Goal: Information Seeking & Learning: Learn about a topic

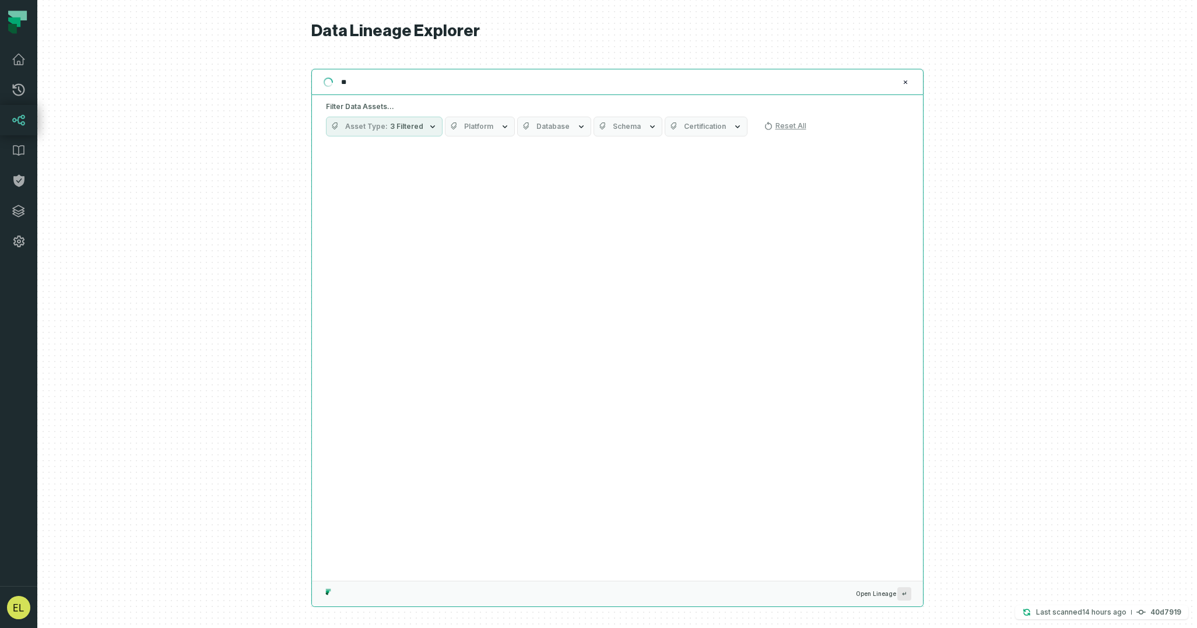
type input "*"
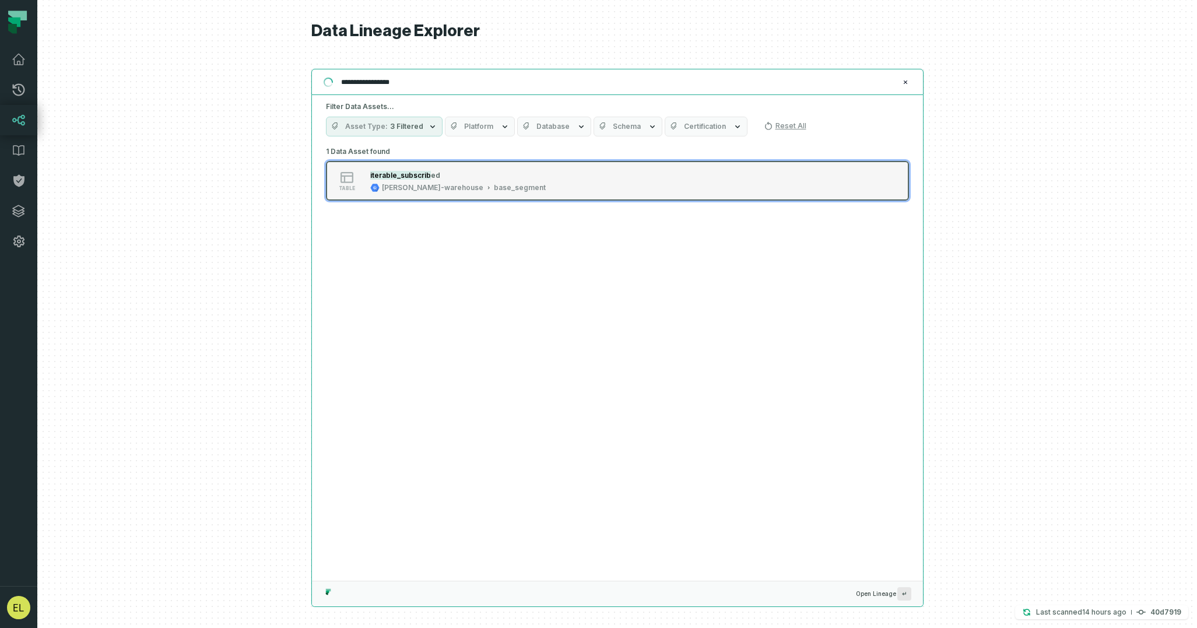
type input "**********"
click at [553, 183] on div "table iterable_subscrib [PERSON_NAME]-warehouse base_segment" at bounding box center [474, 180] width 292 height 23
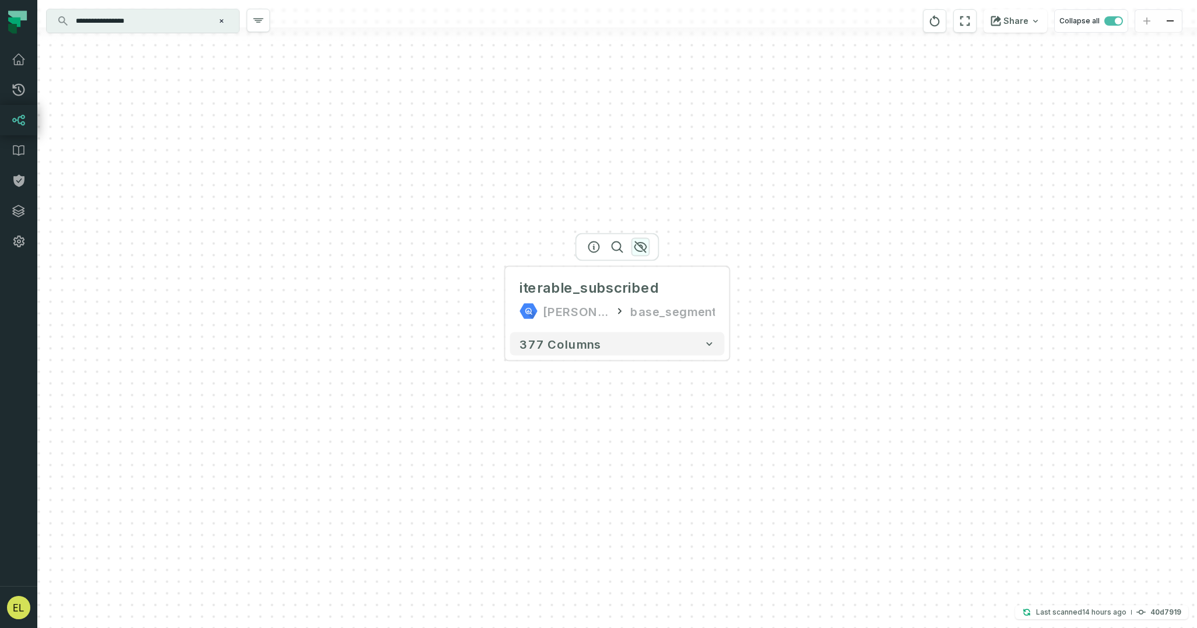
click at [641, 248] on icon "button" at bounding box center [640, 247] width 12 height 10
click at [638, 248] on icon "button" at bounding box center [641, 247] width 14 height 14
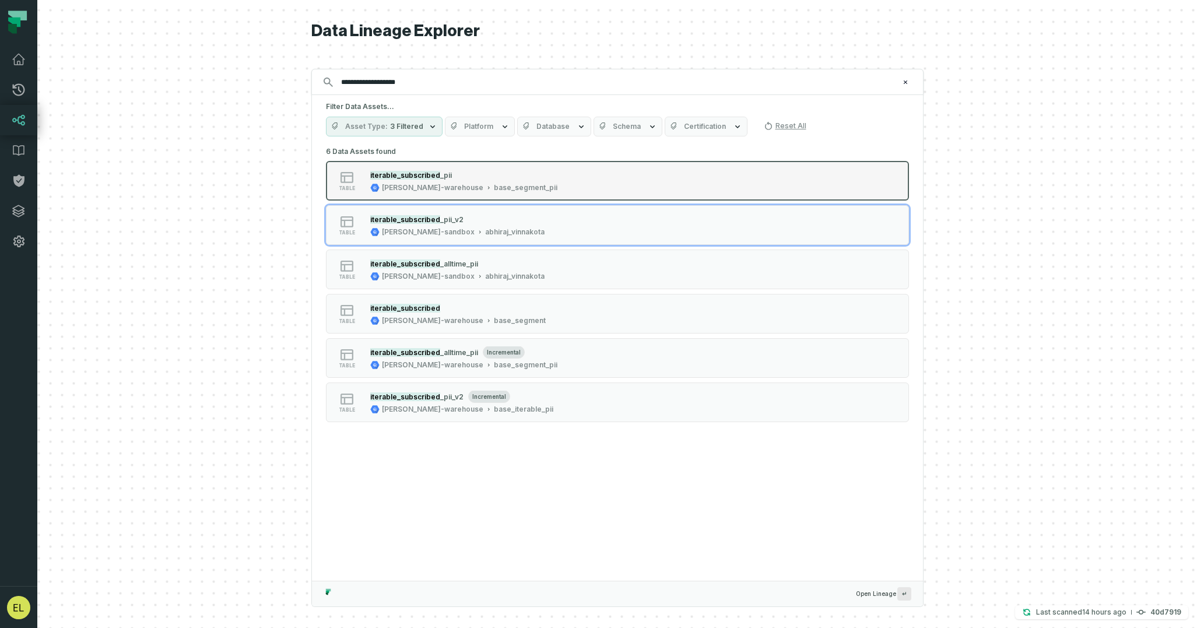
type input "**********"
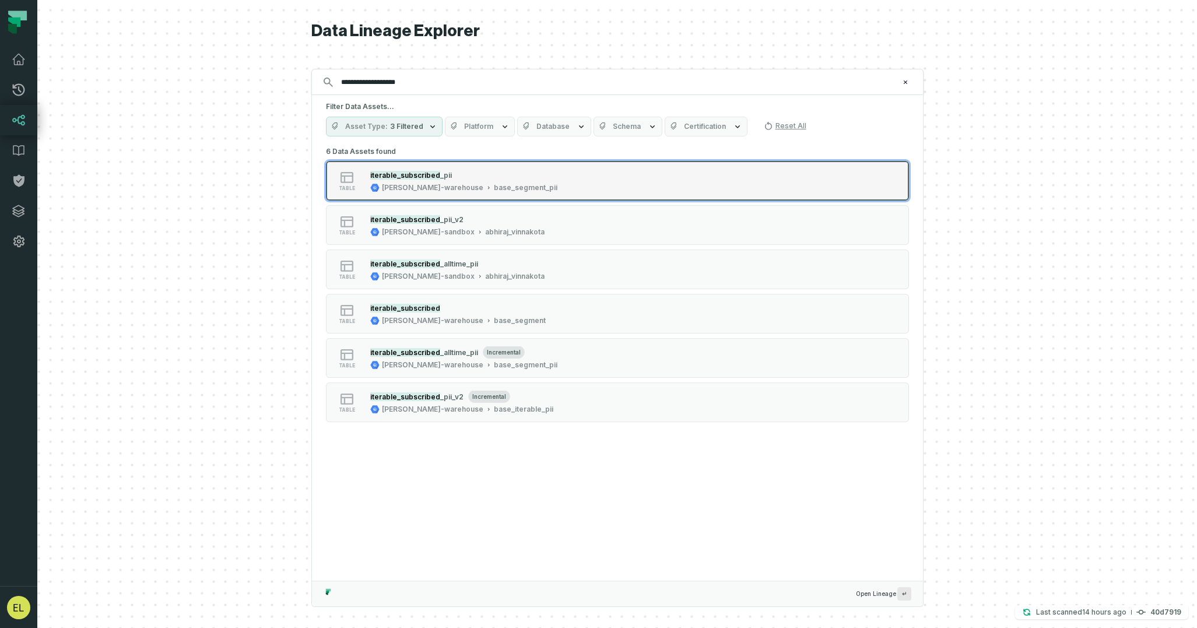
click at [588, 185] on div "table iterable_subscribed _pii [PERSON_NAME]-warehouse base_segment_pii" at bounding box center [474, 180] width 292 height 23
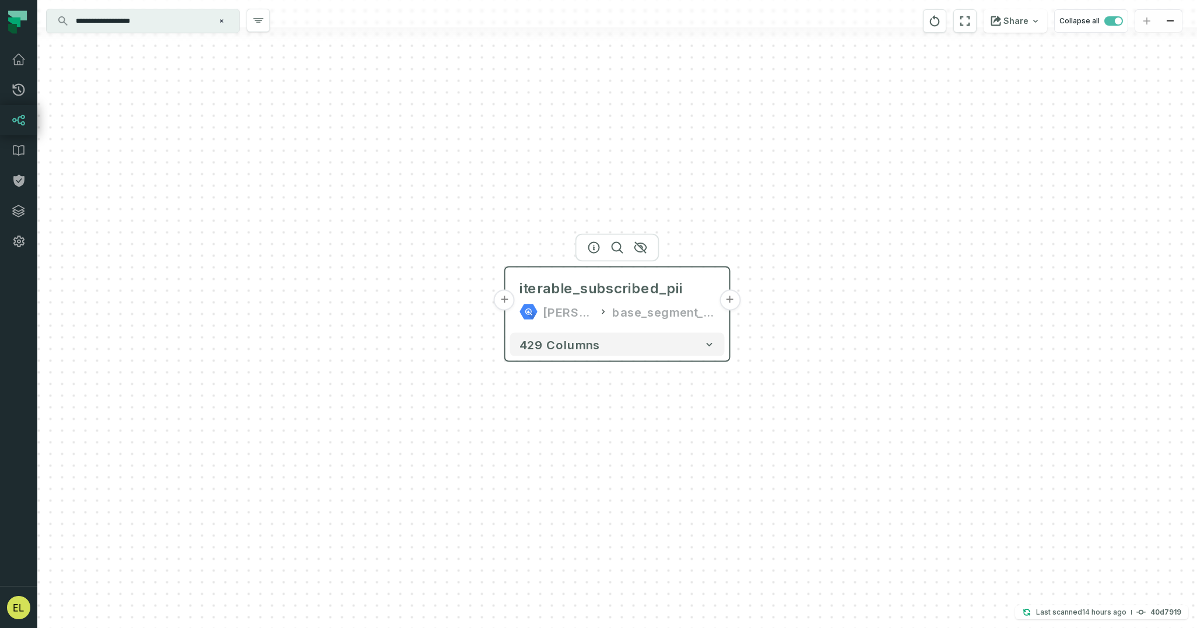
click at [731, 300] on button "+" at bounding box center [730, 300] width 21 height 21
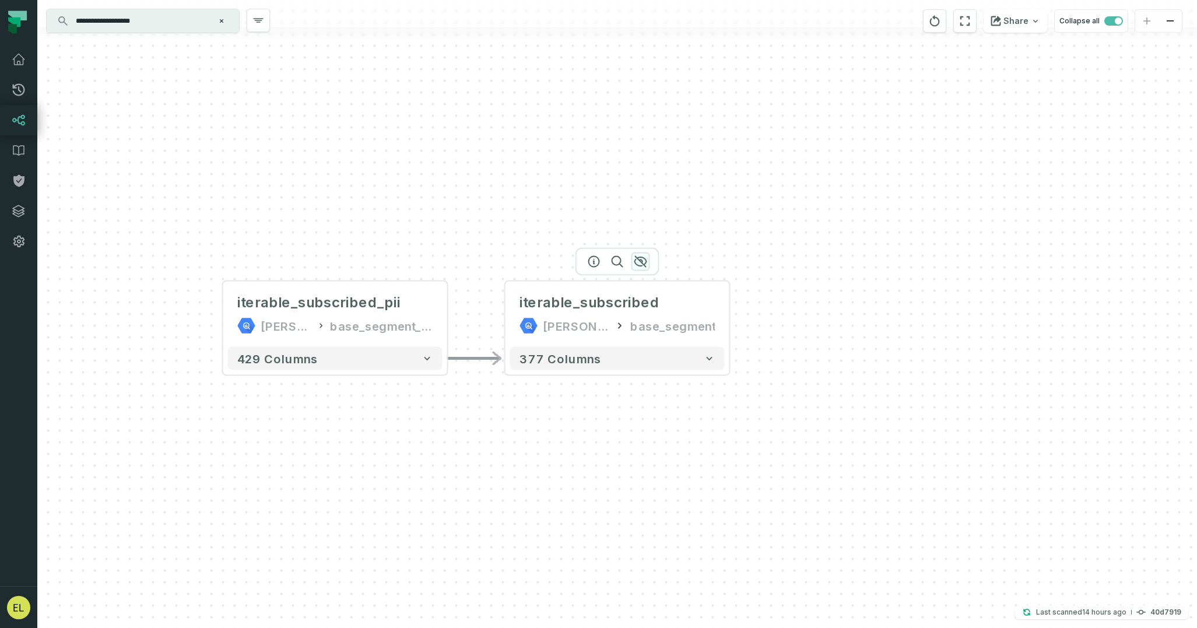
click at [644, 263] on icon "button" at bounding box center [641, 262] width 14 height 14
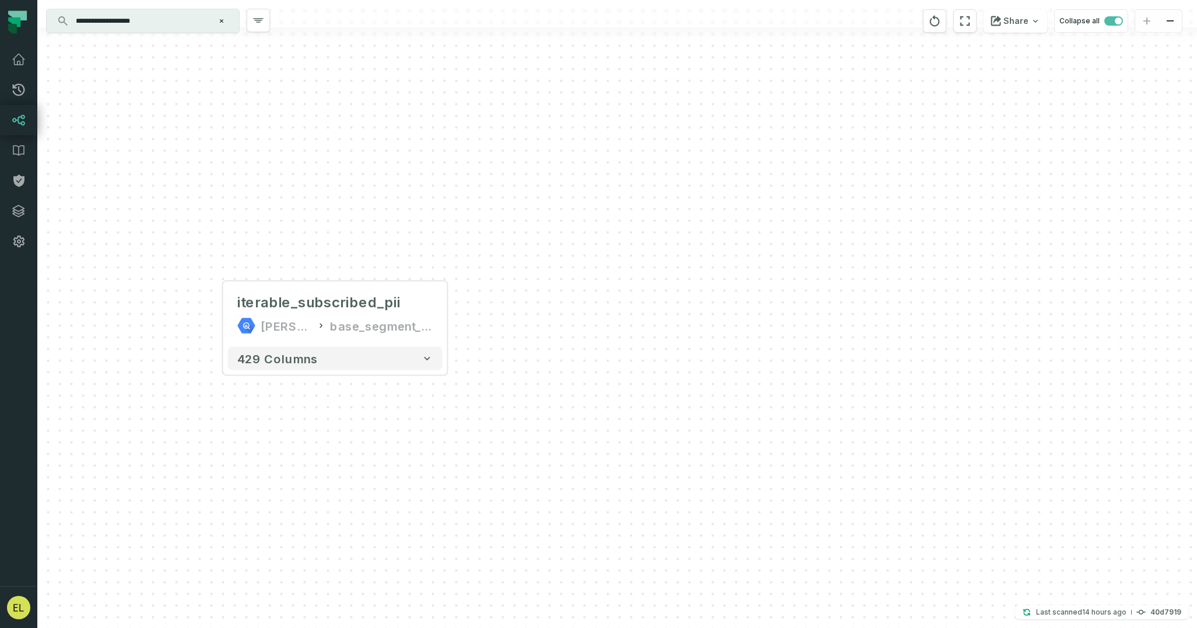
click at [166, 24] on input "**********" at bounding box center [142, 21] width 146 height 19
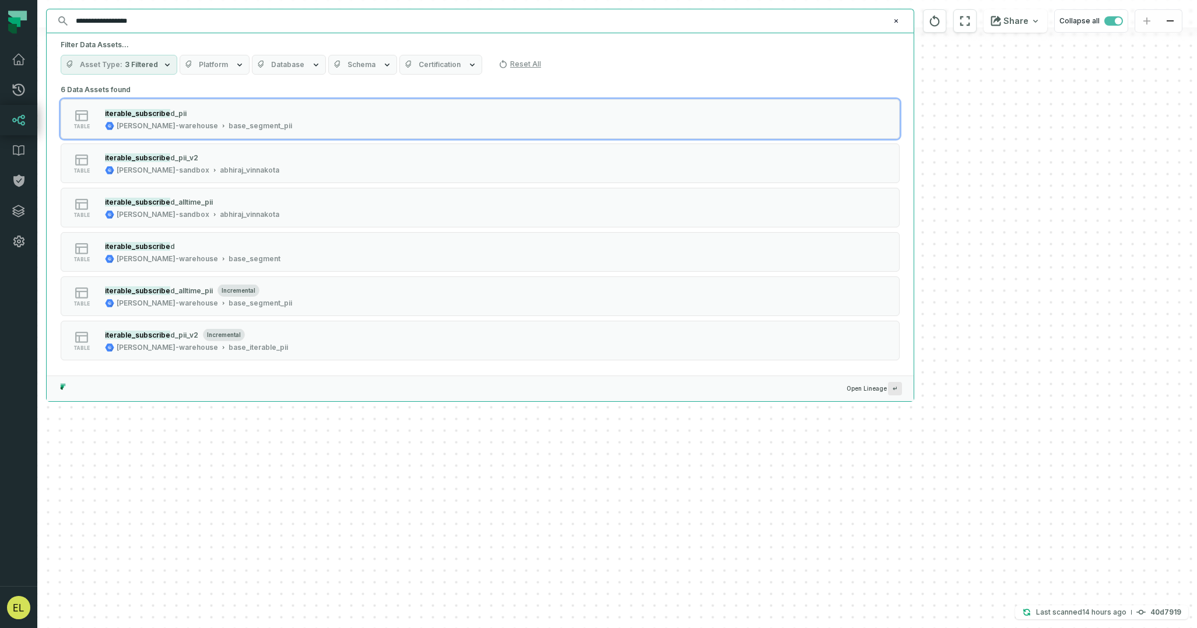
click at [105, 22] on input "**********" at bounding box center [479, 21] width 820 height 19
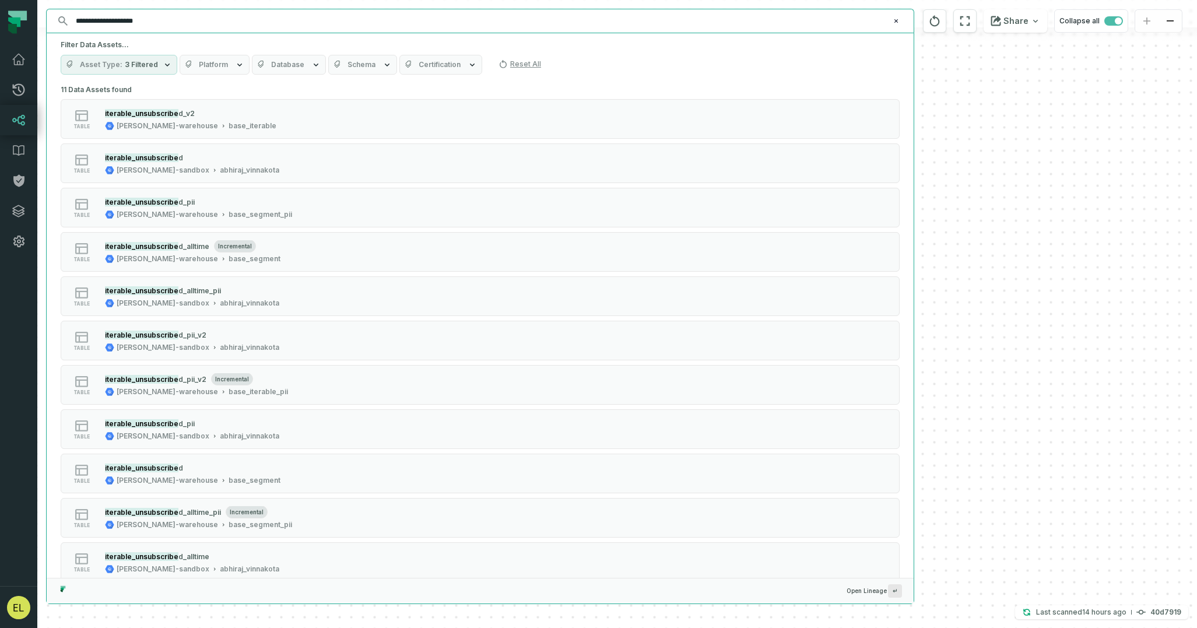
click at [190, 21] on input "**********" at bounding box center [479, 21] width 820 height 19
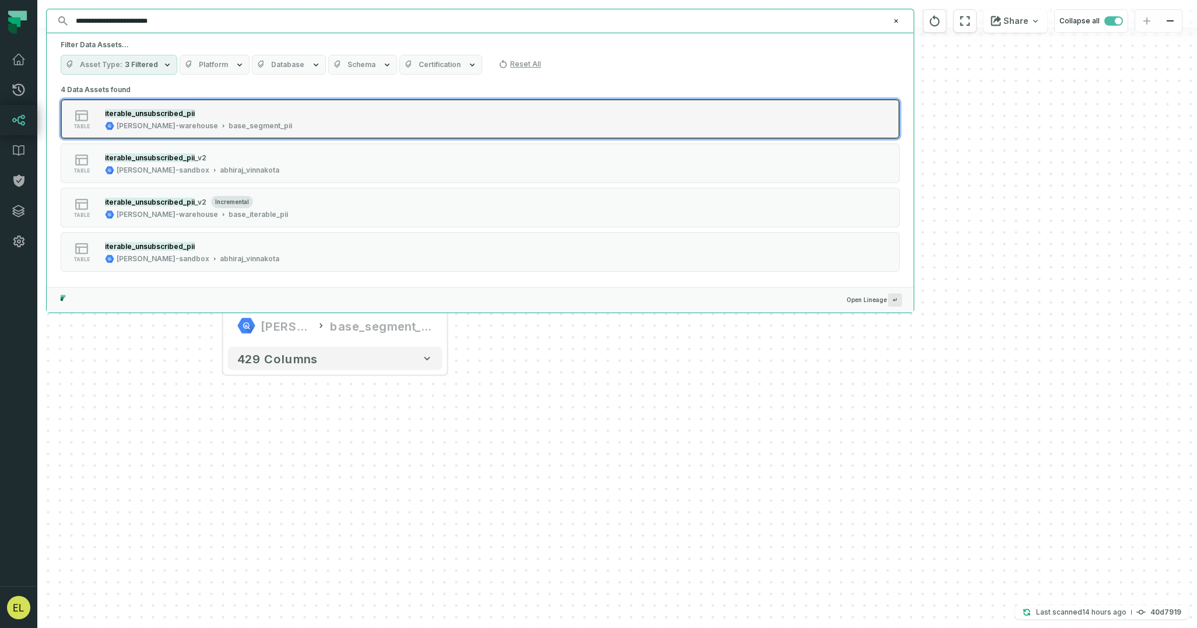
type input "**********"
click at [338, 125] on div "table iterable_unsubscribed_pii [PERSON_NAME]-warehouse base_segment_pii" at bounding box center [209, 118] width 292 height 23
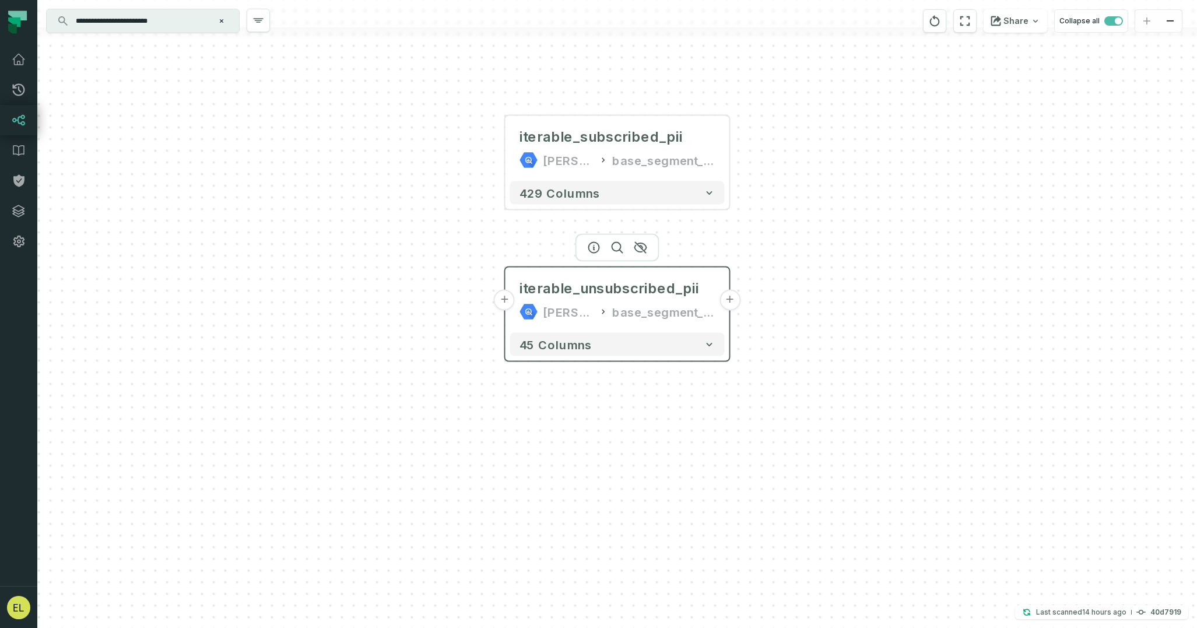
click at [728, 299] on button "+" at bounding box center [730, 300] width 21 height 21
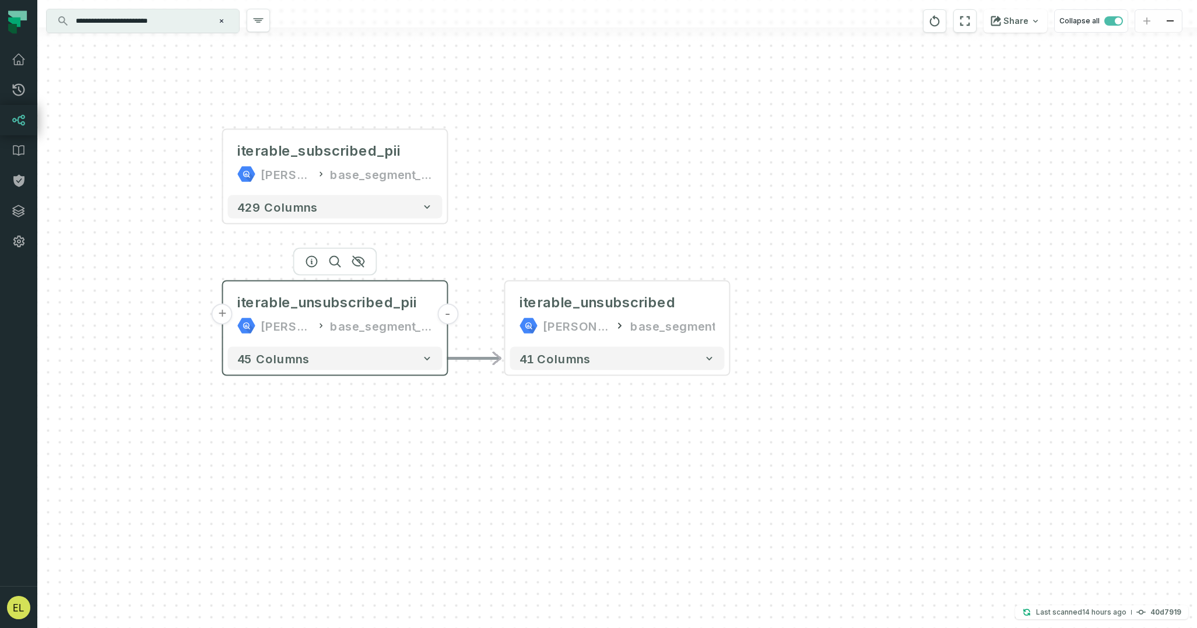
click at [219, 315] on button "+" at bounding box center [222, 314] width 21 height 21
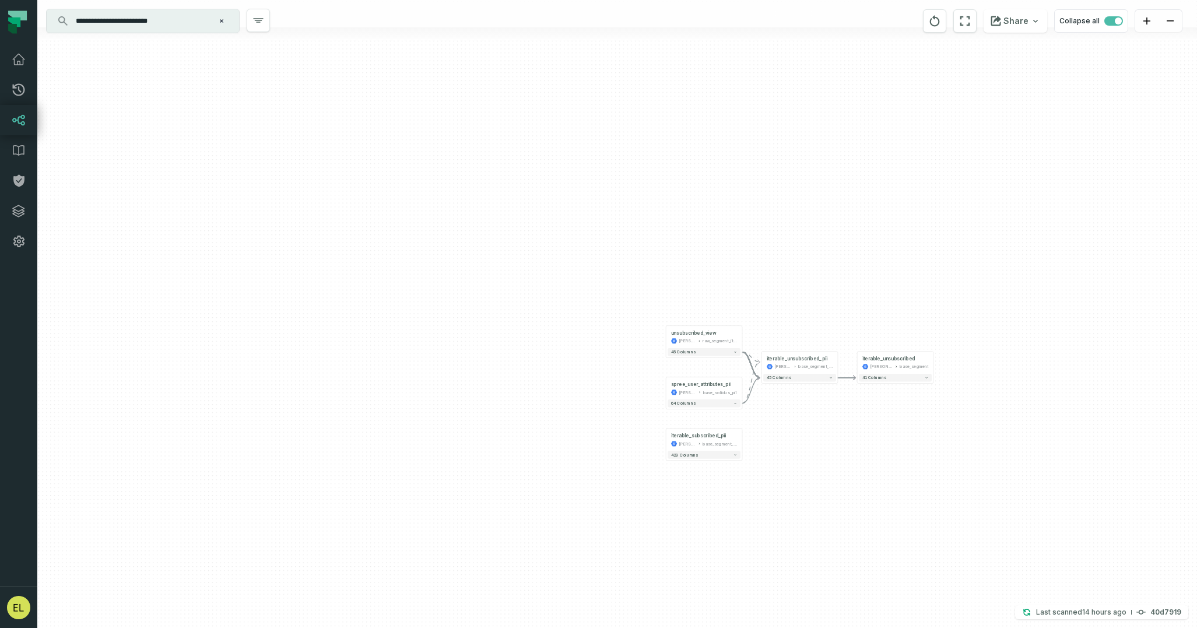
drag, startPoint x: 880, startPoint y: 507, endPoint x: 784, endPoint y: 399, distance: 144.6
click at [784, 399] on div "+ unsubscribed_view [PERSON_NAME]-warehouse raw_segment_iterable + 45 columns +…" at bounding box center [617, 314] width 1160 height 628
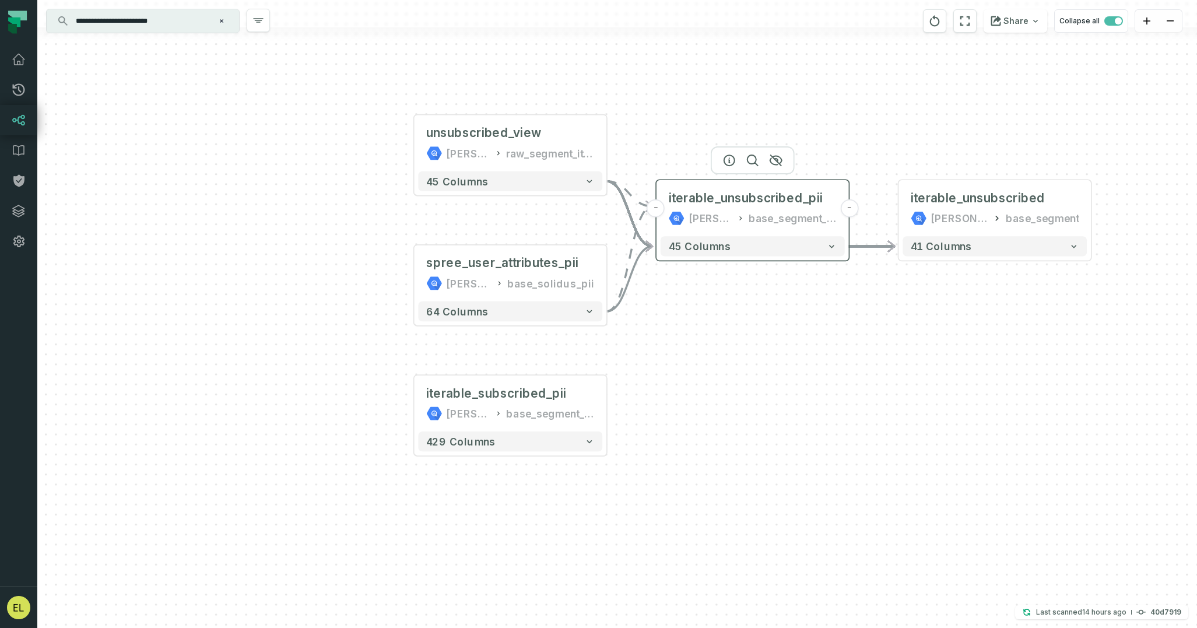
click at [656, 206] on button "-" at bounding box center [656, 208] width 18 height 18
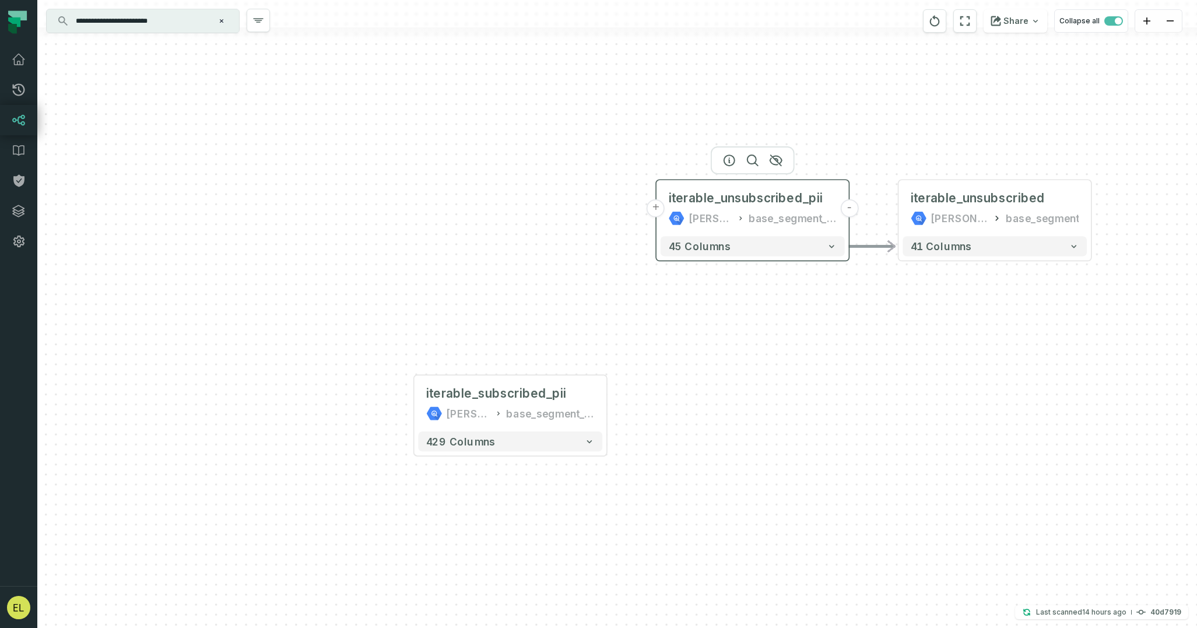
click at [849, 211] on button "-" at bounding box center [849, 208] width 18 height 18
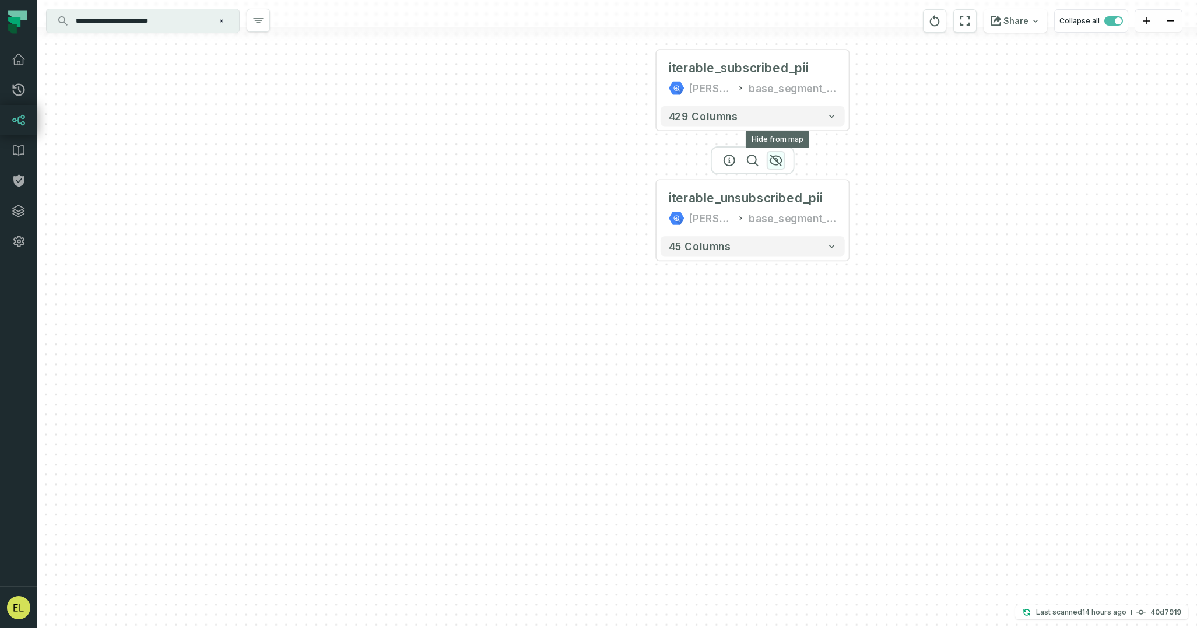
click at [778, 162] on icon "button" at bounding box center [776, 160] width 12 height 10
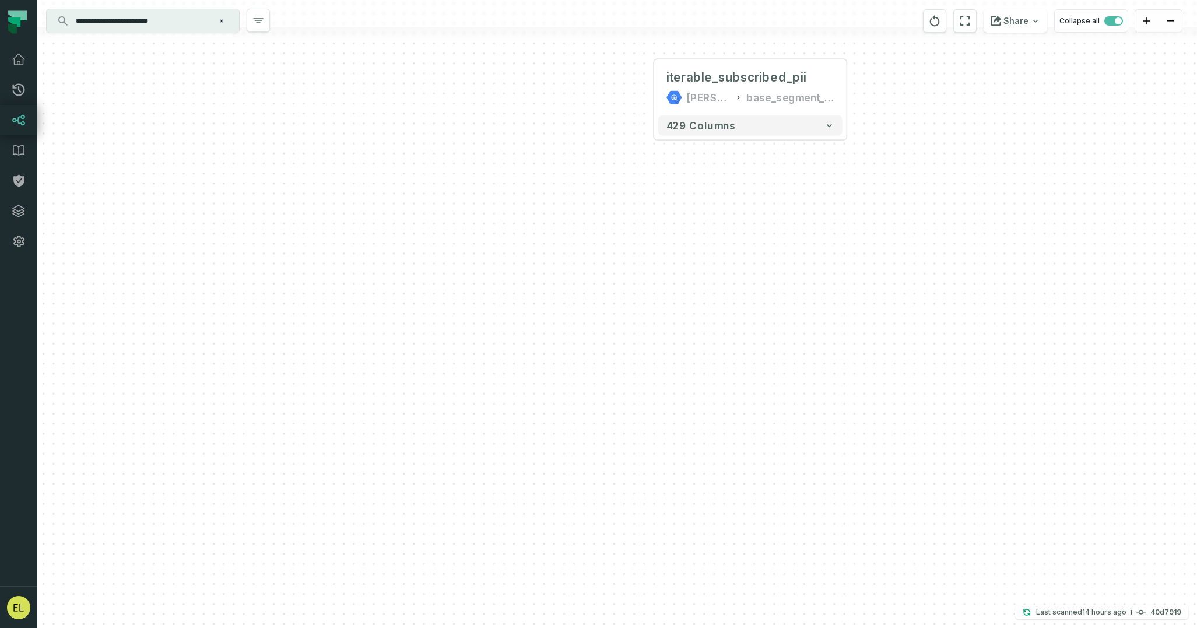
drag, startPoint x: 782, startPoint y: 209, endPoint x: 772, endPoint y: 268, distance: 59.7
click at [772, 268] on div "+ iterable_subscribed_pii [PERSON_NAME]-warehouse base_segment_pii + 429 columns" at bounding box center [617, 314] width 1160 height 628
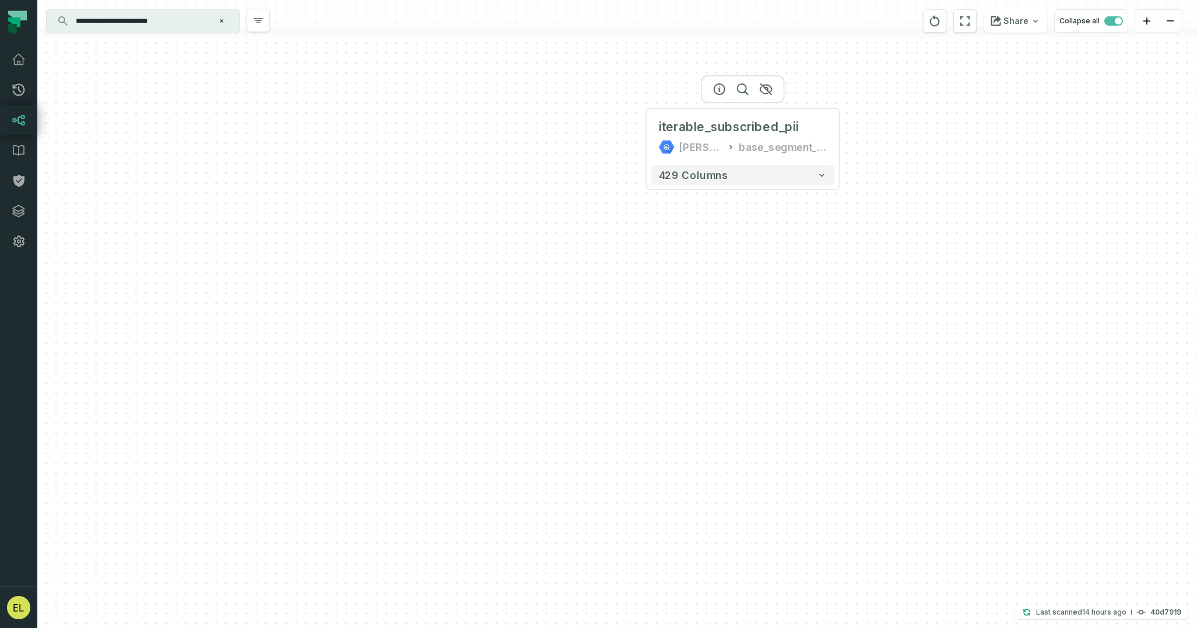
click at [769, 95] on div at bounding box center [743, 89] width 84 height 28
click at [769, 92] on icon "button" at bounding box center [766, 89] width 12 height 10
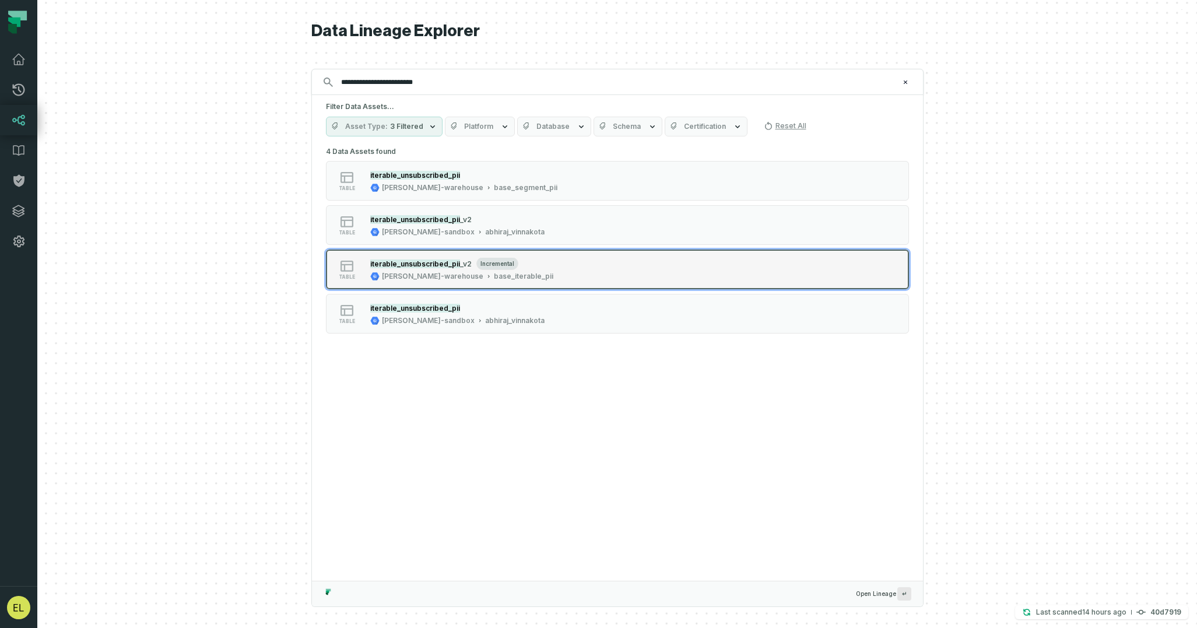
click at [629, 270] on button "table iterable_unsubscribed_pii _v2 incremental [PERSON_NAME]-warehouse base_it…" at bounding box center [617, 270] width 583 height 40
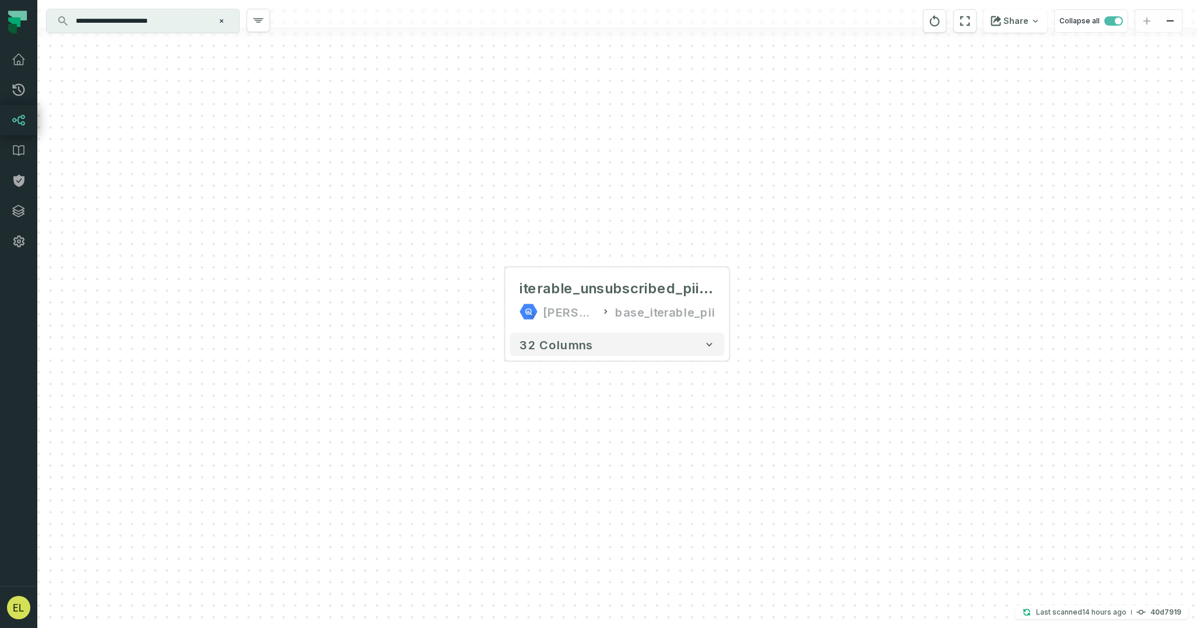
click at [182, 20] on input "**********" at bounding box center [142, 21] width 146 height 19
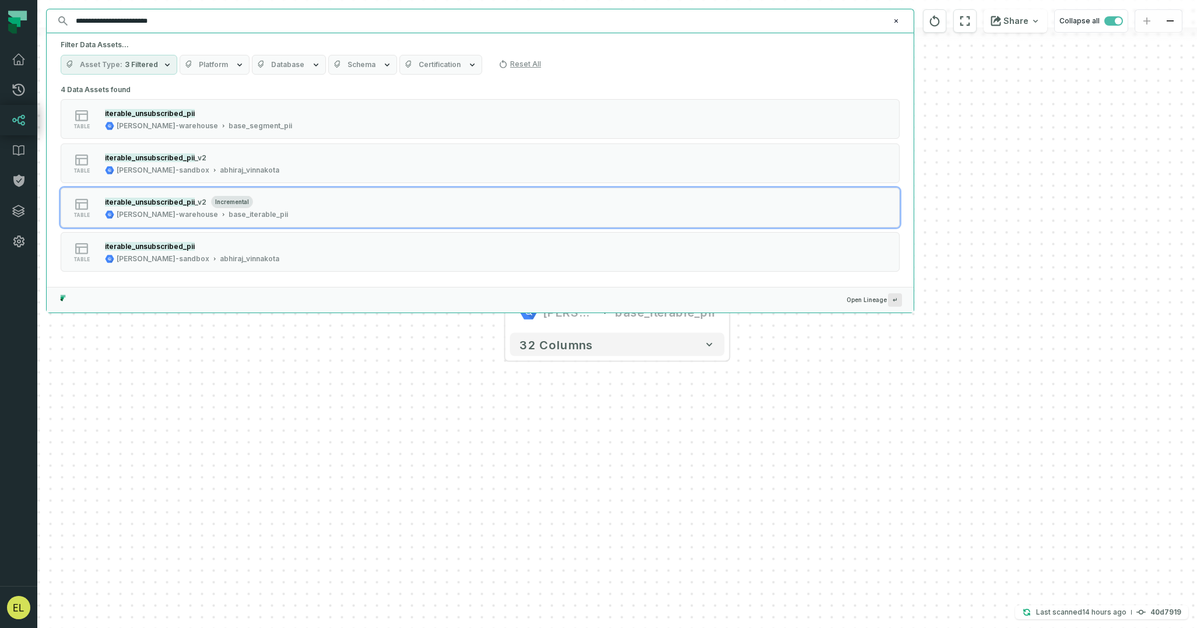
click at [111, 21] on input "**********" at bounding box center [479, 21] width 820 height 19
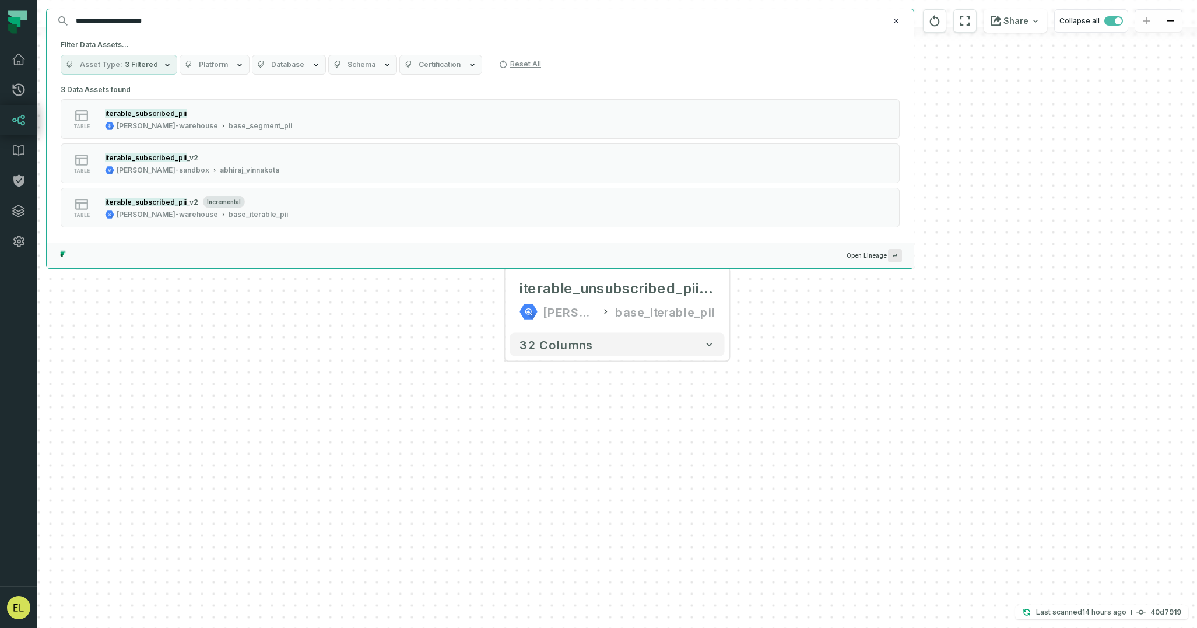
click at [215, 22] on input "**********" at bounding box center [479, 21] width 820 height 19
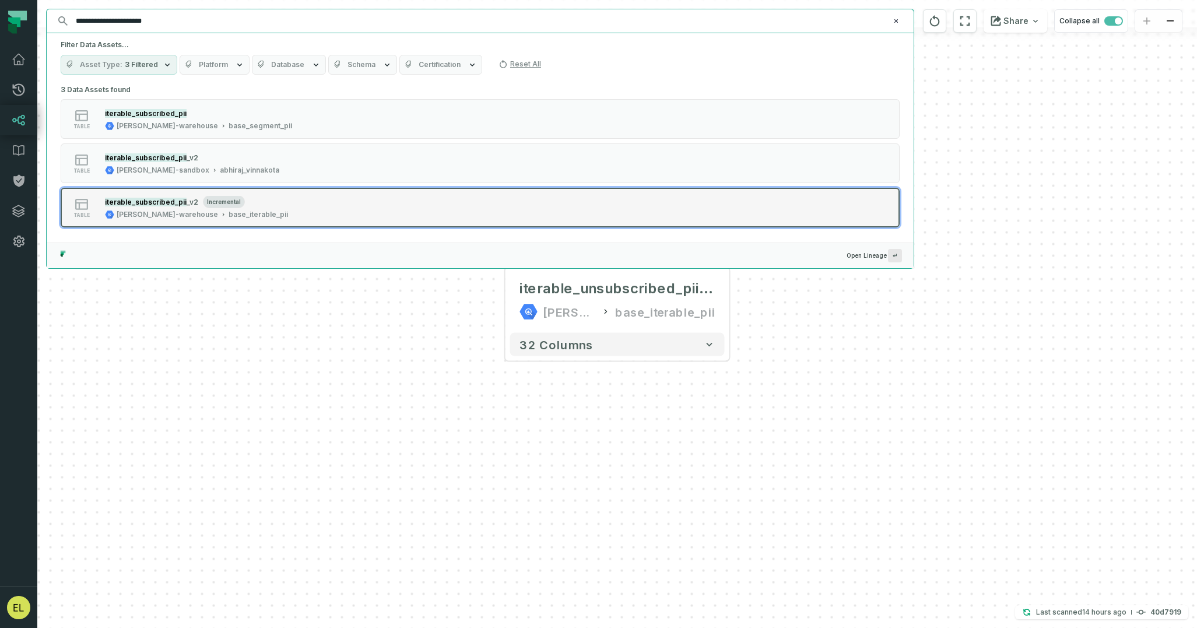
type input "**********"
click at [371, 205] on button "table iterable_subscribed_pii _v2 incremental [PERSON_NAME]-warehouse base_iter…" at bounding box center [480, 208] width 839 height 40
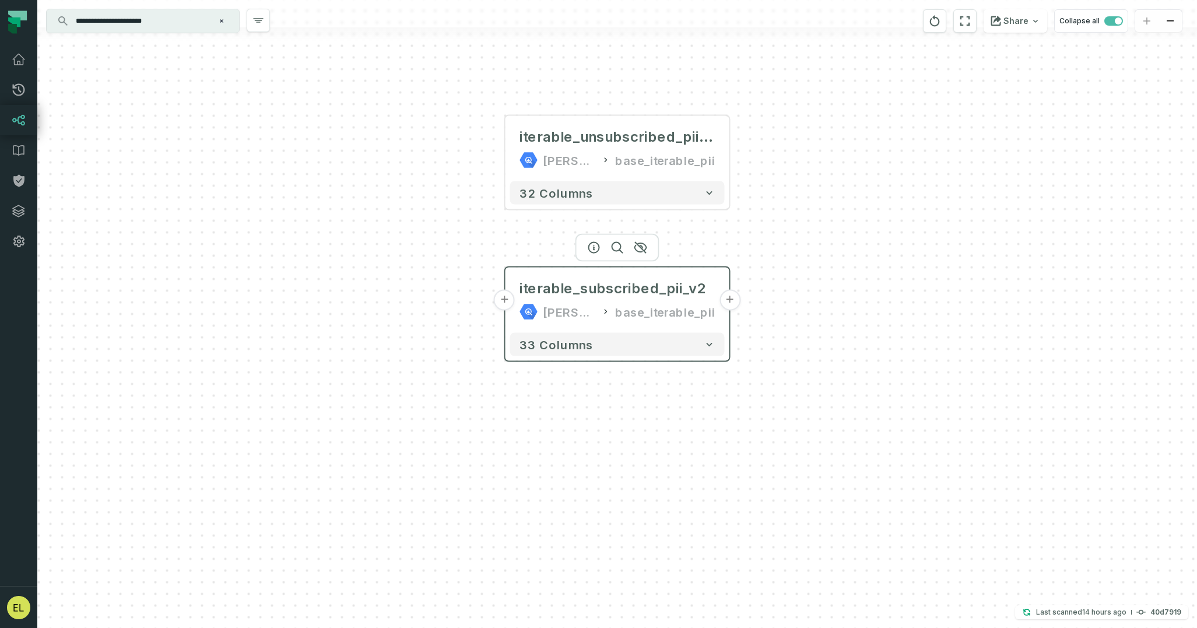
click at [728, 299] on button "+" at bounding box center [730, 300] width 21 height 21
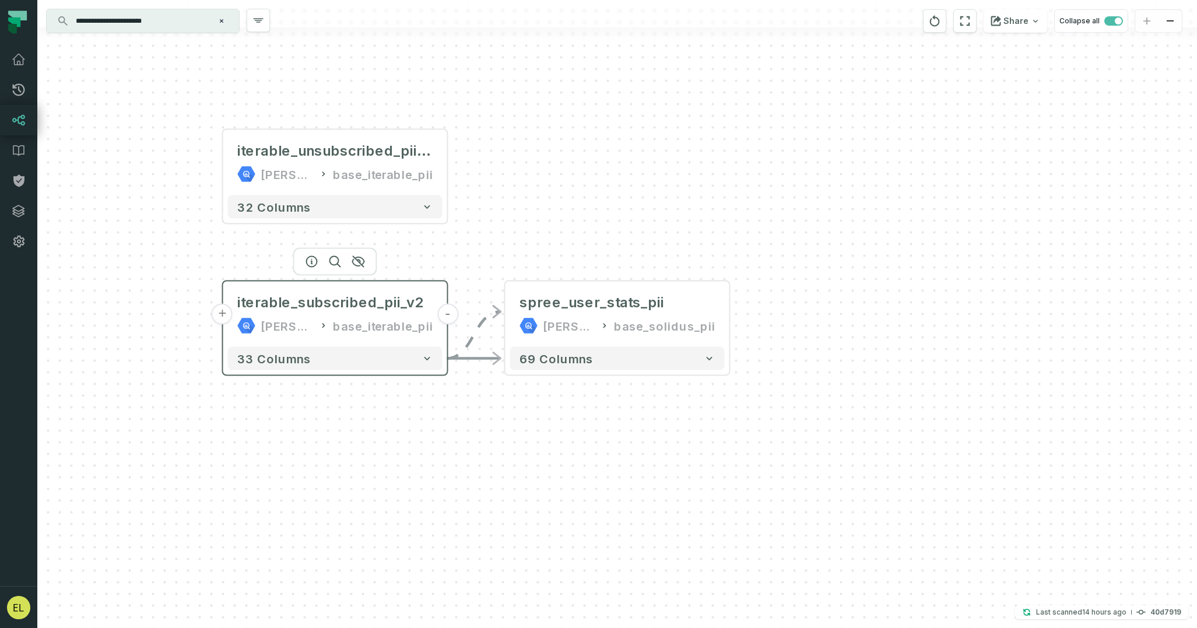
click at [226, 315] on button "+" at bounding box center [222, 314] width 21 height 21
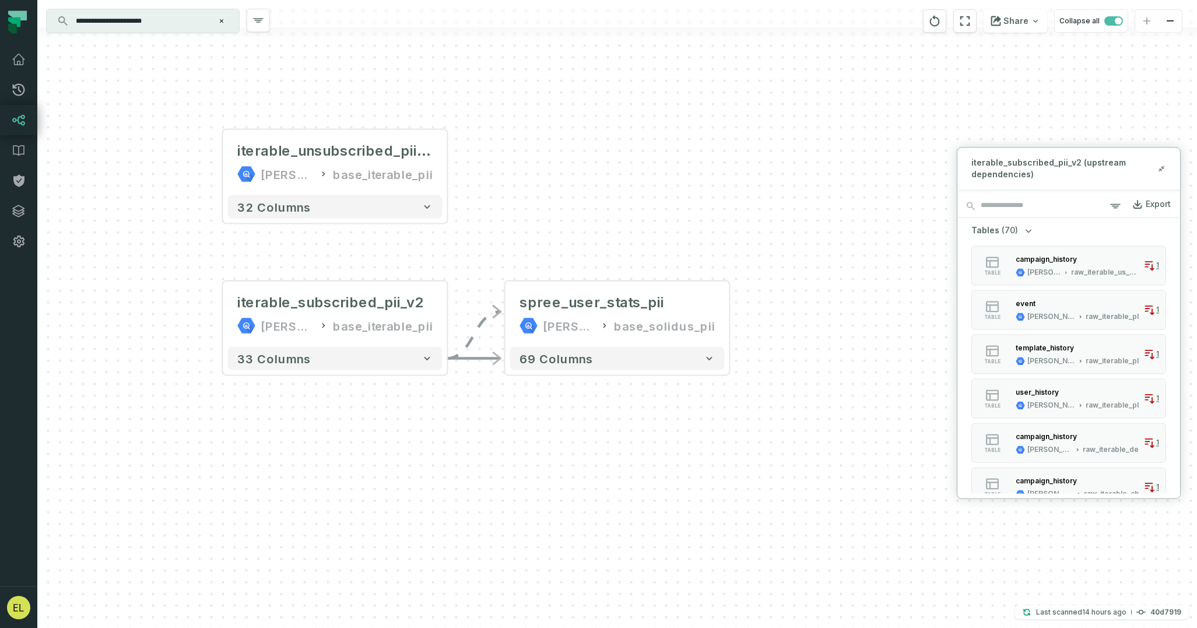
scroll to position [436, 0]
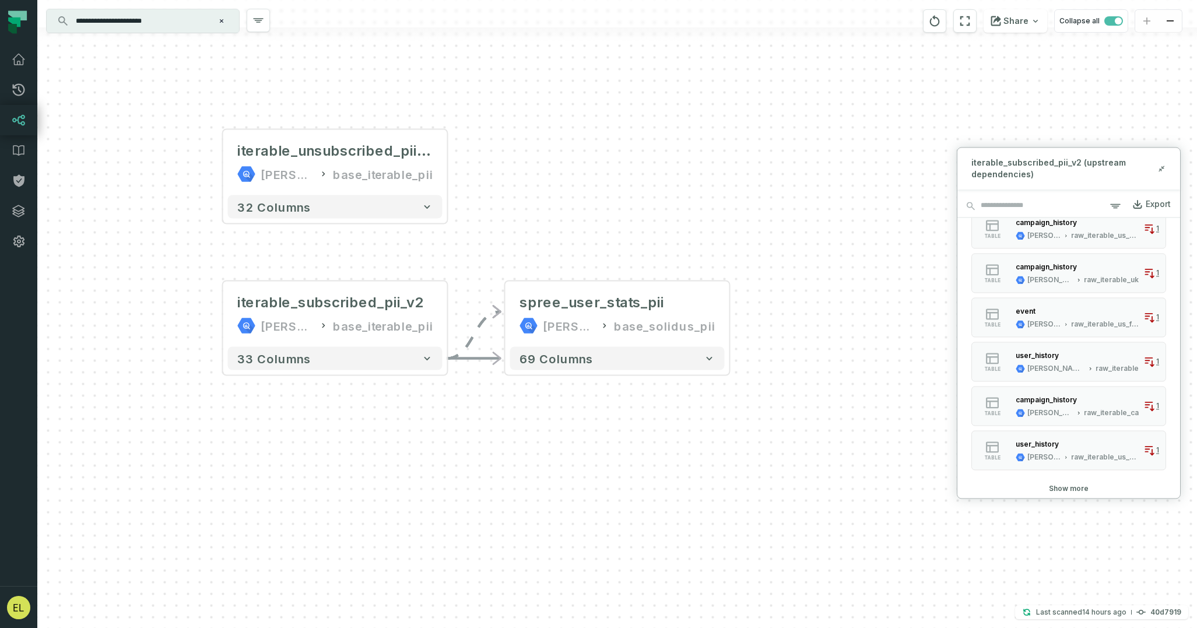
click at [884, 457] on div "+ spree_user_stats_pii [PERSON_NAME]-warehouse base_solidus_pii + 69 columns + …" at bounding box center [617, 314] width 1160 height 628
click at [1128, 129] on div "+ spree_user_stats_pii [PERSON_NAME]-warehouse base_solidus_pii + 69 columns + …" at bounding box center [617, 314] width 1160 height 628
click at [1162, 170] on icon at bounding box center [1161, 168] width 8 height 9
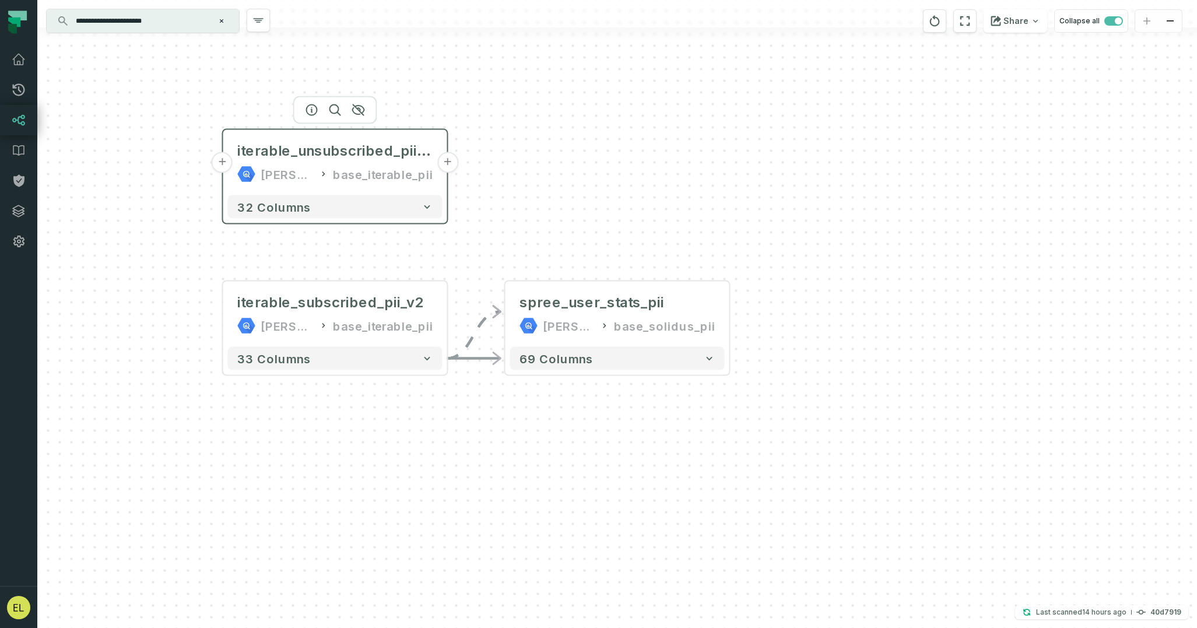
click at [451, 162] on button "+" at bounding box center [447, 162] width 21 height 21
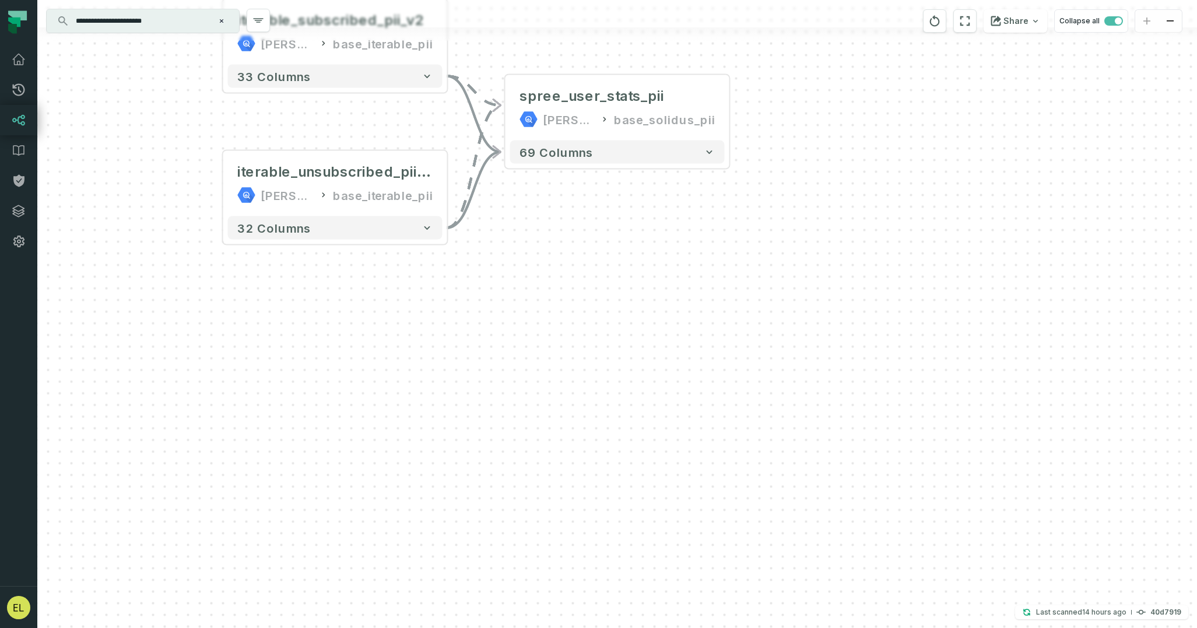
drag, startPoint x: 556, startPoint y: 300, endPoint x: 559, endPoint y: 450, distance: 149.9
click at [559, 450] on div "+ spree_user_stats_pii [PERSON_NAME]-warehouse base_solidus_pii + 69 columns + …" at bounding box center [617, 314] width 1160 height 628
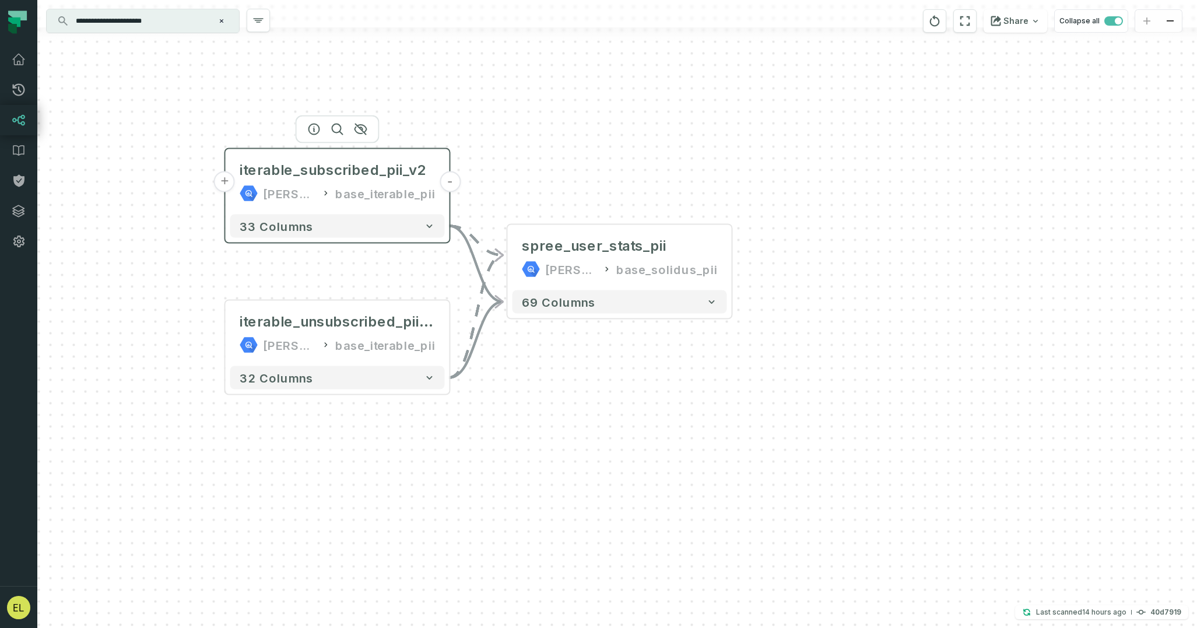
click at [226, 182] on button "+" at bounding box center [224, 181] width 21 height 21
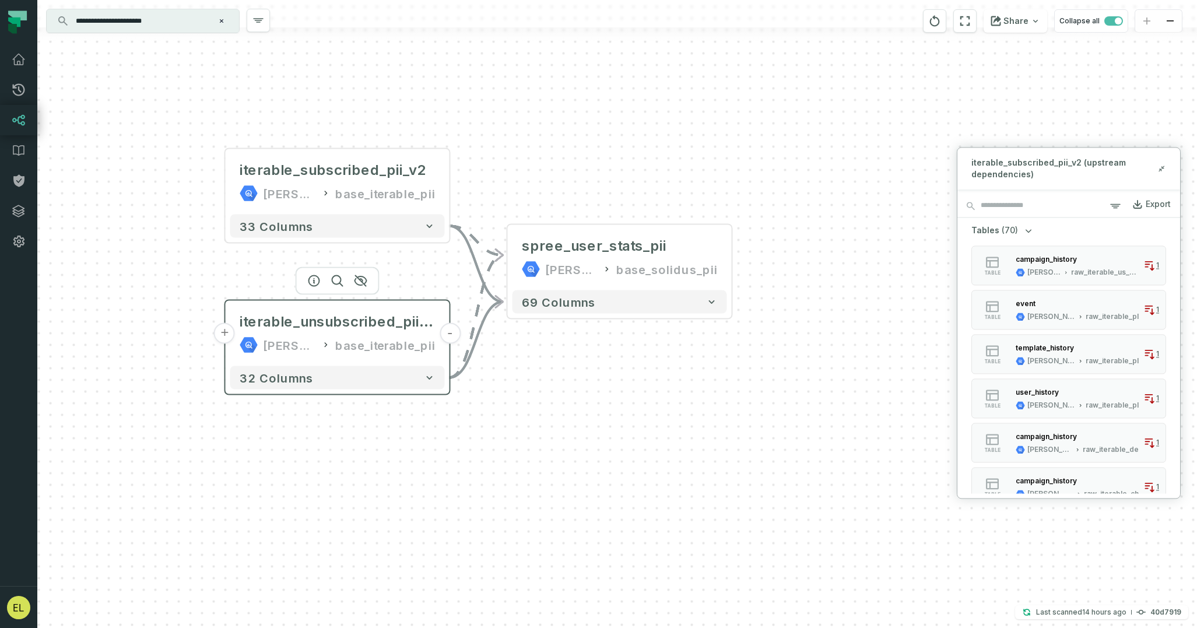
click at [225, 332] on button "+" at bounding box center [224, 333] width 21 height 21
click at [996, 122] on div "+ spree_user_stats_pii [PERSON_NAME]-warehouse base_solidus_pii + 69 columns + …" at bounding box center [617, 314] width 1160 height 628
click at [1161, 169] on icon at bounding box center [1160, 170] width 2 height 2
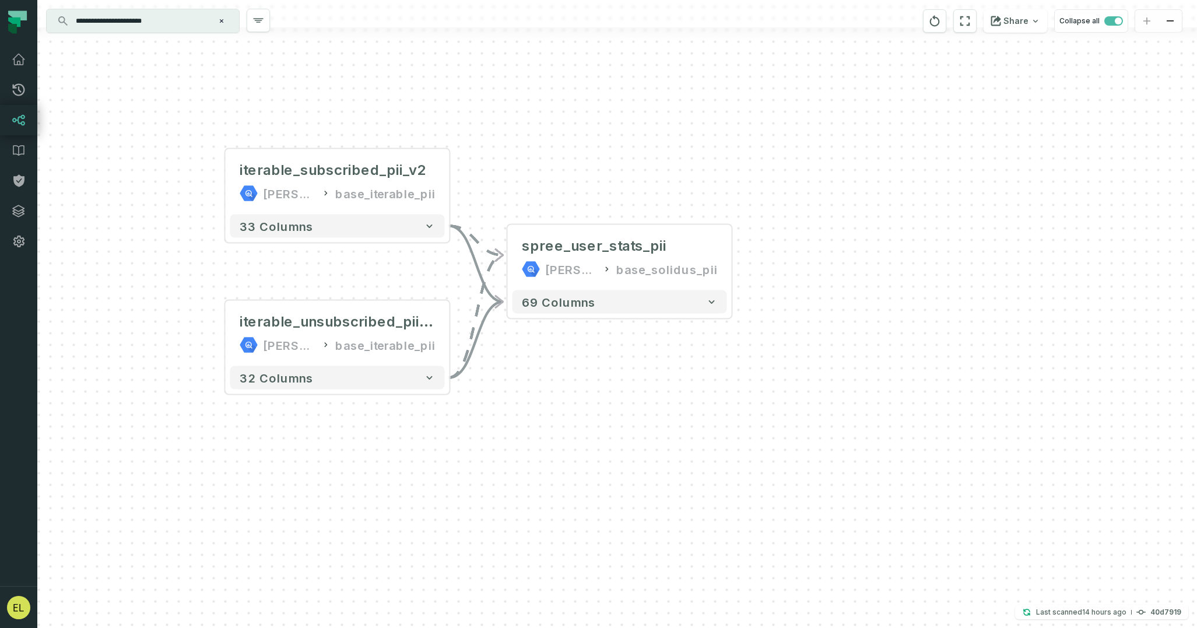
click at [220, 22] on icon "Clear search query" at bounding box center [221, 20] width 3 height 3
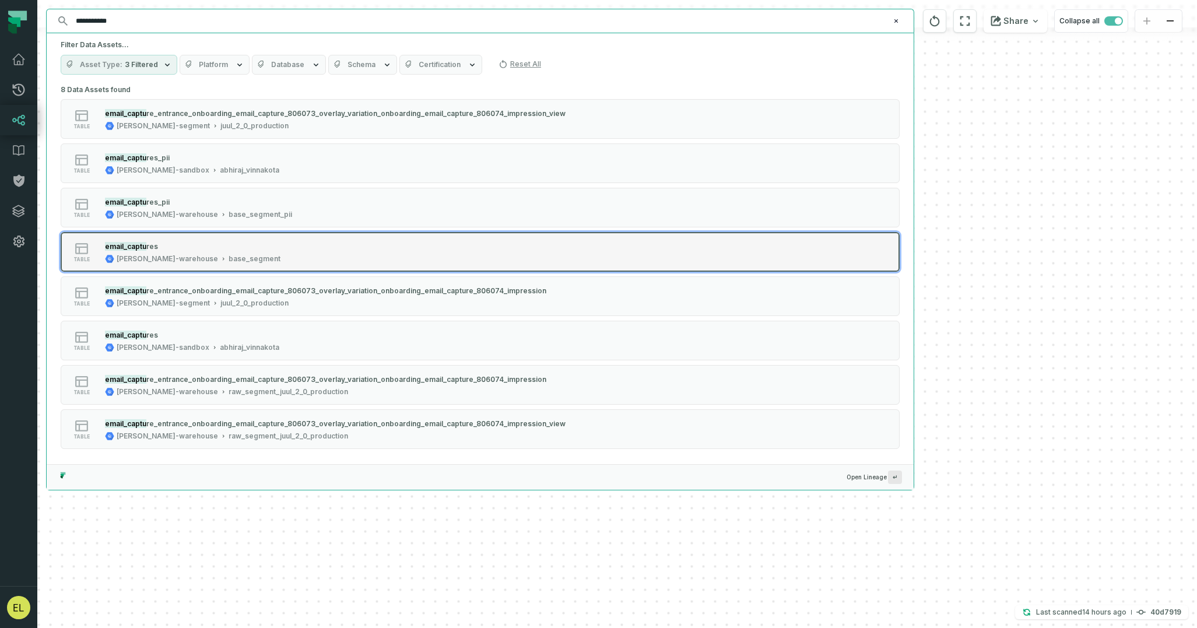
type input "**********"
click at [367, 239] on button "table email_captu res [PERSON_NAME]-warehouse base_segment" at bounding box center [480, 252] width 839 height 40
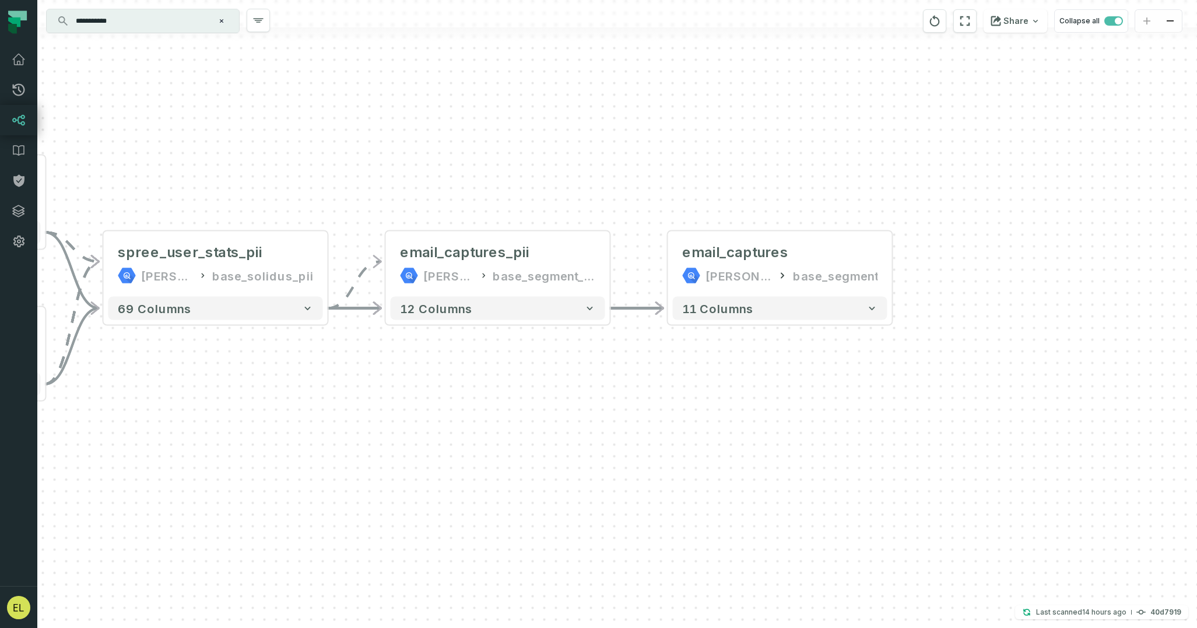
drag, startPoint x: 603, startPoint y: 486, endPoint x: 836, endPoint y: 431, distance: 239.7
click at [836, 431] on div "+ spree_user_stats_pii [PERSON_NAME]-warehouse base_solidus_pii + 69 columns + …" at bounding box center [617, 314] width 1160 height 628
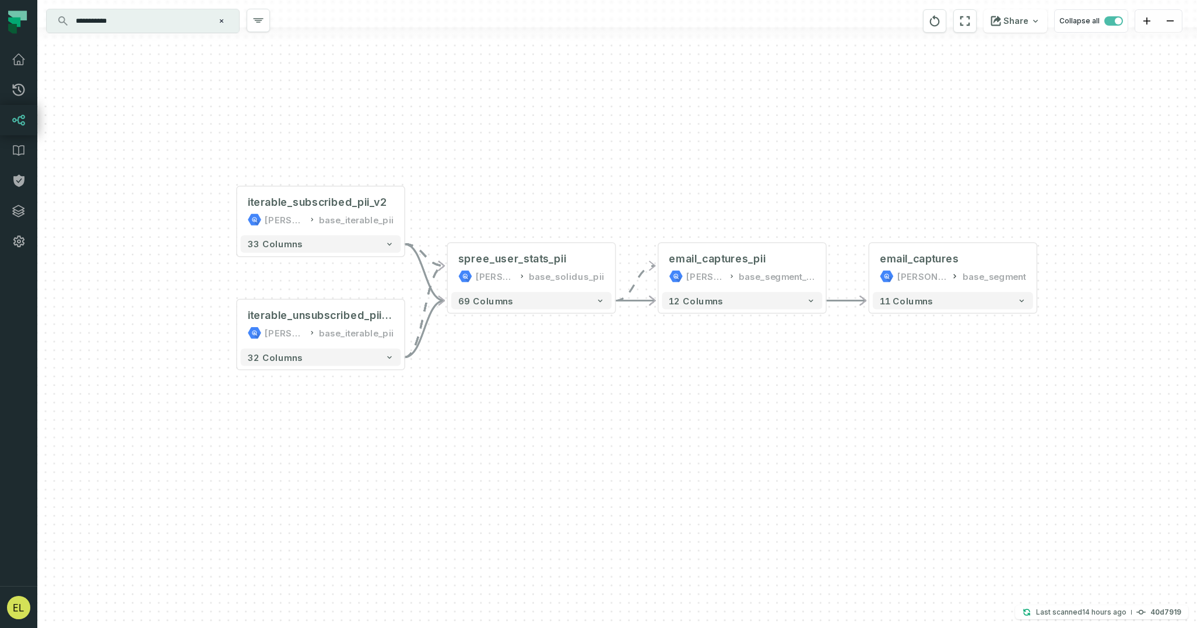
drag, startPoint x: 836, startPoint y: 432, endPoint x: 944, endPoint y: 397, distance: 113.4
click at [944, 397] on div "+ spree_user_stats_pii [PERSON_NAME]-warehouse base_solidus_pii + 69 columns + …" at bounding box center [617, 314] width 1160 height 628
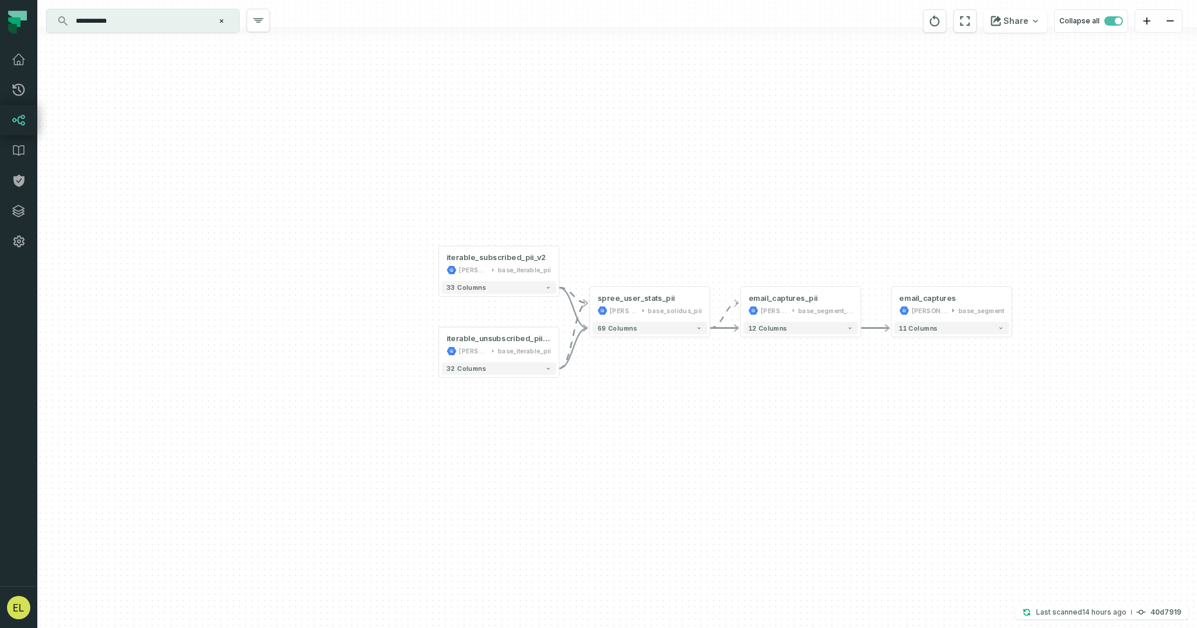
click at [222, 23] on icon "Clear search query" at bounding box center [221, 20] width 7 height 7
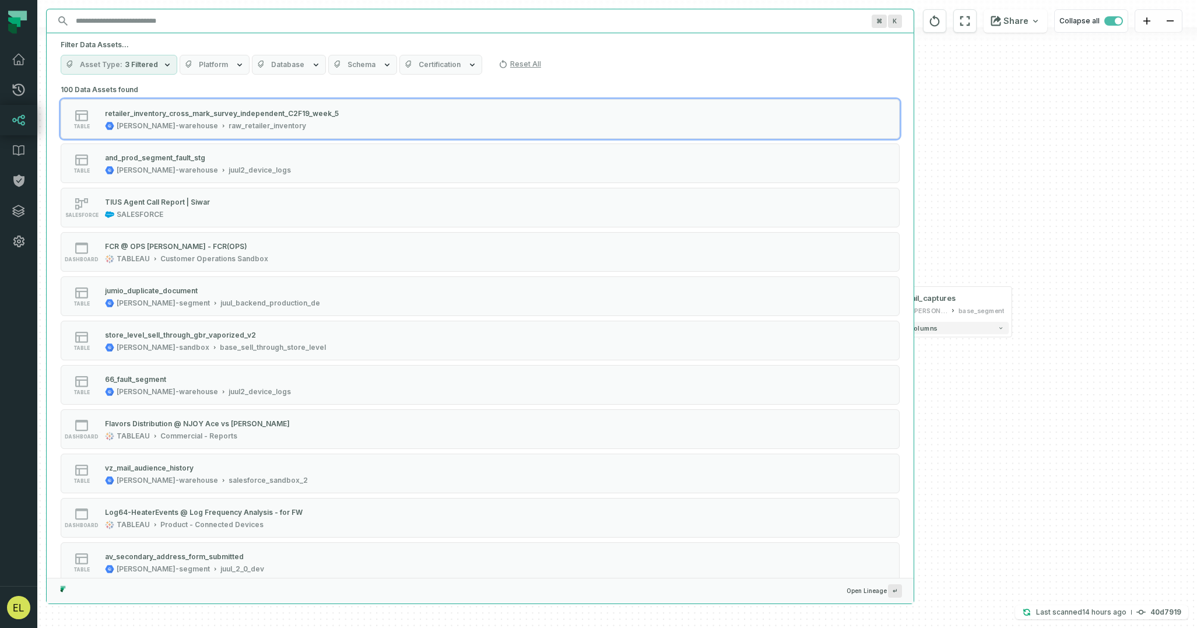
click at [185, 22] on input "Discovery Provider cmdk menu" at bounding box center [470, 21] width 802 height 19
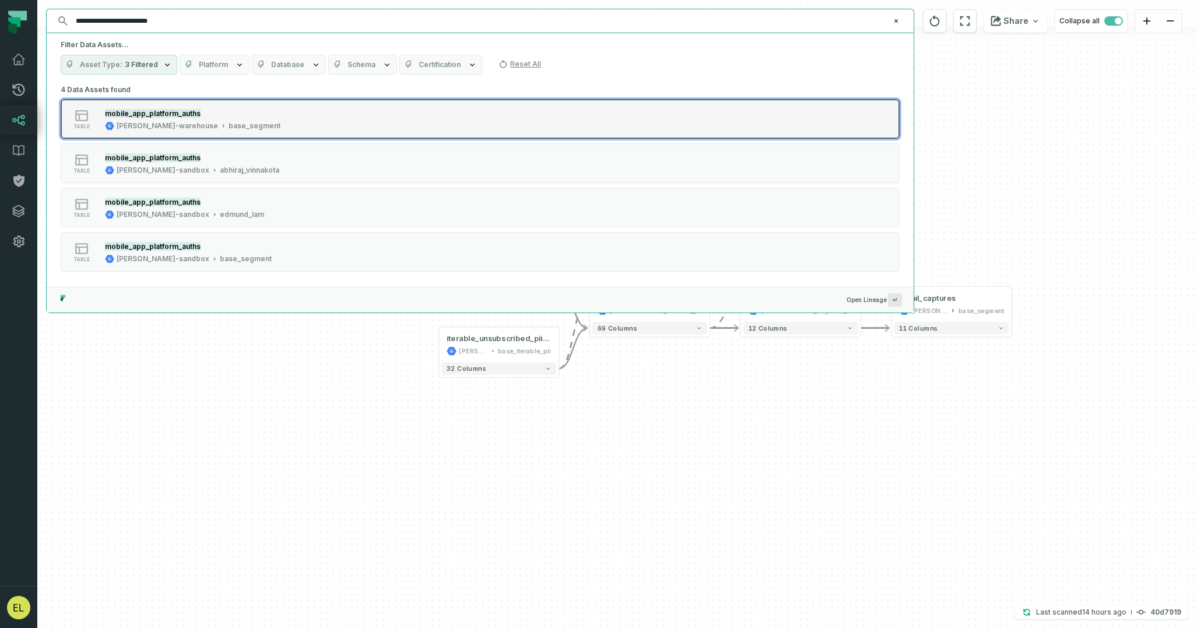
click at [373, 117] on button "table mobile_app_platform_auths [PERSON_NAME]-warehouse base_segment" at bounding box center [480, 119] width 839 height 40
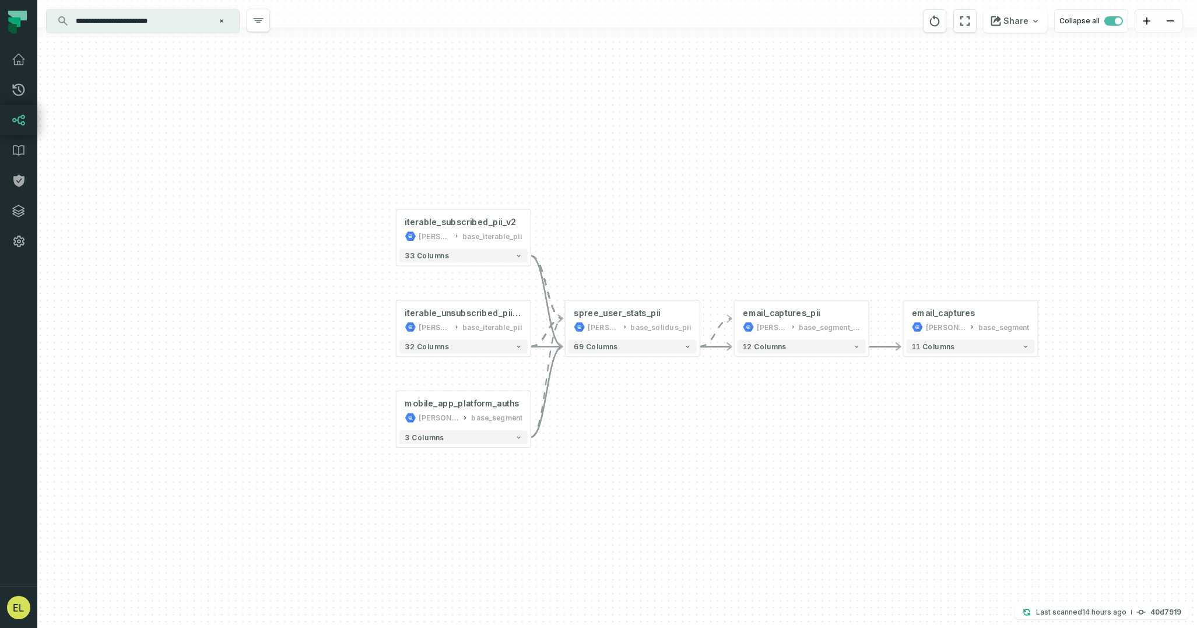
drag, startPoint x: 880, startPoint y: 419, endPoint x: 619, endPoint y: 462, distance: 264.8
click at [619, 462] on div "+ spree_user_stats_pii [PERSON_NAME]-warehouse base_solidus_pii + 69 columns + …" at bounding box center [617, 314] width 1160 height 628
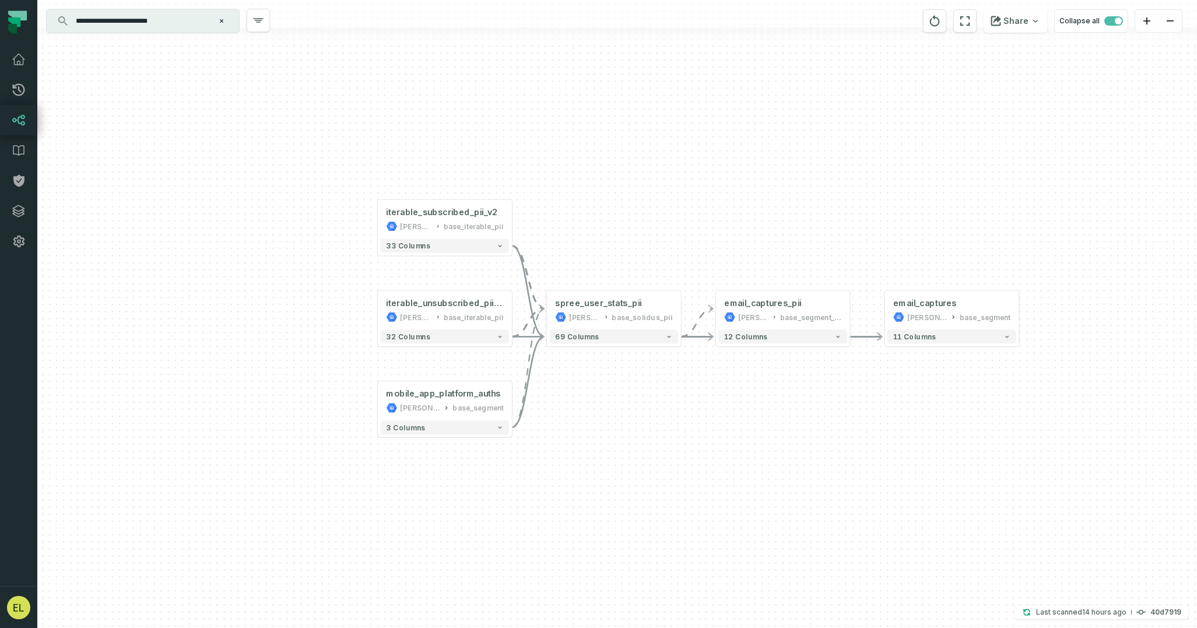
click at [219, 14] on div "**********" at bounding box center [143, 20] width 192 height 23
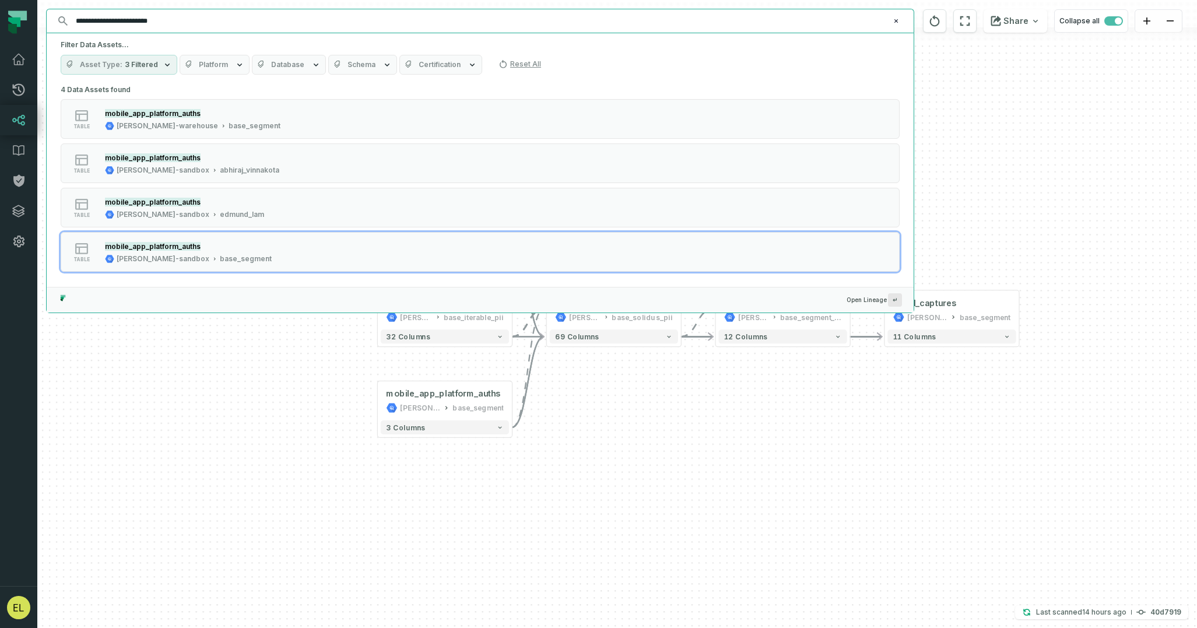
click at [238, 21] on input "**********" at bounding box center [479, 21] width 820 height 19
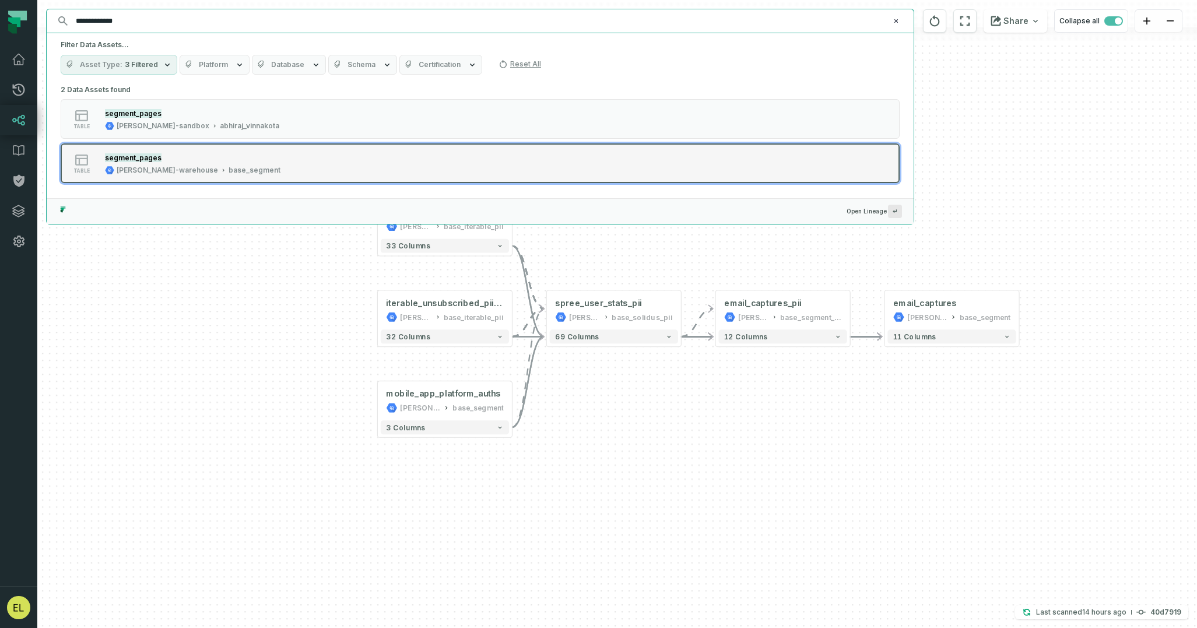
type input "**********"
click at [387, 159] on button "table segment_pages [PERSON_NAME]-warehouse base_segment" at bounding box center [480, 163] width 839 height 40
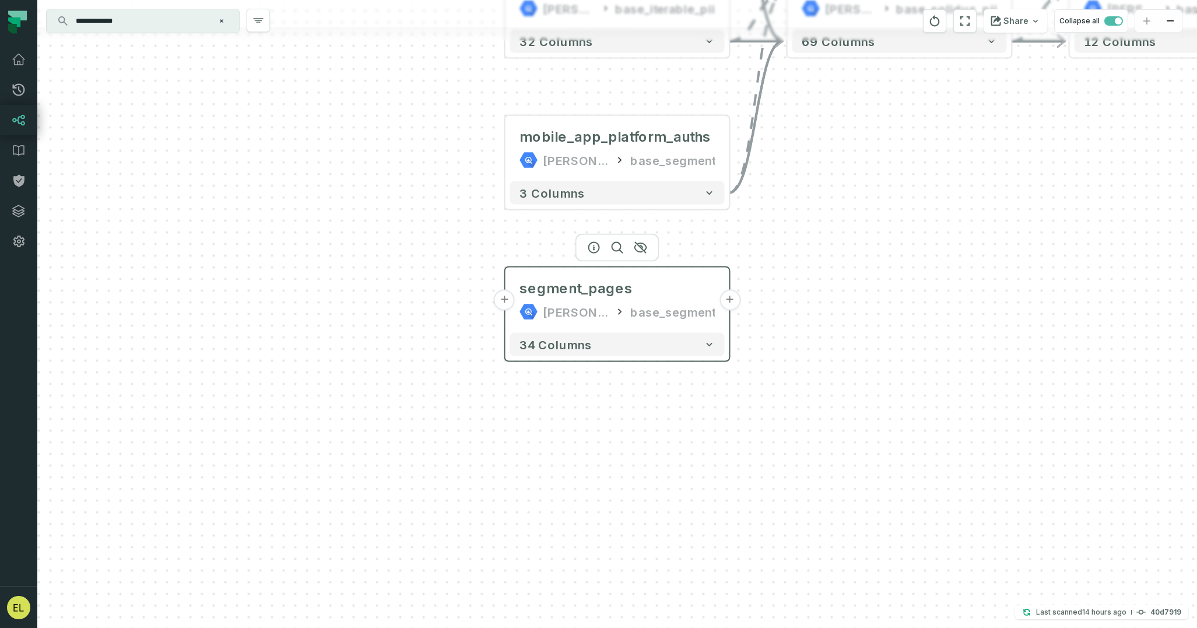
click at [506, 300] on button "+" at bounding box center [504, 300] width 21 height 21
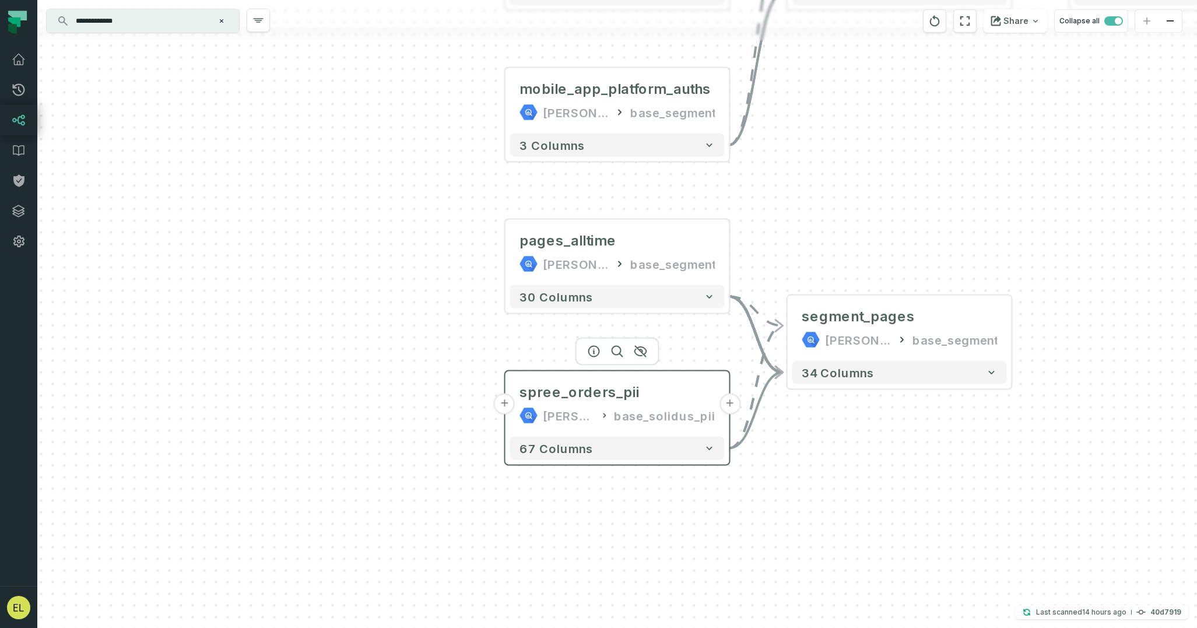
click at [502, 407] on button "+" at bounding box center [504, 404] width 21 height 21
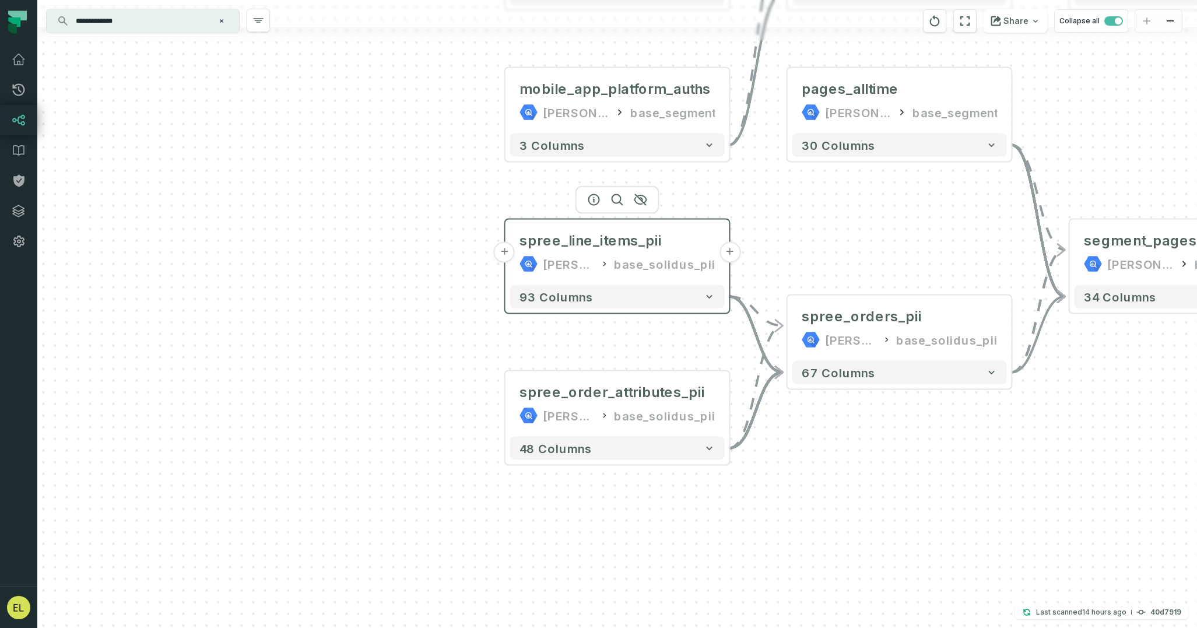
click at [505, 253] on button "+" at bounding box center [504, 252] width 21 height 21
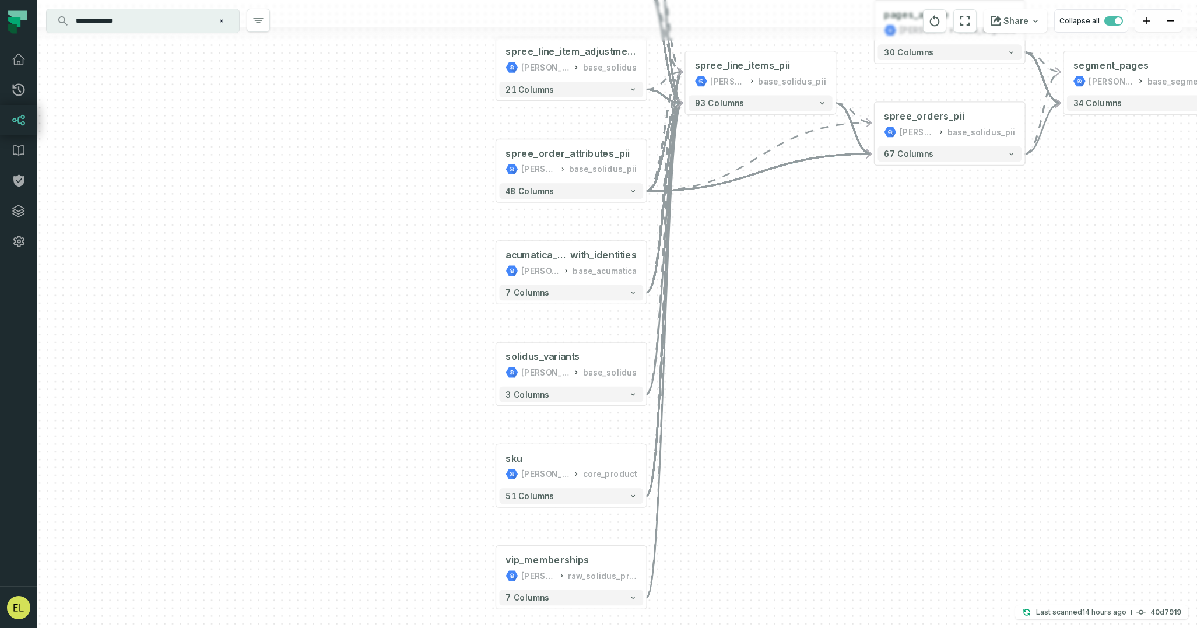
drag, startPoint x: 714, startPoint y: 414, endPoint x: 697, endPoint y: 258, distance: 157.1
click at [697, 258] on div "+ solidus_excise_tax_by_product _price_category [PERSON_NAME]-warehouse base_so…" at bounding box center [617, 314] width 1160 height 628
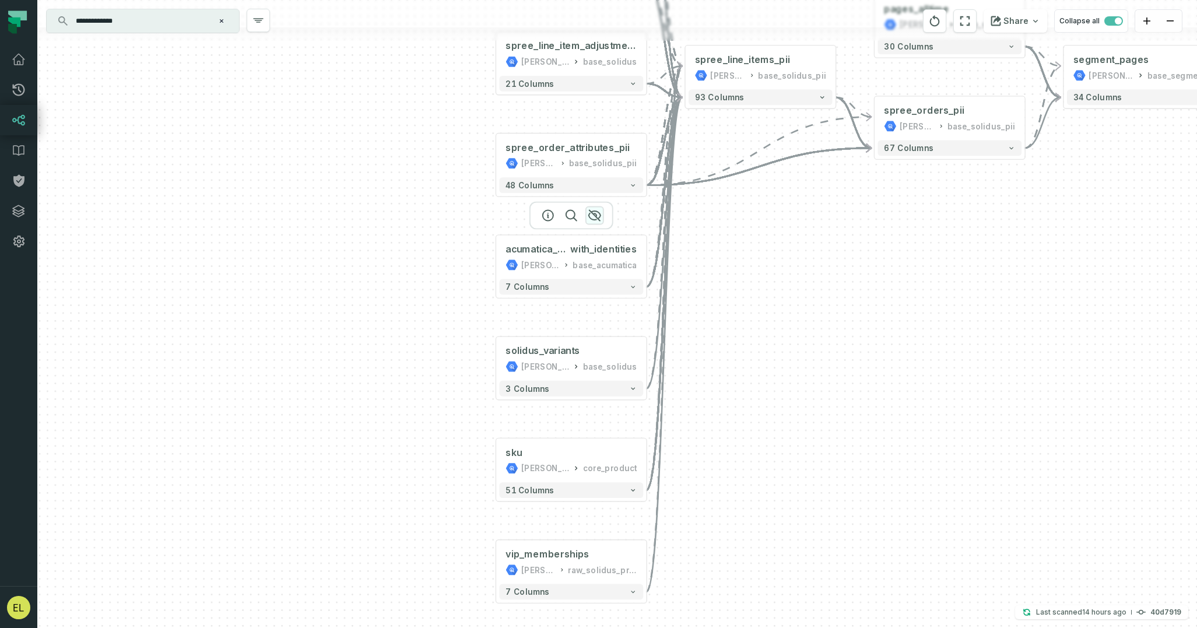
click at [594, 215] on icon "button" at bounding box center [595, 215] width 12 height 10
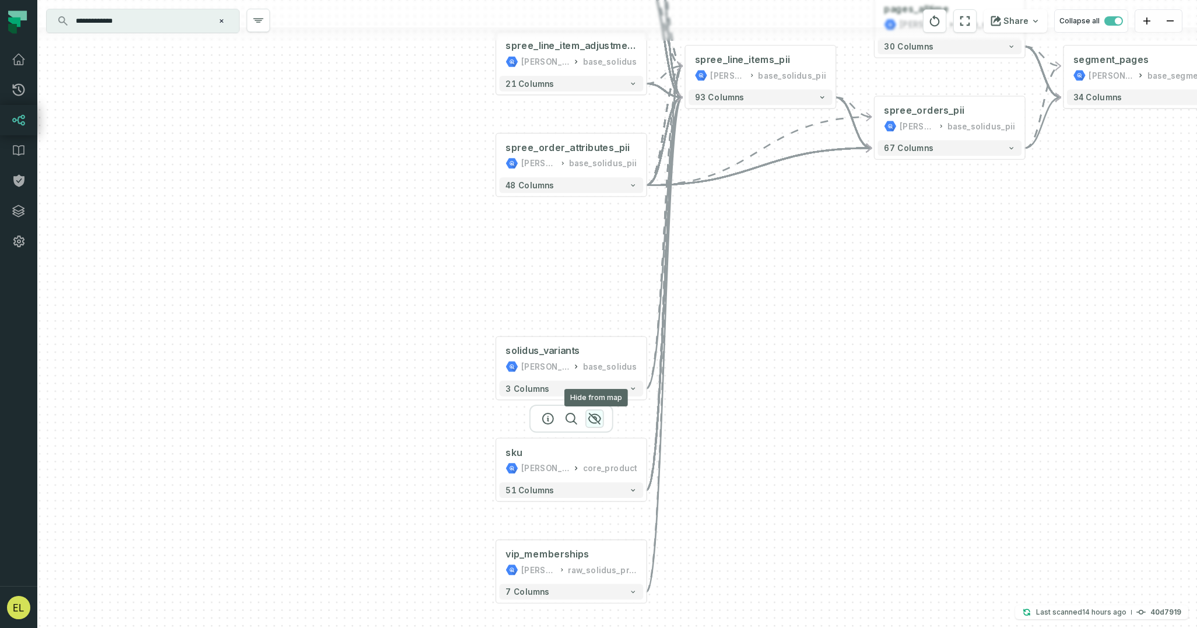
click at [595, 417] on icon "button" at bounding box center [595, 419] width 14 height 14
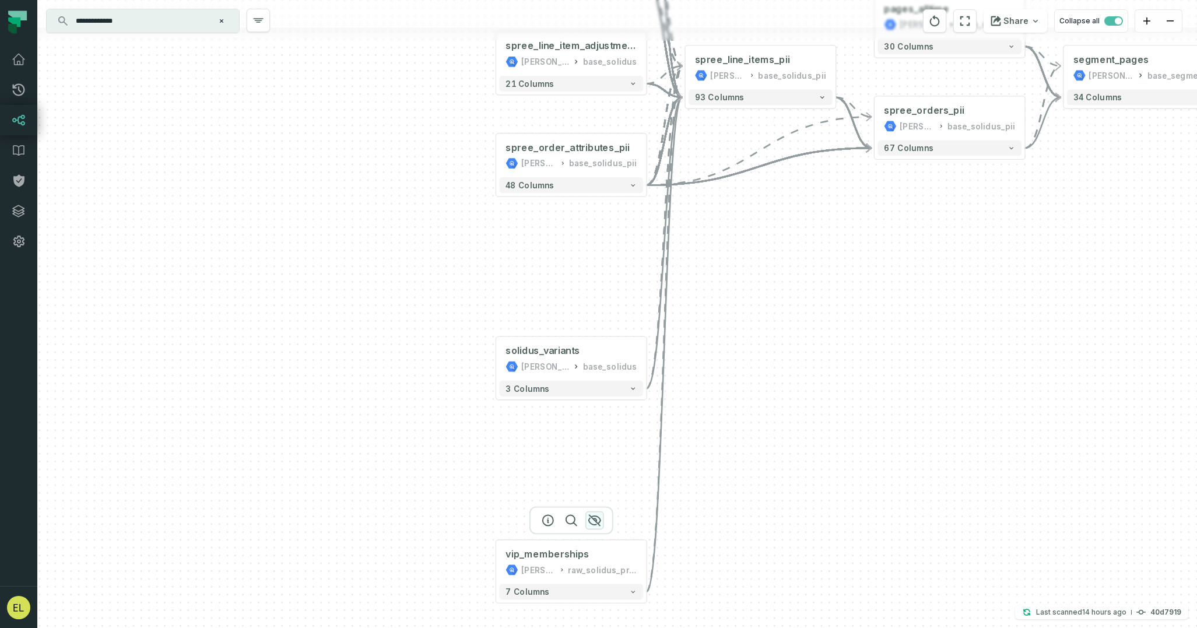
click at [596, 521] on icon "button" at bounding box center [595, 520] width 12 height 10
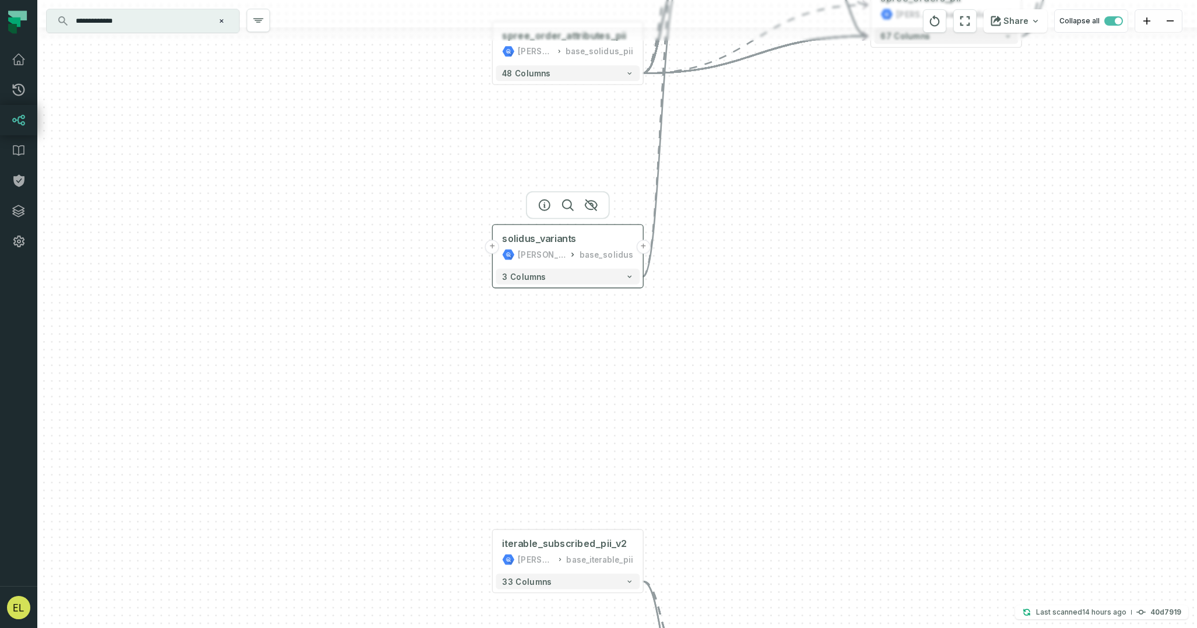
drag, startPoint x: 602, startPoint y: 343, endPoint x: 598, endPoint y: 231, distance: 112.0
click at [598, 231] on div "solidus_variants [PERSON_NAME]-warehouse base_solidus" at bounding box center [568, 246] width 144 height 37
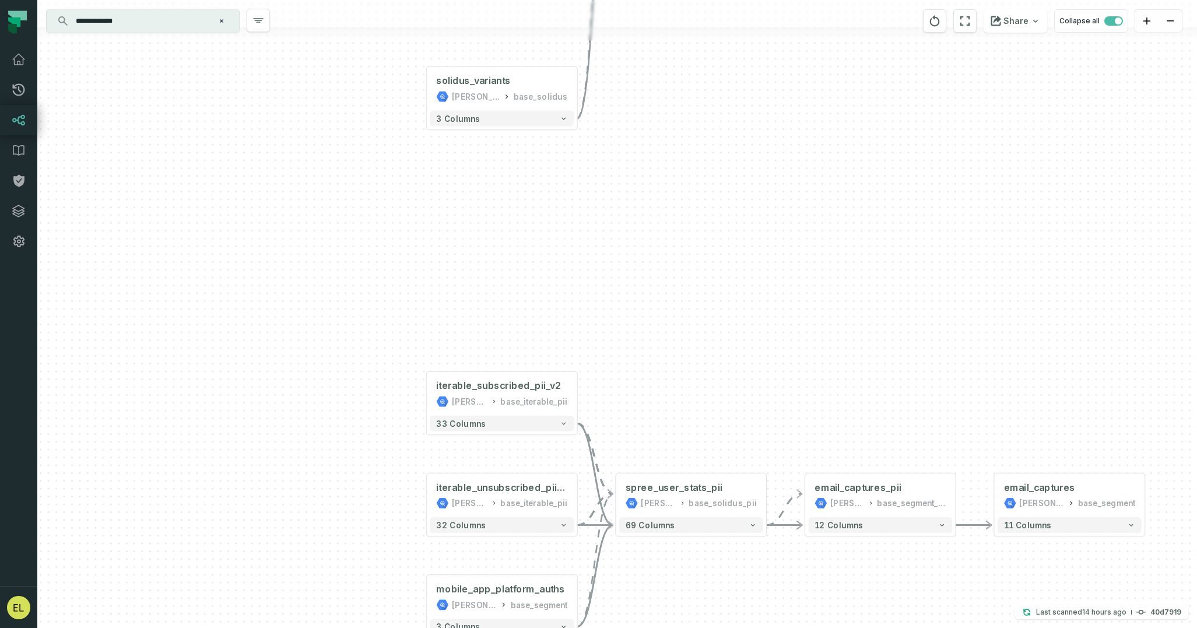
drag, startPoint x: 681, startPoint y: 420, endPoint x: 616, endPoint y: 262, distance: 171.0
click at [616, 262] on div "+ solidus_excise_tax_by_product _price_category [PERSON_NAME]-warehouse base_so…" at bounding box center [617, 314] width 1160 height 628
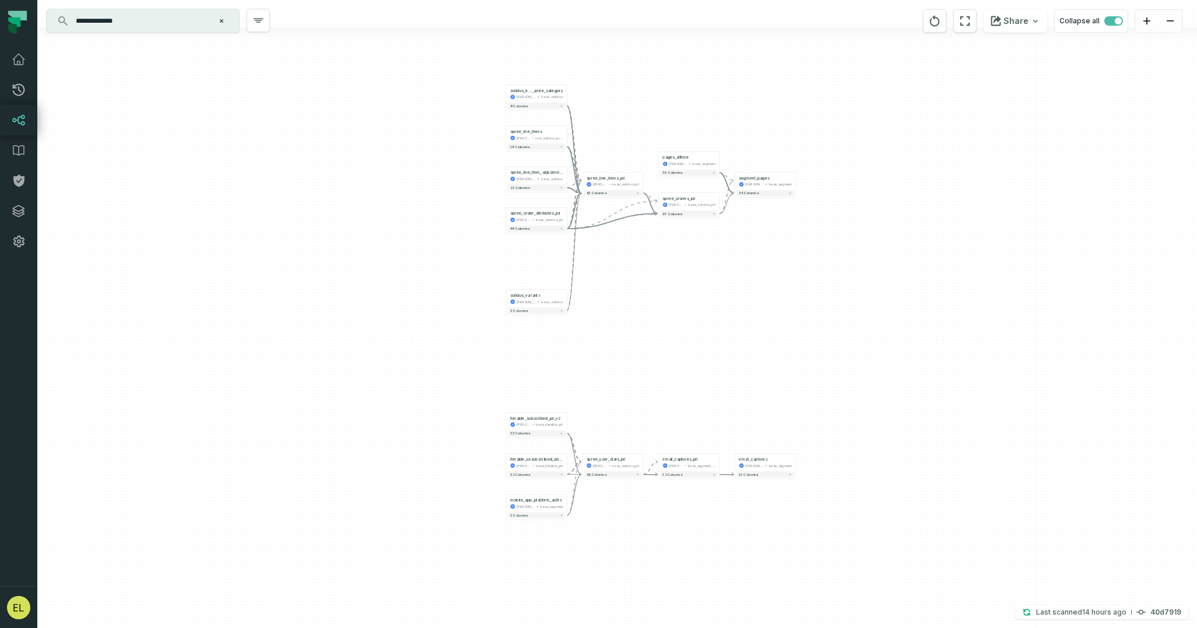
drag, startPoint x: 742, startPoint y: 208, endPoint x: 692, endPoint y: 344, distance: 145.2
click at [692, 344] on div "+ solidus_excise_tax_by_product _price_category [PERSON_NAME]-warehouse base_so…" at bounding box center [617, 314] width 1160 height 628
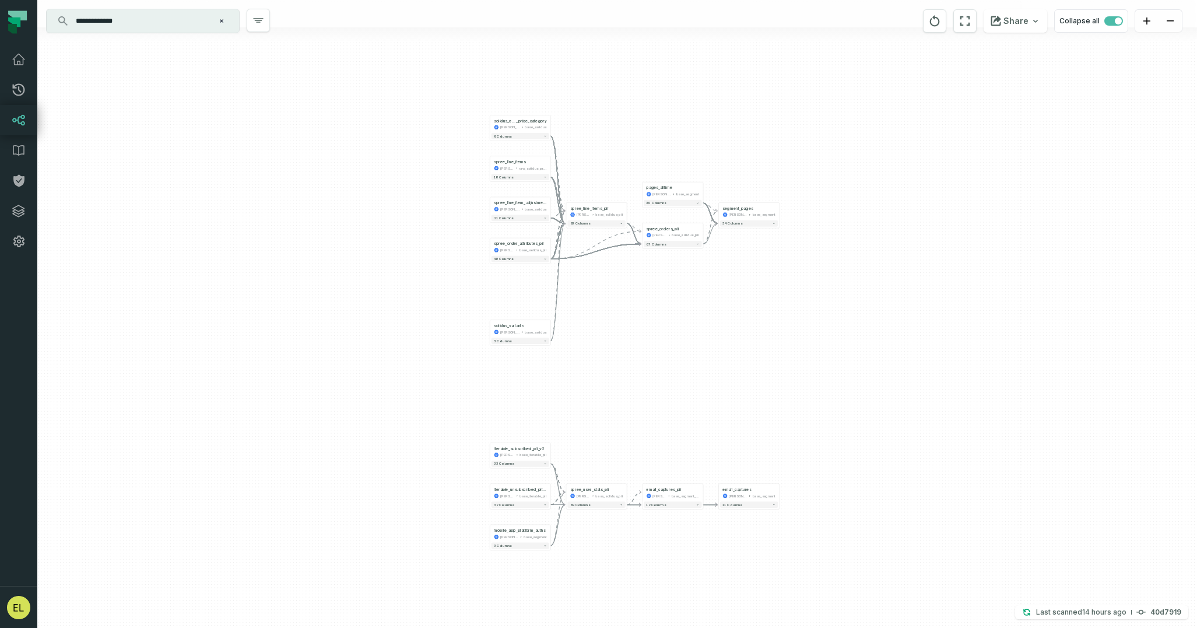
click at [222, 22] on icon "Clear search query" at bounding box center [221, 20] width 3 height 3
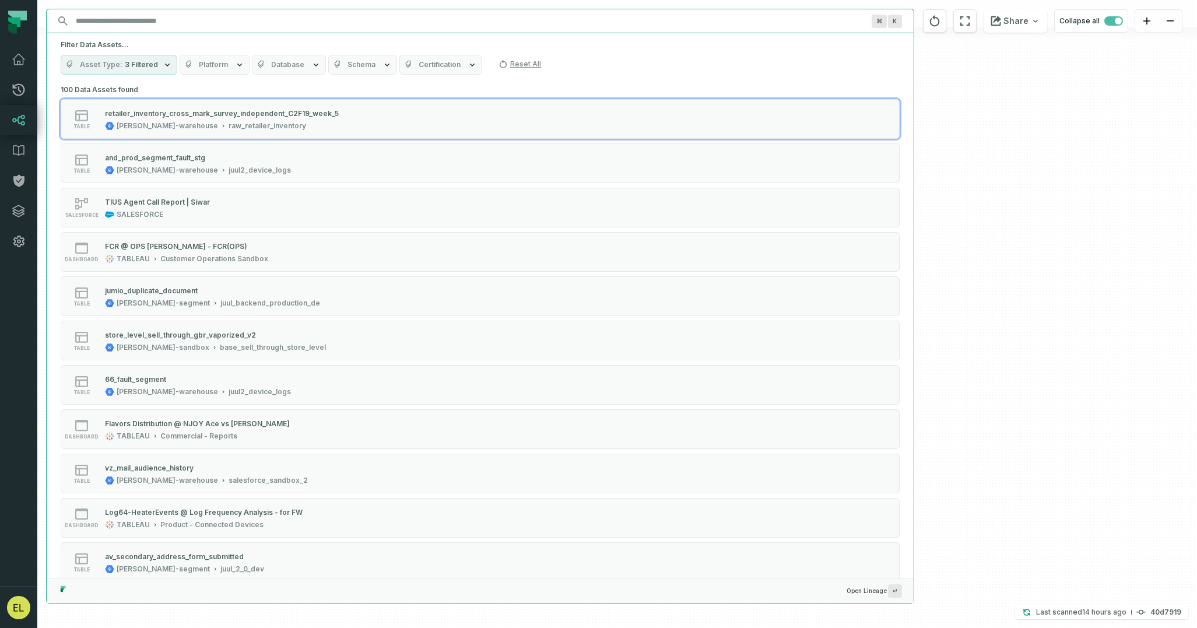
paste input "**********"
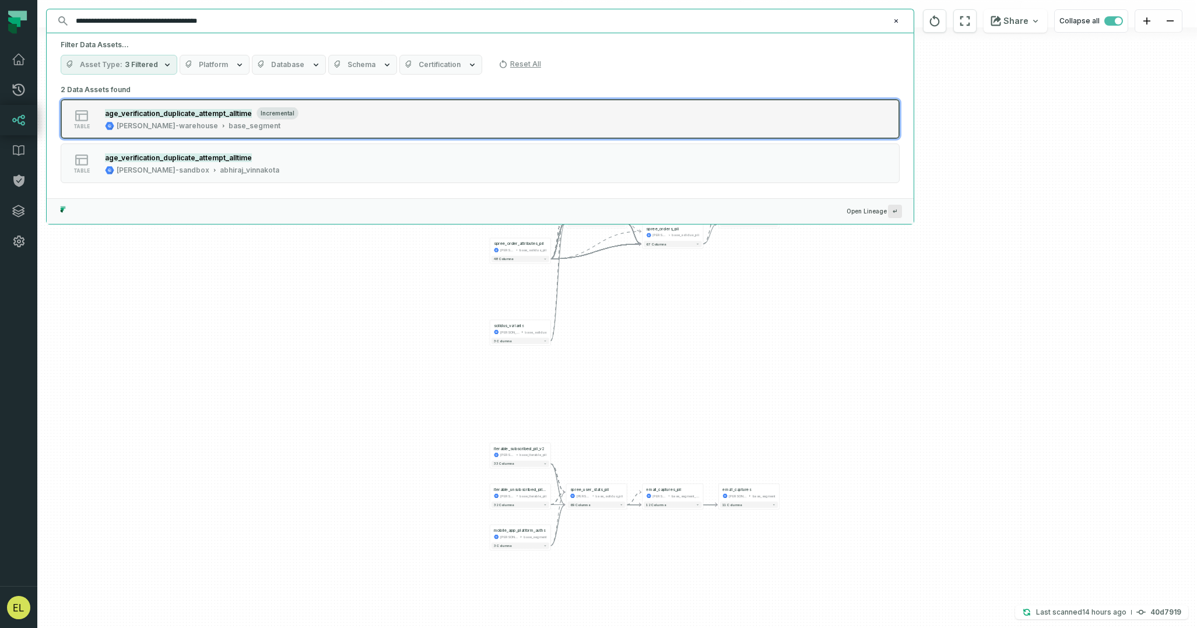
type input "**********"
click at [384, 126] on button "table age_verification_duplicate_attempt_alltime incremental [PERSON_NAME]-ware…" at bounding box center [480, 119] width 839 height 40
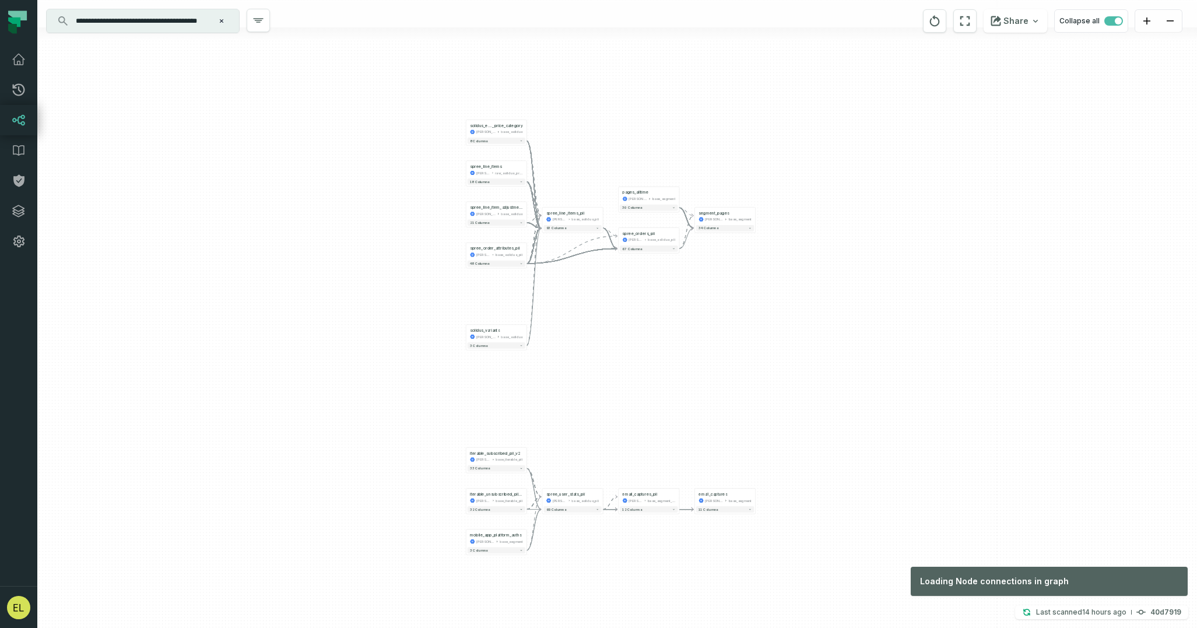
drag, startPoint x: 784, startPoint y: 393, endPoint x: 760, endPoint y: 369, distance: 34.2
click at [760, 369] on div "+ solidus_excise_tax_by_product _price_category [PERSON_NAME]-warehouse base_so…" at bounding box center [617, 314] width 1160 height 628
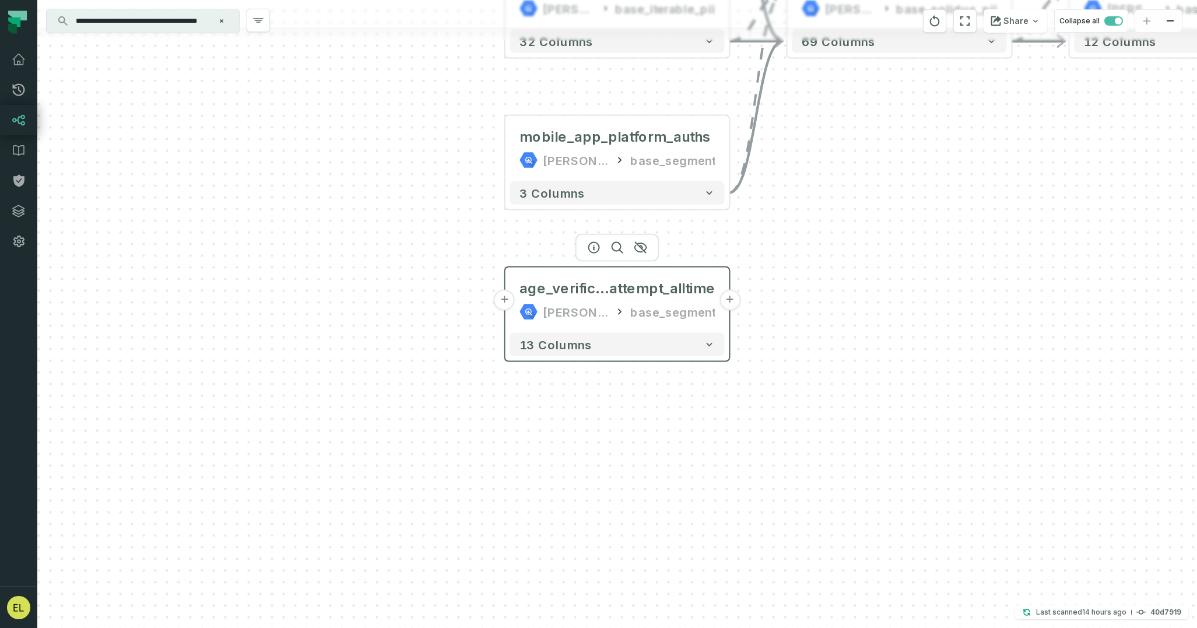
click at [729, 303] on button "+" at bounding box center [730, 300] width 21 height 21
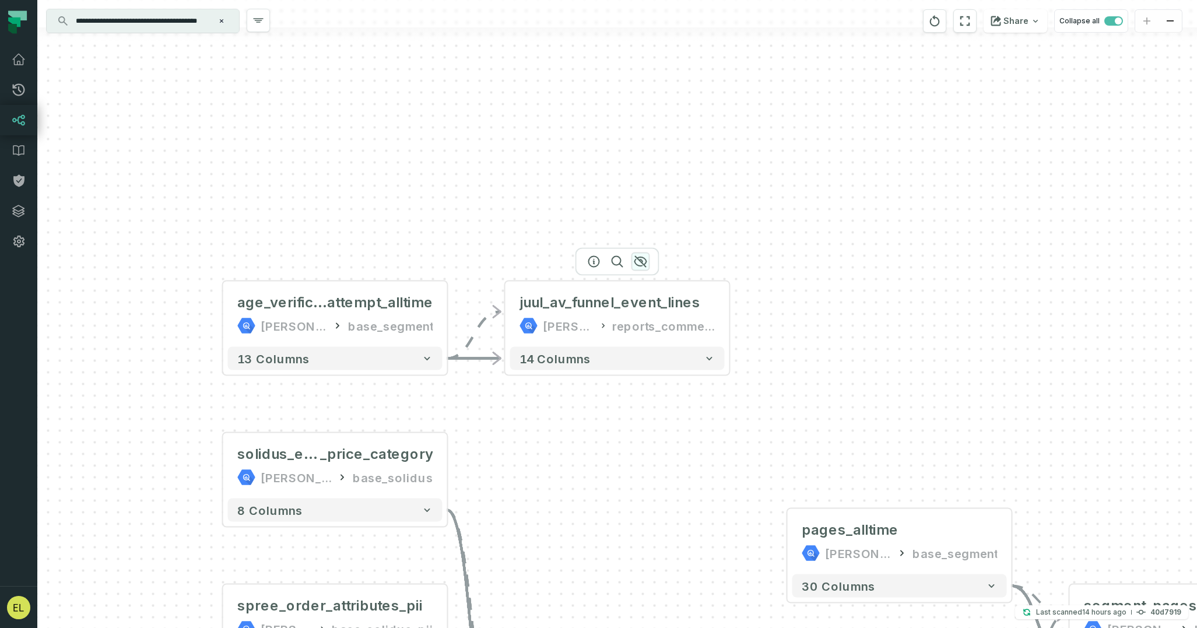
click at [641, 262] on icon "button" at bounding box center [640, 262] width 12 height 10
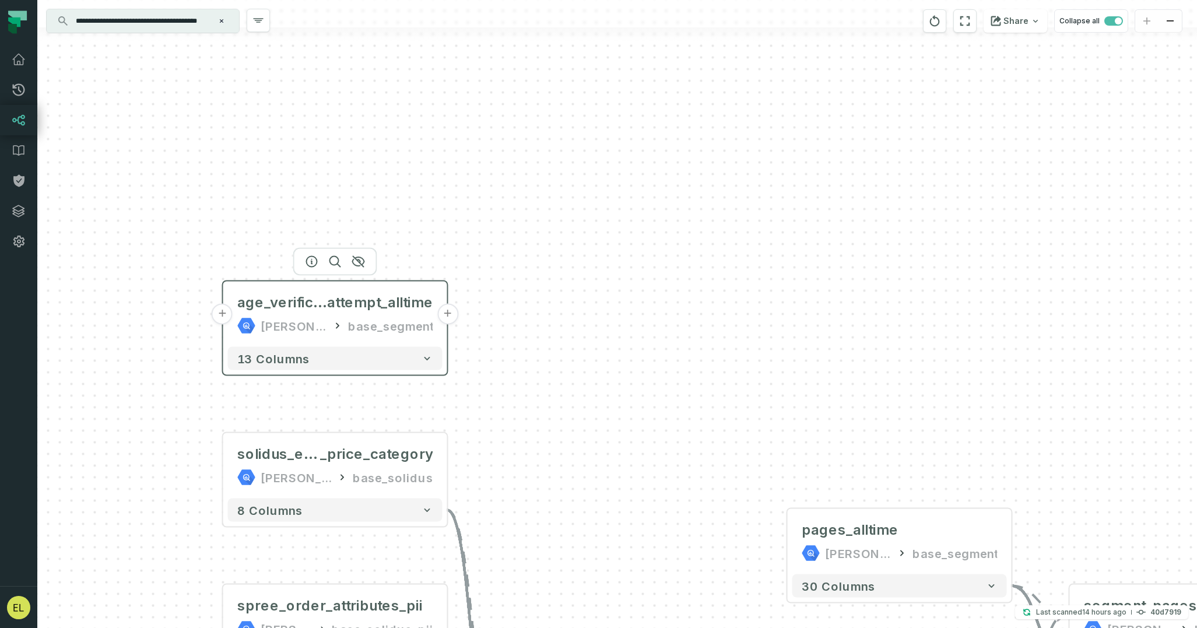
click at [221, 313] on button "+" at bounding box center [222, 314] width 21 height 21
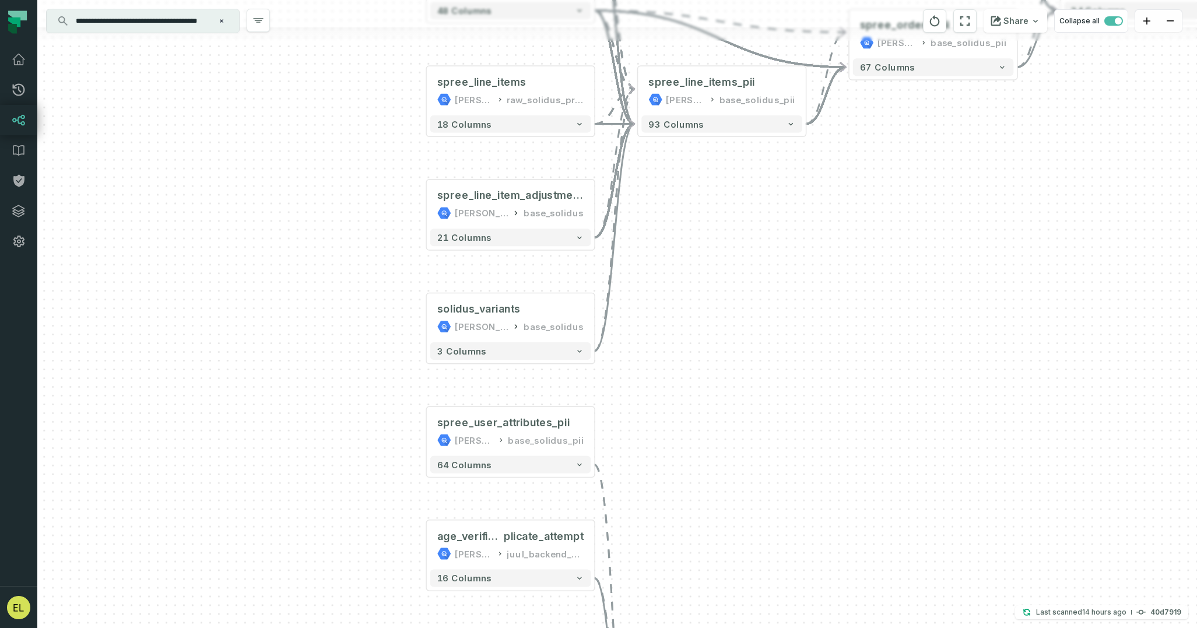
drag, startPoint x: 759, startPoint y: 197, endPoint x: 667, endPoint y: 674, distance: 485.7
click at [667, 627] on html "Pull Requests Dashboard Lineage Data Catalog Policies Integrations Settings [PE…" at bounding box center [598, 314] width 1197 height 628
drag, startPoint x: 691, startPoint y: 549, endPoint x: 671, endPoint y: 240, distance: 309.1
click at [671, 240] on div "+ spree_user_attributes_pii [PERSON_NAME]-warehouse base_solidus_pii + 64 colum…" at bounding box center [617, 314] width 1160 height 628
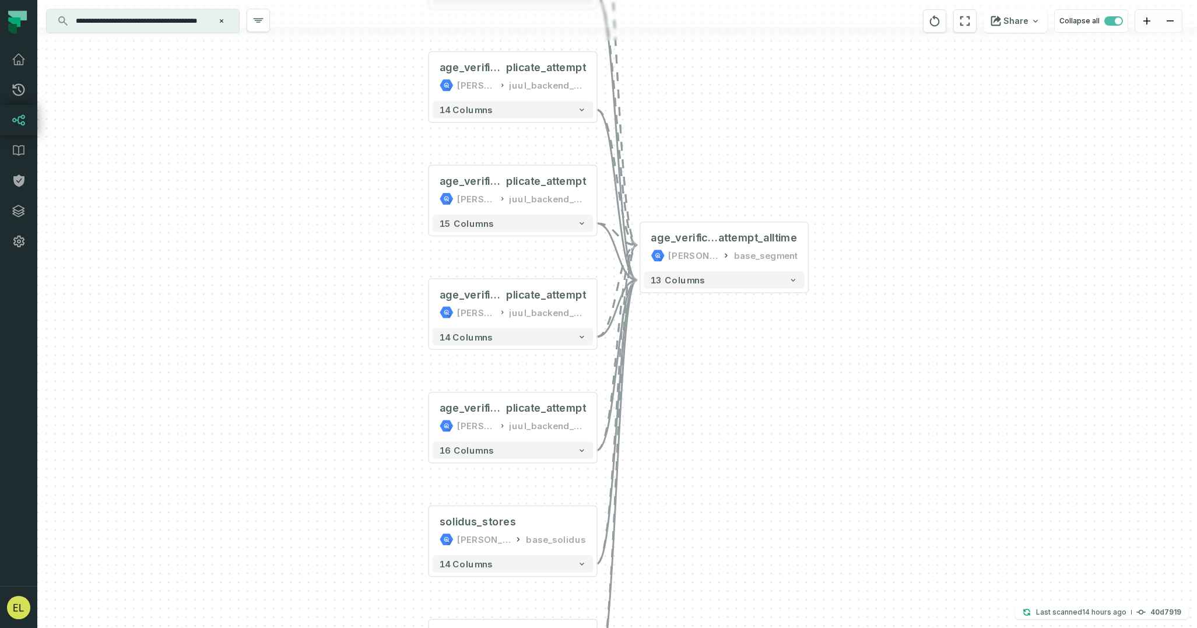
drag, startPoint x: 656, startPoint y: 431, endPoint x: 682, endPoint y: 160, distance: 272.4
click at [682, 160] on div "+ spree_user_attributes_pii [PERSON_NAME]-warehouse base_solidus_pii + 64 colum…" at bounding box center [617, 314] width 1160 height 628
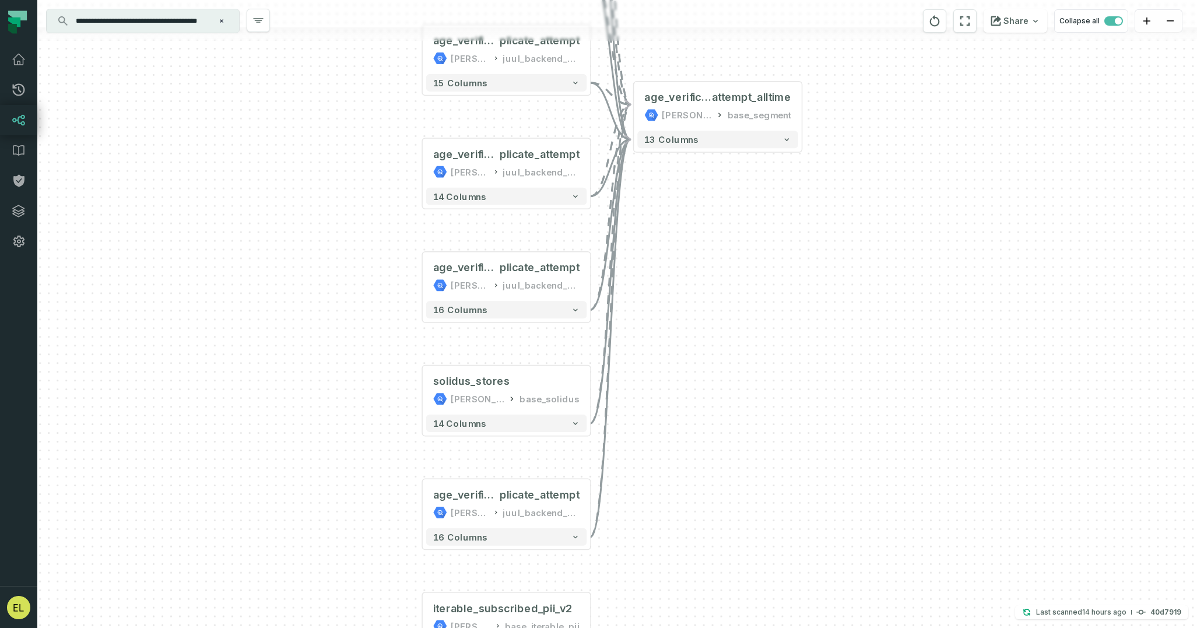
drag, startPoint x: 655, startPoint y: 419, endPoint x: 649, endPoint y: 279, distance: 140.7
click at [649, 279] on div "+ spree_user_attributes_pii [PERSON_NAME]-warehouse base_solidus_pii + 64 colum…" at bounding box center [617, 314] width 1160 height 628
click at [535, 233] on icon "button" at bounding box center [530, 232] width 12 height 10
click at [531, 120] on icon "button" at bounding box center [530, 119] width 12 height 10
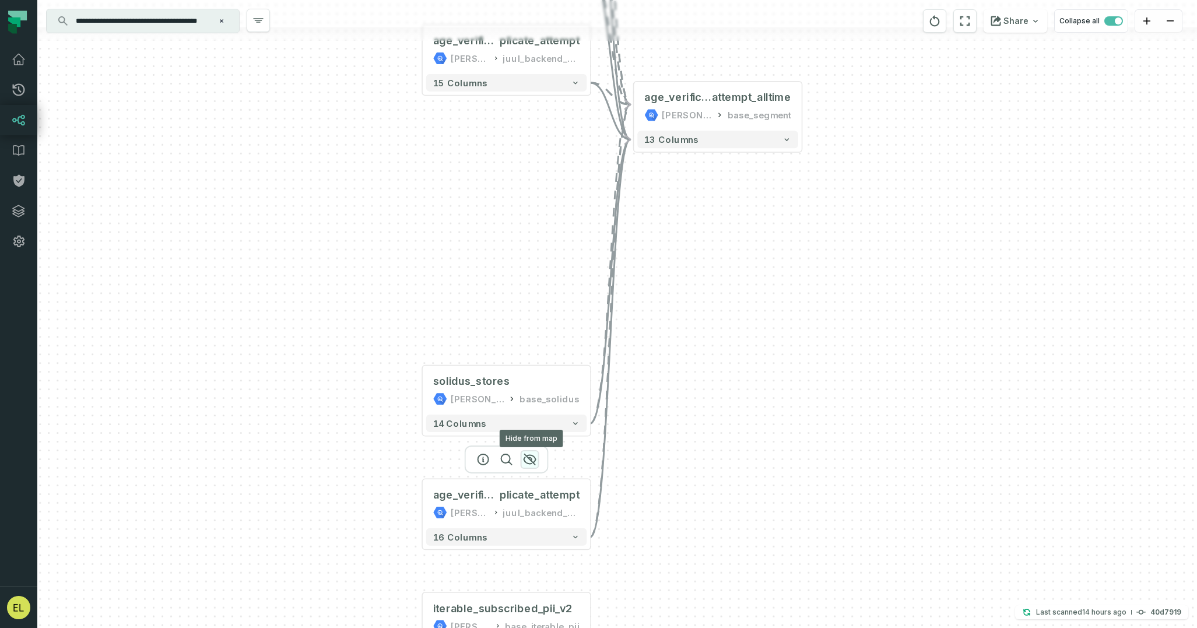
click at [532, 459] on icon "button" at bounding box center [530, 459] width 12 height 10
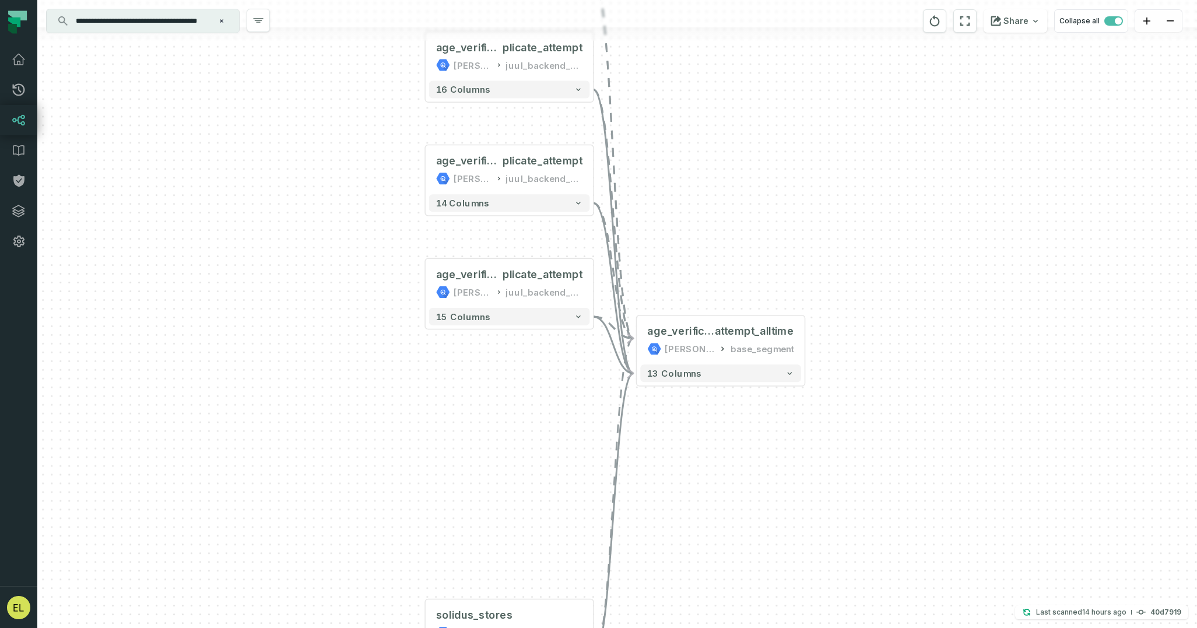
drag, startPoint x: 549, startPoint y: 173, endPoint x: 559, endPoint y: 440, distance: 267.3
click at [559, 440] on div "+ spree_user_attributes_pii [PERSON_NAME]-warehouse base_solidus_pii + 64 colum…" at bounding box center [617, 314] width 1160 height 628
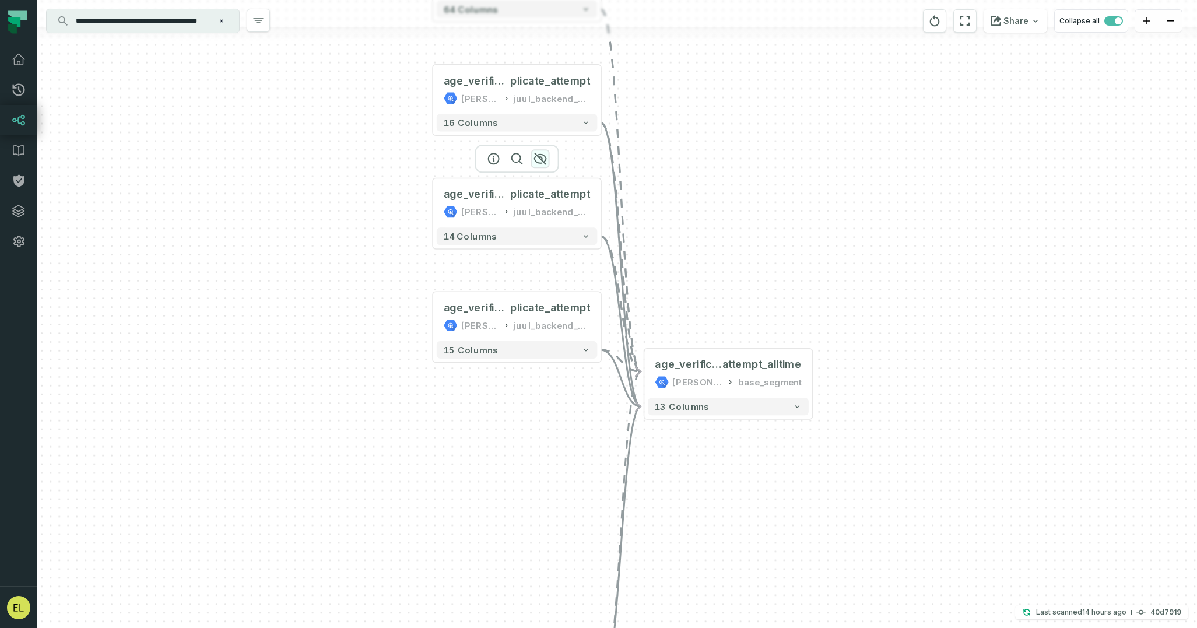
click at [545, 153] on icon "button" at bounding box center [541, 159] width 14 height 14
click at [542, 271] on icon "button" at bounding box center [541, 272] width 14 height 14
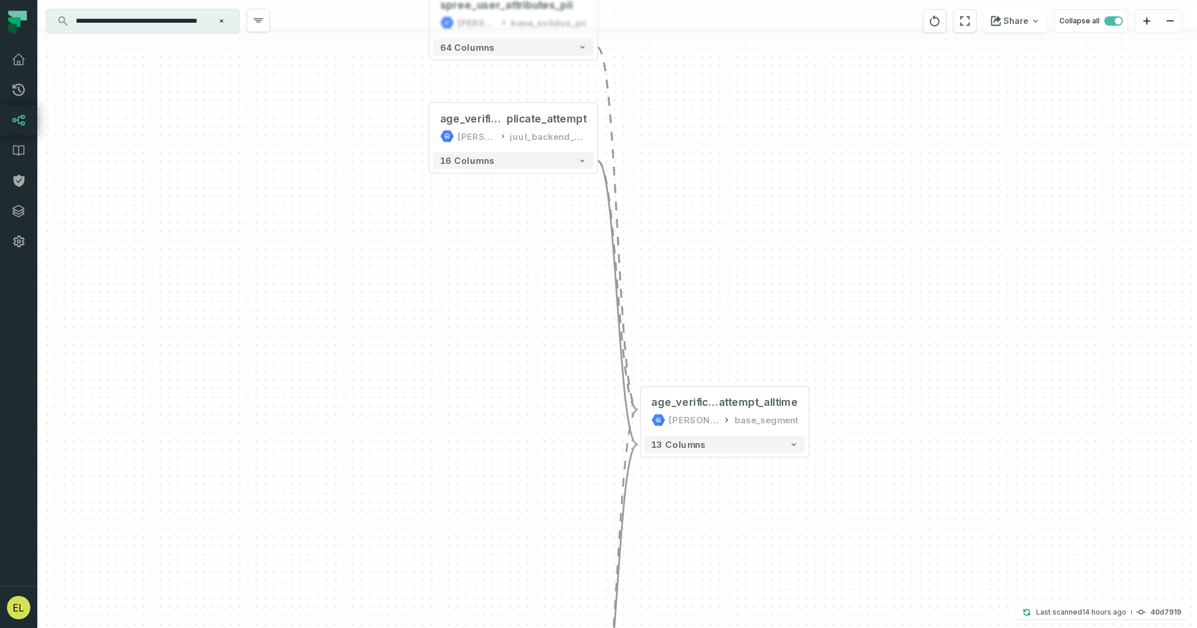
drag, startPoint x: 548, startPoint y: 167, endPoint x: 542, endPoint y: 324, distance: 157.0
click at [542, 324] on div "+ spree_user_attributes_pii [PERSON_NAME]-warehouse base_solidus_pii + 64 colum…" at bounding box center [617, 314] width 1160 height 628
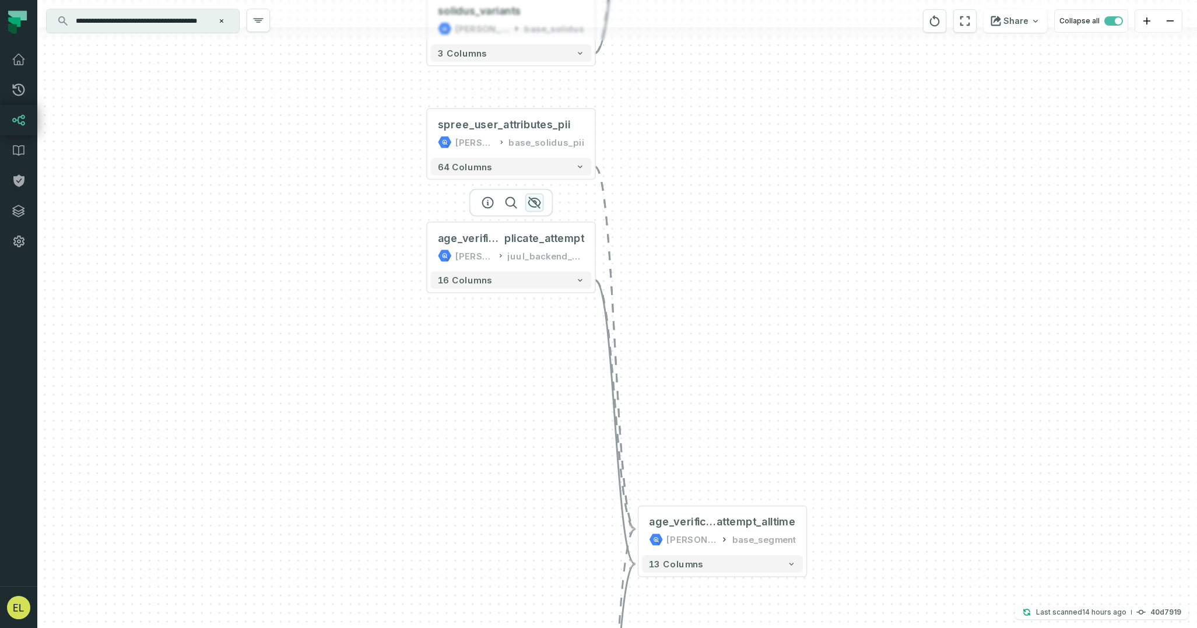
click at [536, 204] on icon "button" at bounding box center [535, 203] width 12 height 10
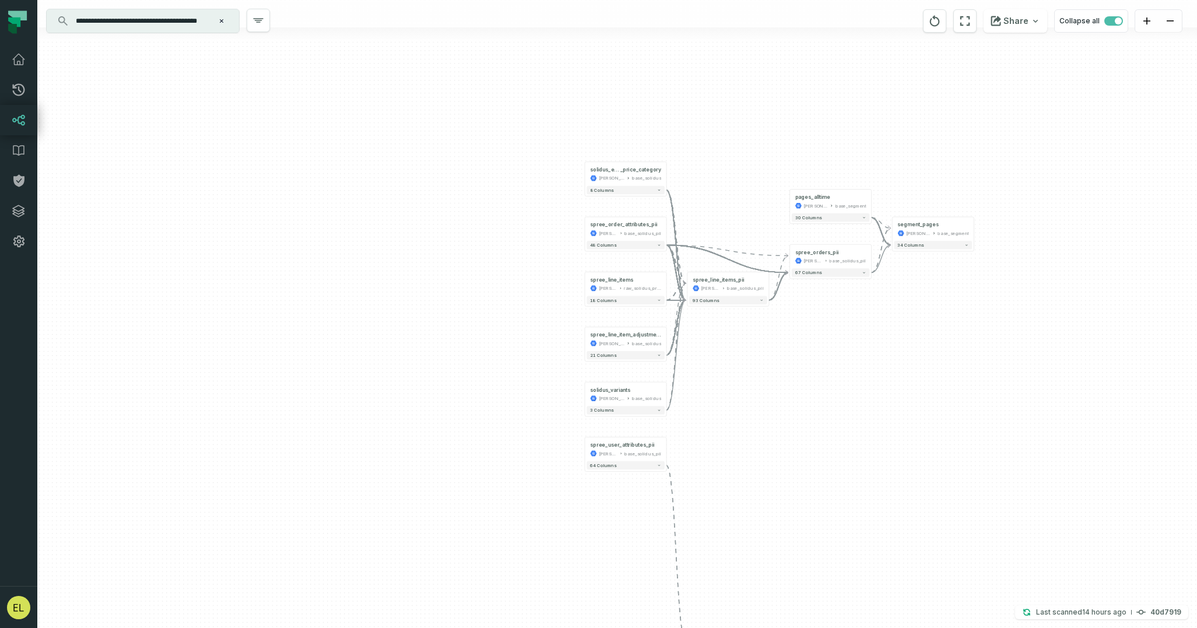
drag, startPoint x: 873, startPoint y: 239, endPoint x: 866, endPoint y: 464, distance: 225.2
click at [866, 464] on div "+ spree_user_attributes_pii [PERSON_NAME]-warehouse base_solidus_pii + 64 colum…" at bounding box center [617, 314] width 1160 height 628
click at [225, 19] on button "Clear search query" at bounding box center [222, 21] width 12 height 12
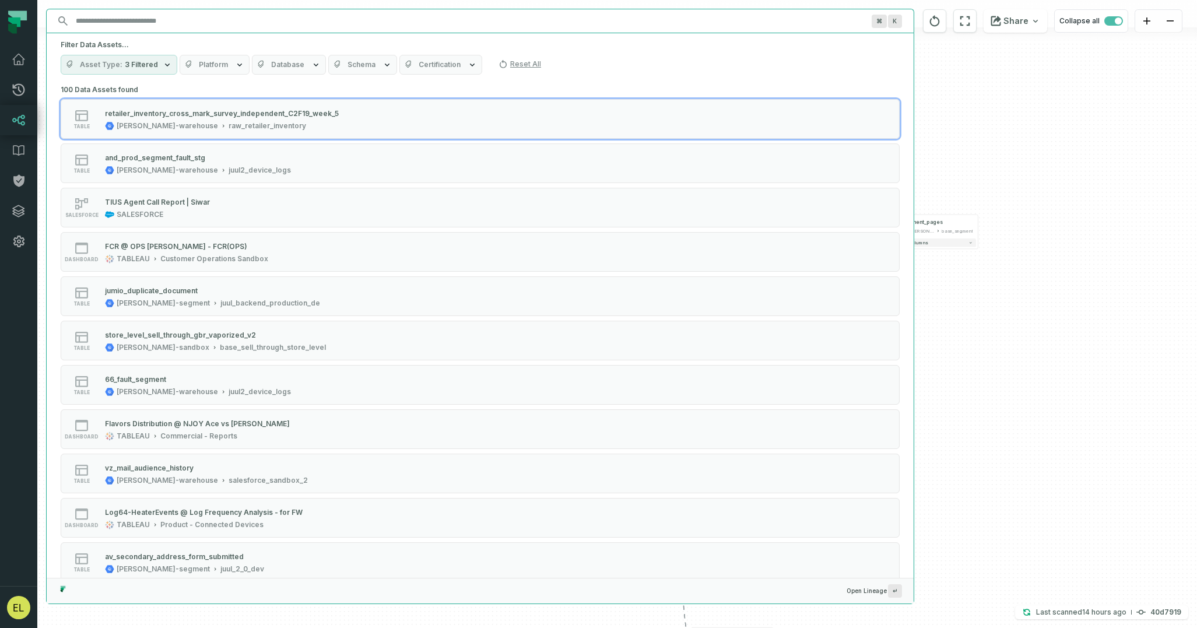
paste input "**********"
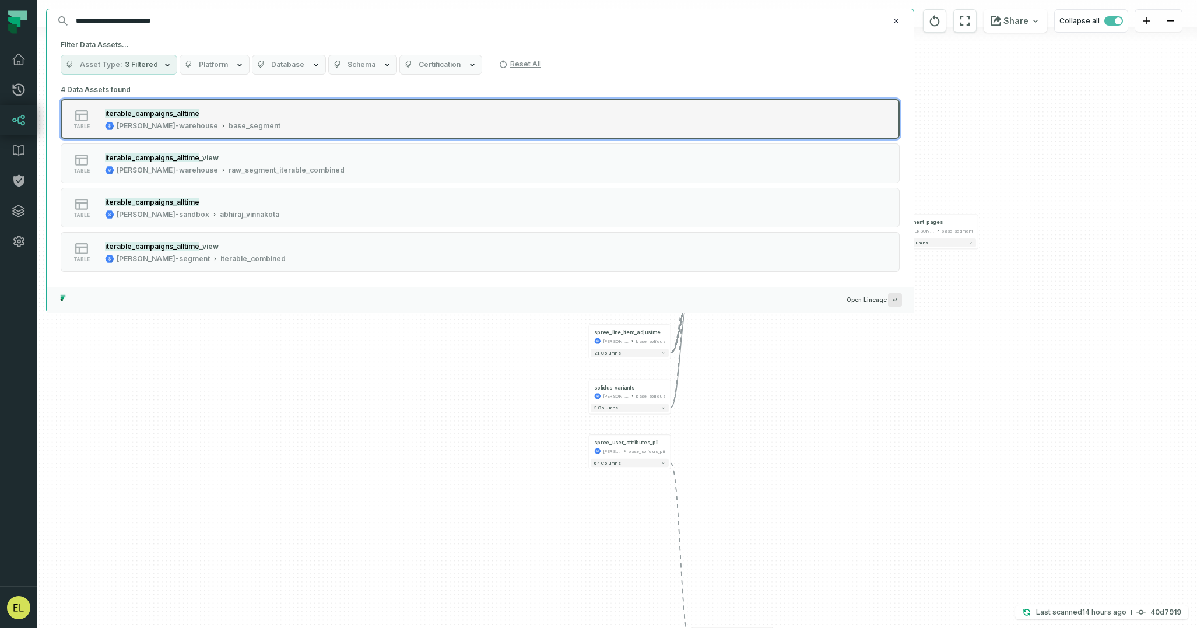
type input "**********"
click at [303, 125] on div "table iterable_campaigns_alltime [PERSON_NAME]-warehouse base_segment" at bounding box center [209, 118] width 292 height 23
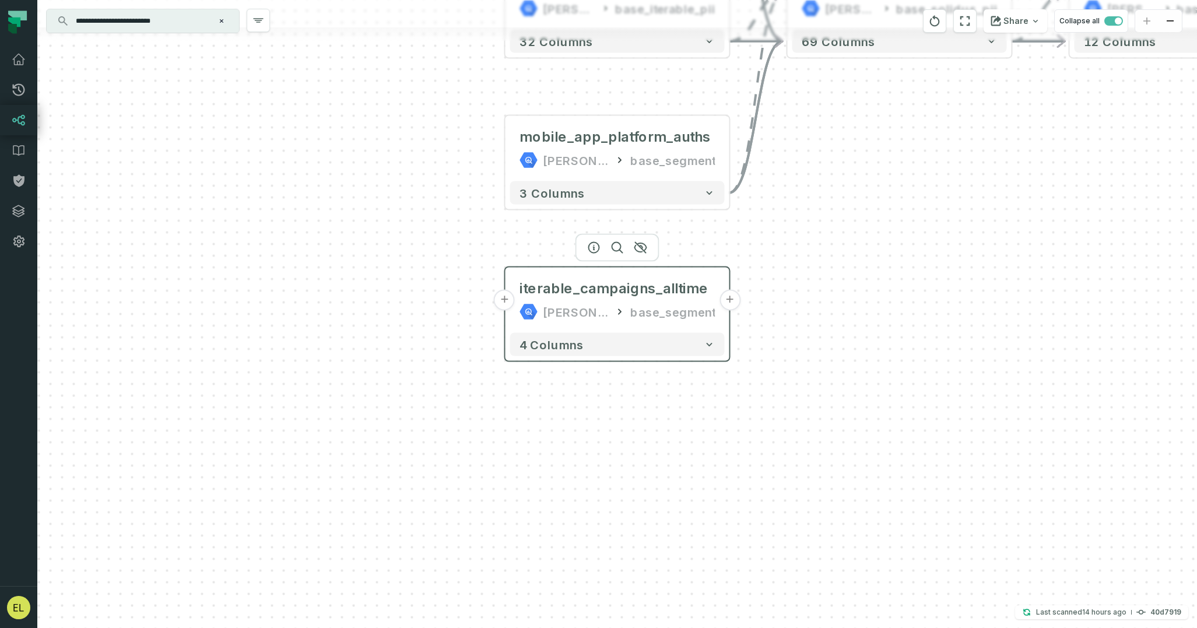
click at [732, 297] on button "+" at bounding box center [730, 300] width 21 height 21
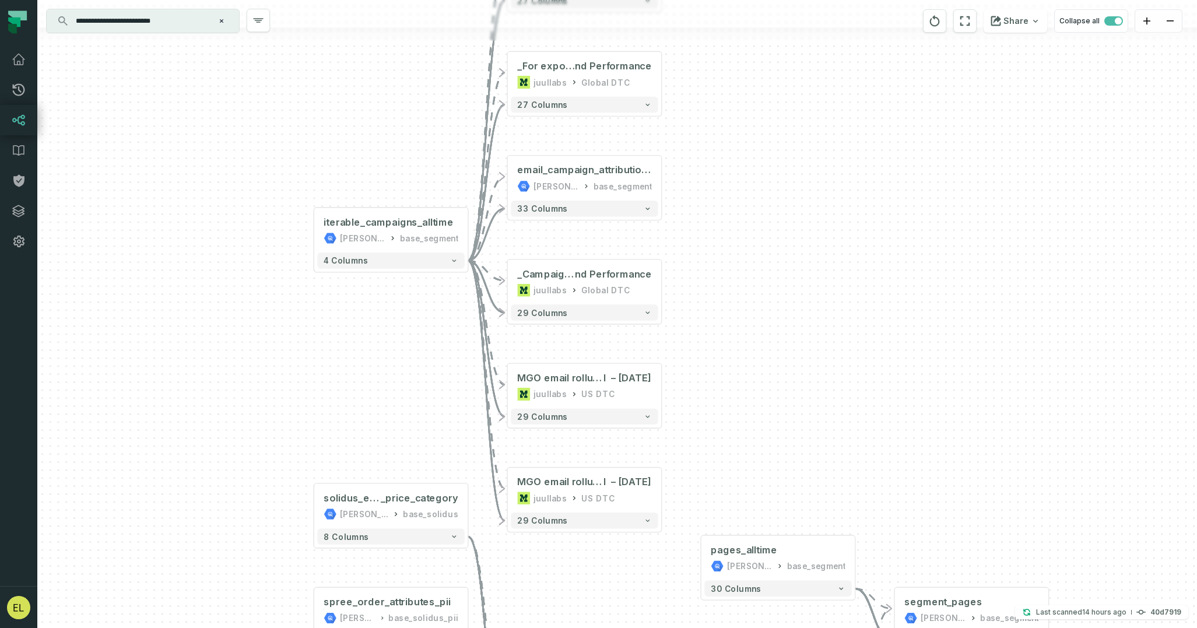
drag, startPoint x: 482, startPoint y: 485, endPoint x: 450, endPoint y: 353, distance: 135.8
click at [450, 353] on div "+ List buys _For export to Global Monthly Performance Review @ Global CRM Campa…" at bounding box center [617, 314] width 1160 height 628
click at [610, 450] on icon "button" at bounding box center [608, 448] width 12 height 10
click at [609, 345] on icon "button" at bounding box center [608, 344] width 12 height 10
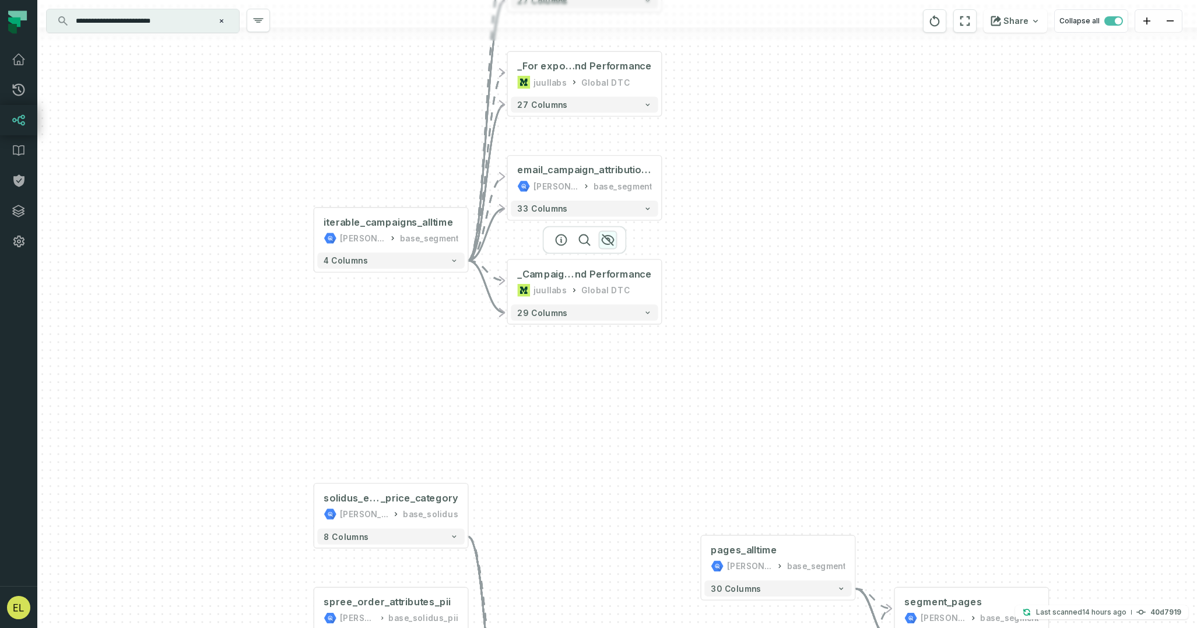
click at [611, 241] on icon "button" at bounding box center [608, 240] width 14 height 14
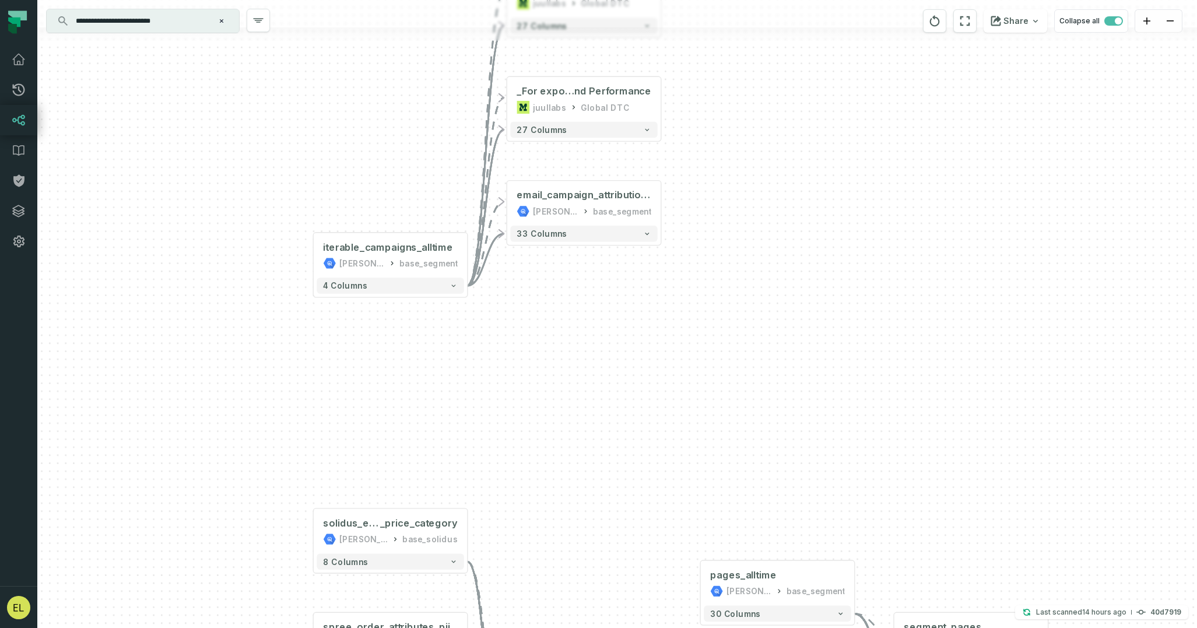
drag, startPoint x: 704, startPoint y: 190, endPoint x: 696, endPoint y: 420, distance: 231.0
click at [696, 420] on div "+ List buys _For export to Global Monthly Performance Review @ Global CRM Campa…" at bounding box center [617, 314] width 1160 height 628
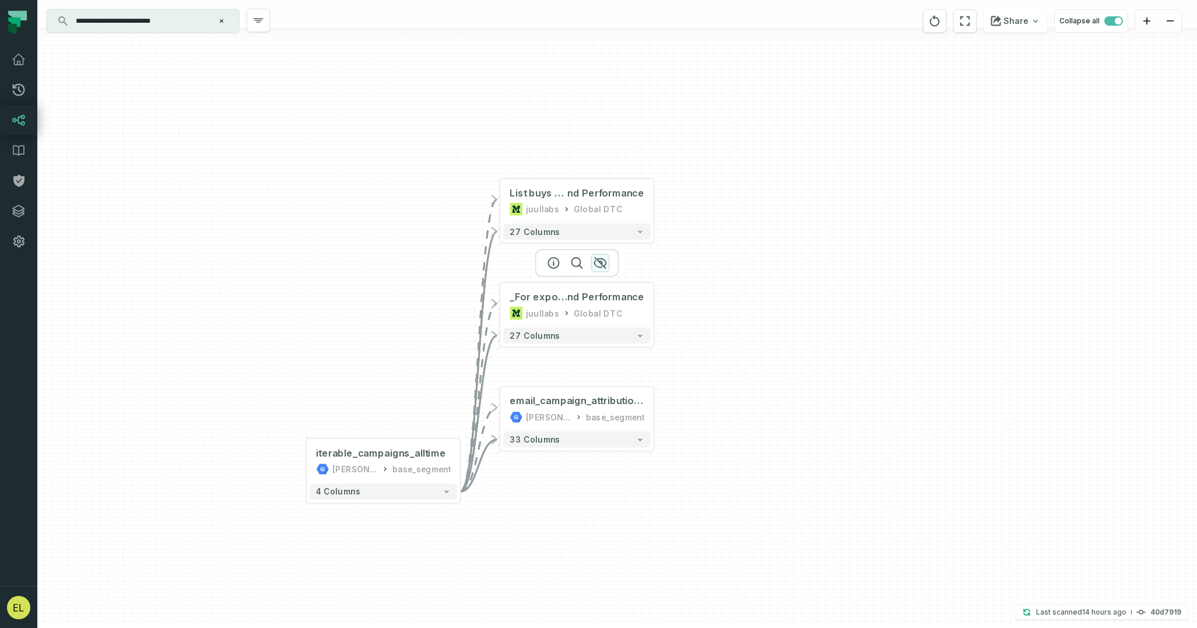
click at [603, 261] on icon "button" at bounding box center [601, 263] width 14 height 14
click at [603, 156] on icon "button" at bounding box center [601, 159] width 14 height 14
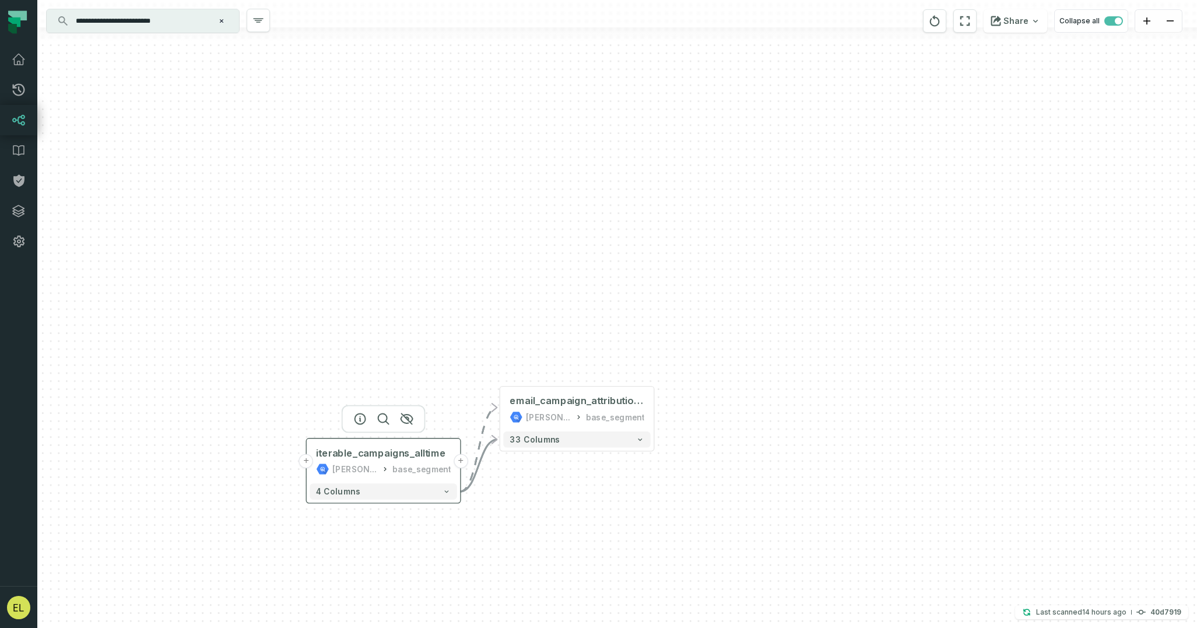
click at [304, 461] on button "+" at bounding box center [306, 461] width 15 height 15
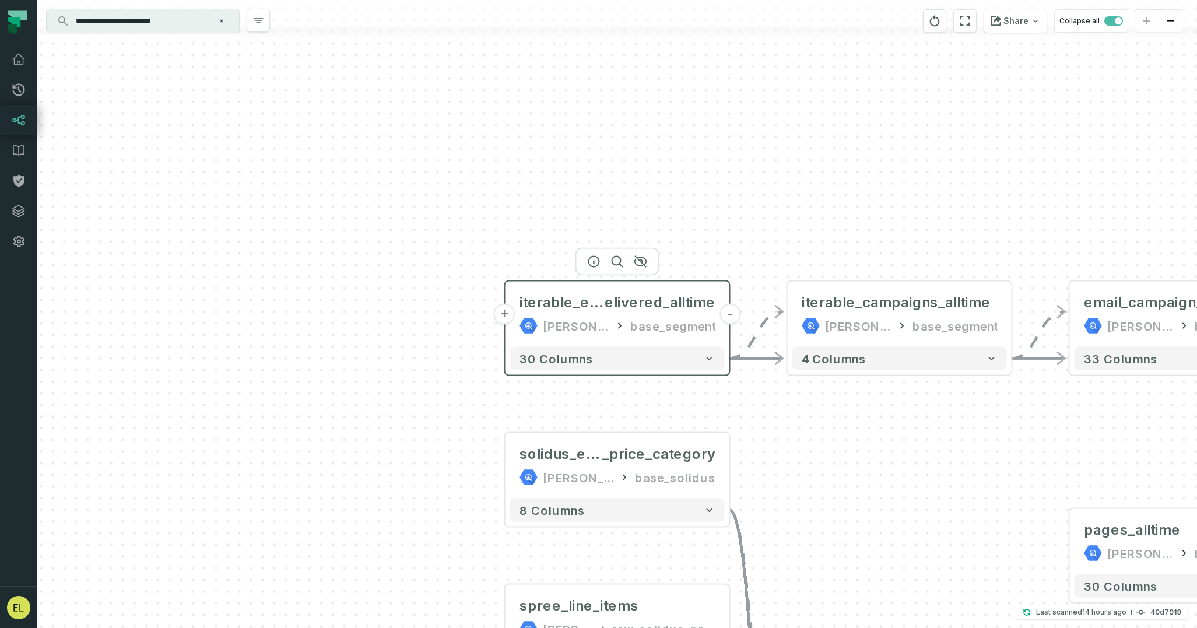
click at [502, 315] on button "+" at bounding box center [504, 314] width 21 height 21
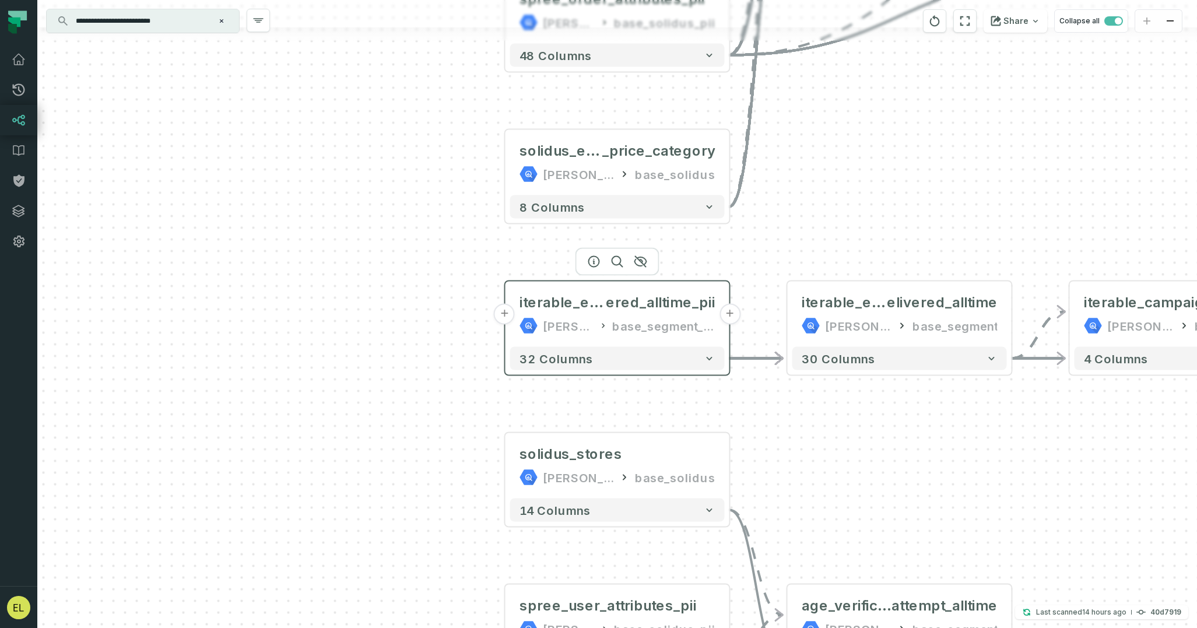
click at [501, 317] on button "+" at bounding box center [504, 314] width 21 height 21
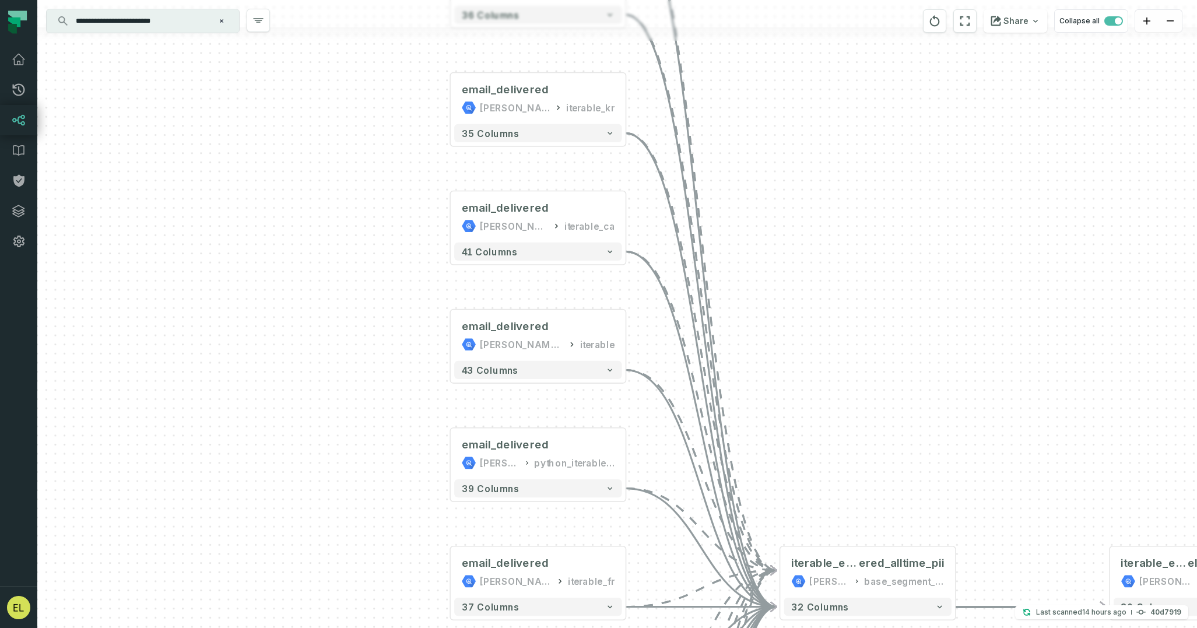
drag, startPoint x: 703, startPoint y: 143, endPoint x: 741, endPoint y: 365, distance: 225.5
click at [741, 365] on div "email_delivered [PERSON_NAME]-segment iterable_uk + 41 columns email_delivered …" at bounding box center [617, 314] width 1160 height 628
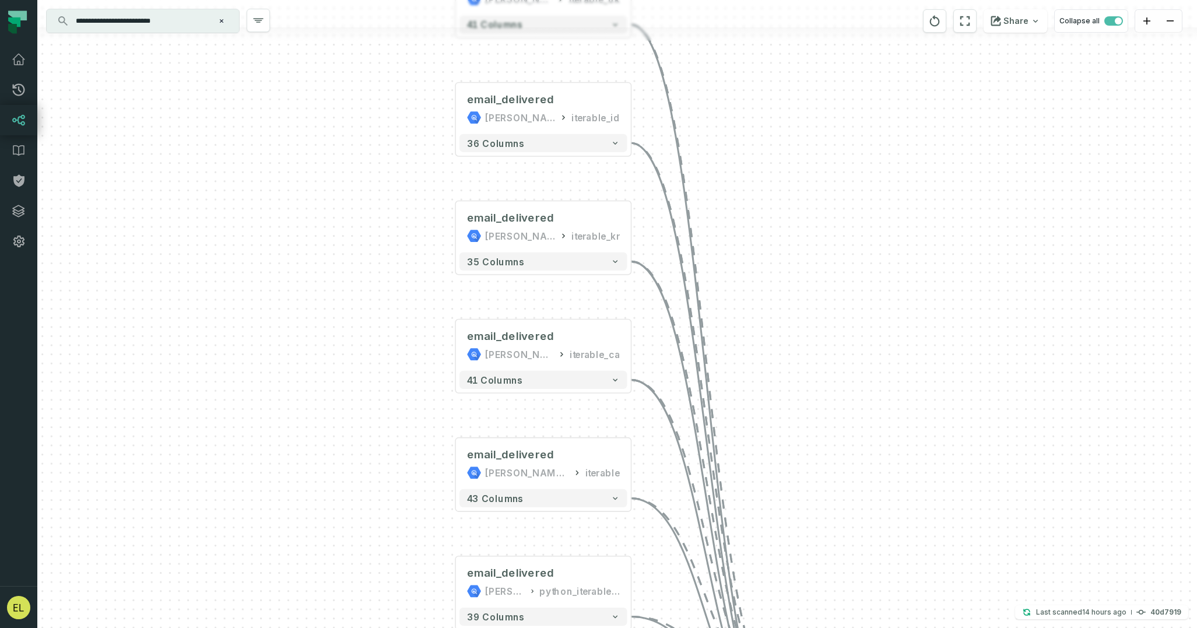
drag, startPoint x: 744, startPoint y: 312, endPoint x: 731, endPoint y: 338, distance: 29.2
click at [731, 338] on div "email_delivered [PERSON_NAME]-segment iterable_uk + 41 columns email_delivered …" at bounding box center [617, 314] width 1160 height 628
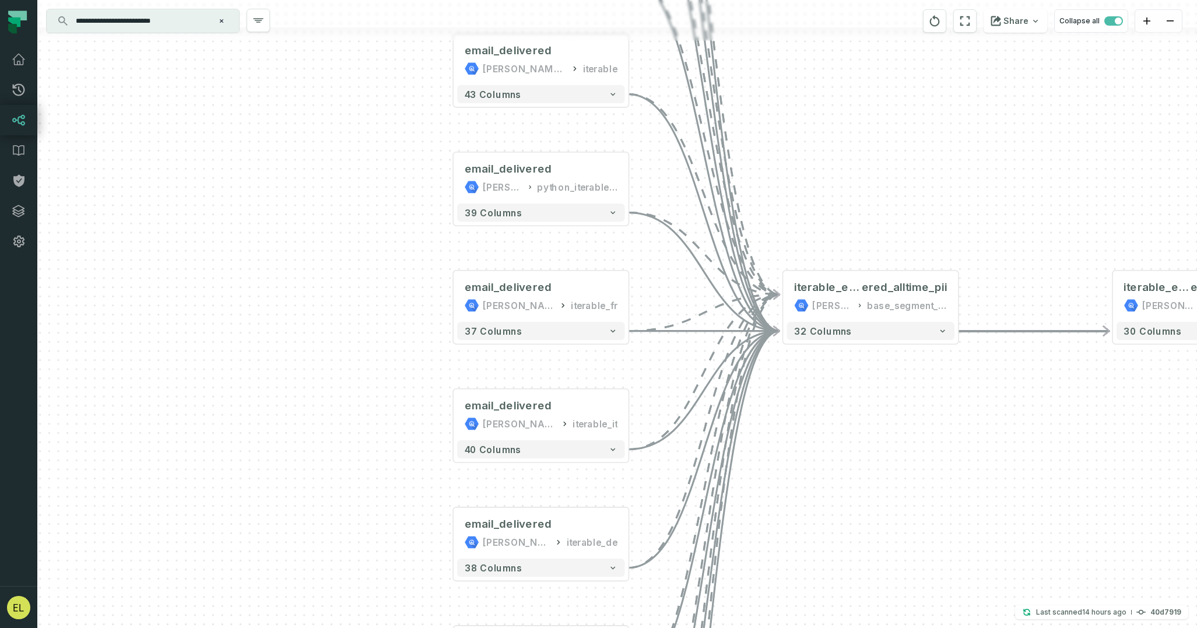
drag, startPoint x: 764, startPoint y: 485, endPoint x: 764, endPoint y: 138, distance: 346.9
click at [764, 138] on div "email_delivered [PERSON_NAME]-segment iterable_uk + 41 columns email_delivered …" at bounding box center [617, 314] width 1160 height 628
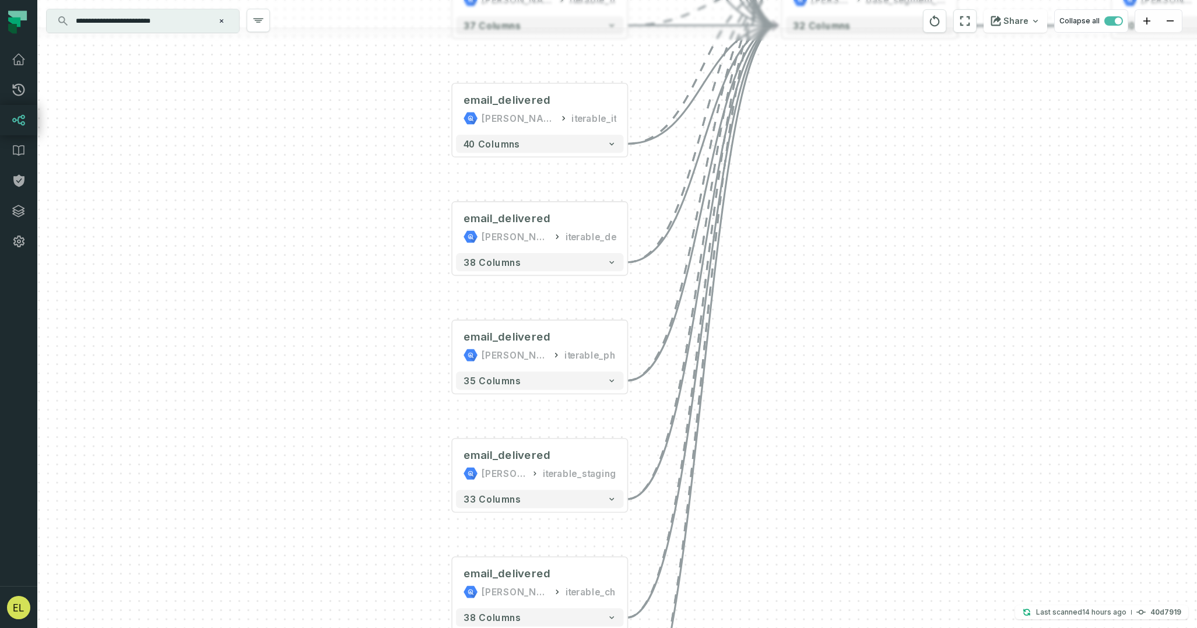
drag, startPoint x: 764, startPoint y: 503, endPoint x: 763, endPoint y: 192, distance: 310.8
click at [763, 192] on div "email_delivered [PERSON_NAME]-segment iterable_uk + 41 columns email_delivered …" at bounding box center [617, 314] width 1160 height 628
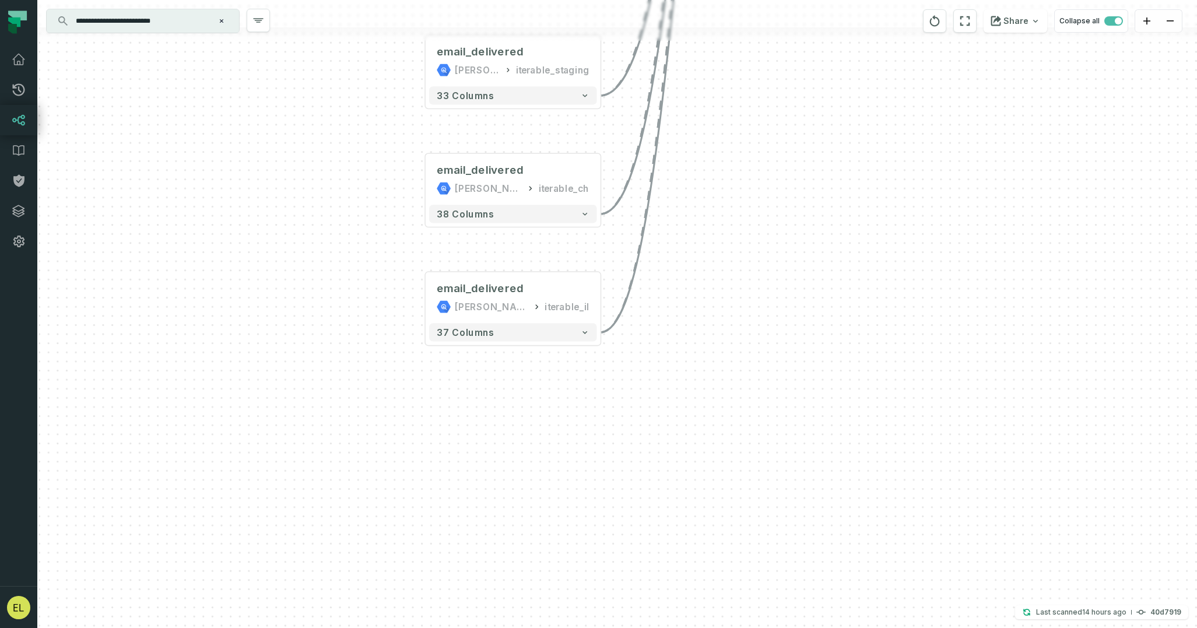
drag, startPoint x: 778, startPoint y: 462, endPoint x: 751, endPoint y: 64, distance: 399.2
click at [751, 64] on div "email_delivered [PERSON_NAME]-segment iterable_uk + 41 columns email_delivered …" at bounding box center [617, 314] width 1160 height 628
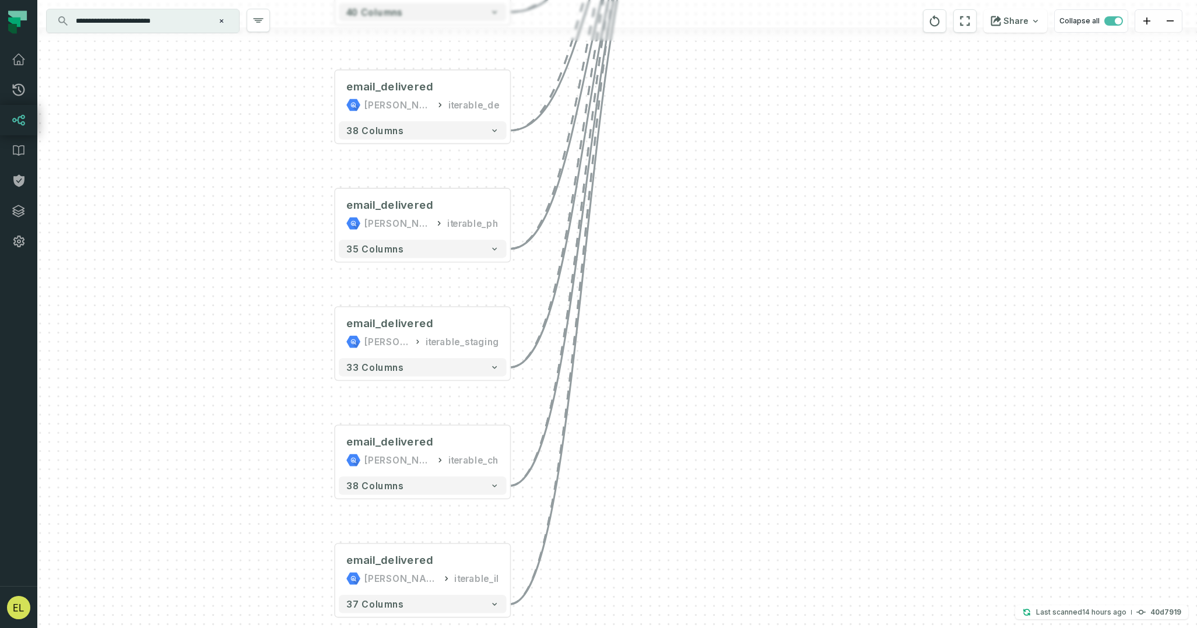
drag, startPoint x: 751, startPoint y: 64, endPoint x: 642, endPoint y: 623, distance: 569.2
click at [642, 623] on div "email_delivered [PERSON_NAME]-segment iterable_uk + 41 columns email_delivered …" at bounding box center [617, 314] width 1160 height 628
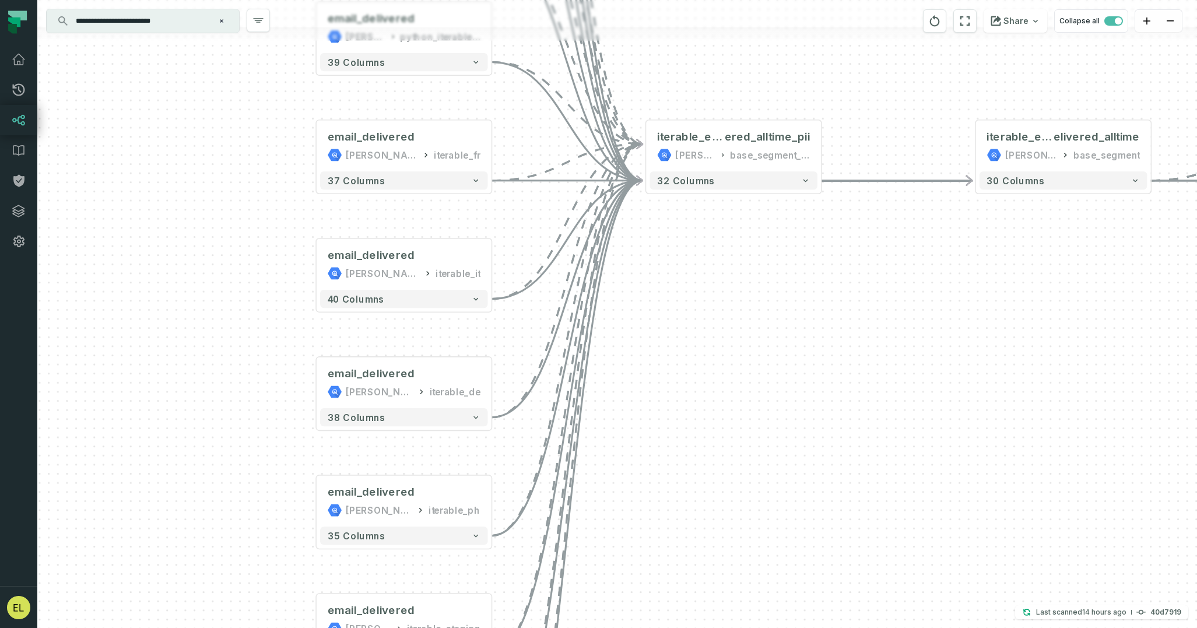
drag, startPoint x: 707, startPoint y: 404, endPoint x: 675, endPoint y: 542, distance: 142.0
click at [675, 542] on div "email_delivered [PERSON_NAME]-segment iterable_uk + 41 columns email_delivered …" at bounding box center [617, 314] width 1160 height 628
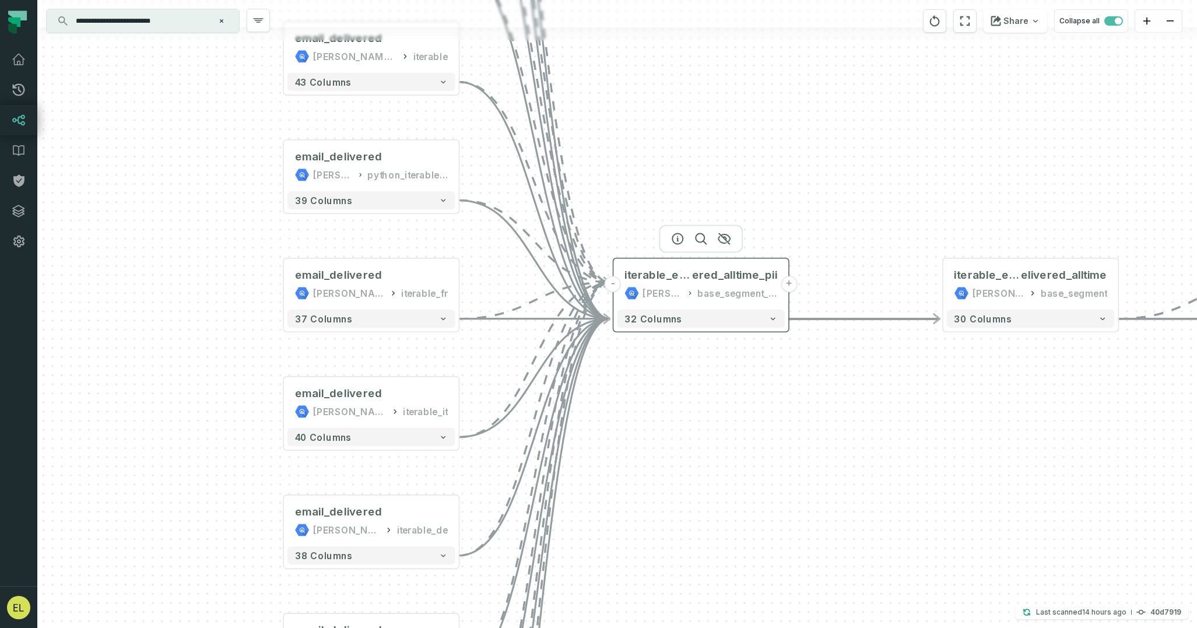
click at [616, 285] on button "-" at bounding box center [613, 284] width 16 height 16
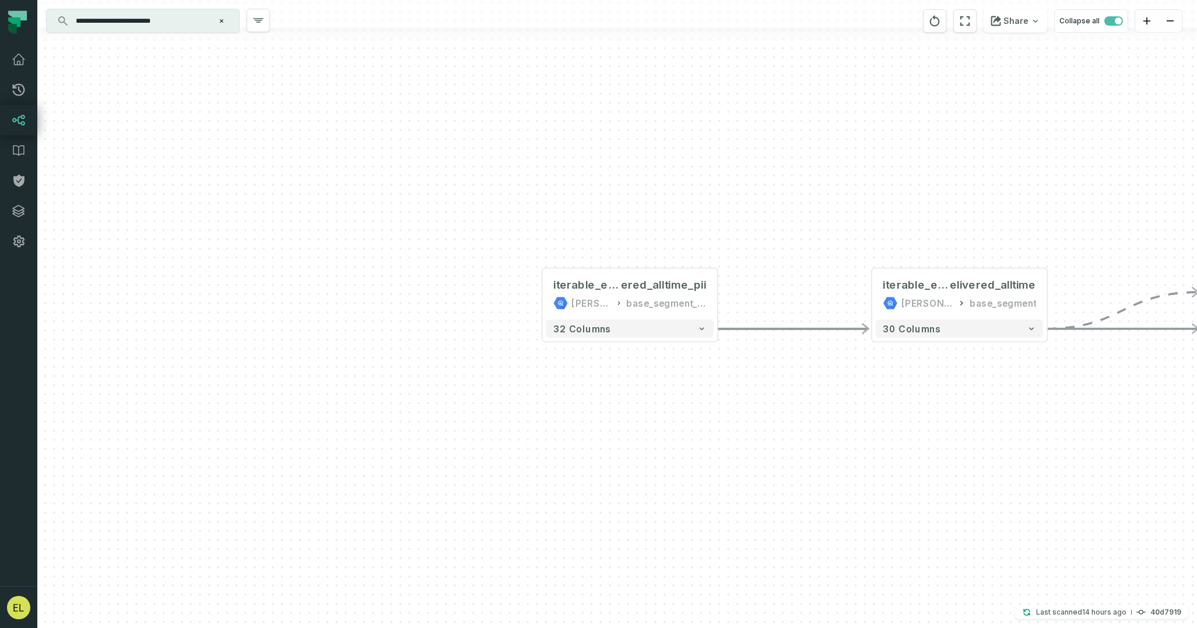
drag, startPoint x: 906, startPoint y: 438, endPoint x: 690, endPoint y: 450, distance: 216.0
click at [690, 450] on div "+ iterable_email_deliv ered_alltime_pii [PERSON_NAME]-warehouse base_segment_pi…" at bounding box center [617, 314] width 1160 height 628
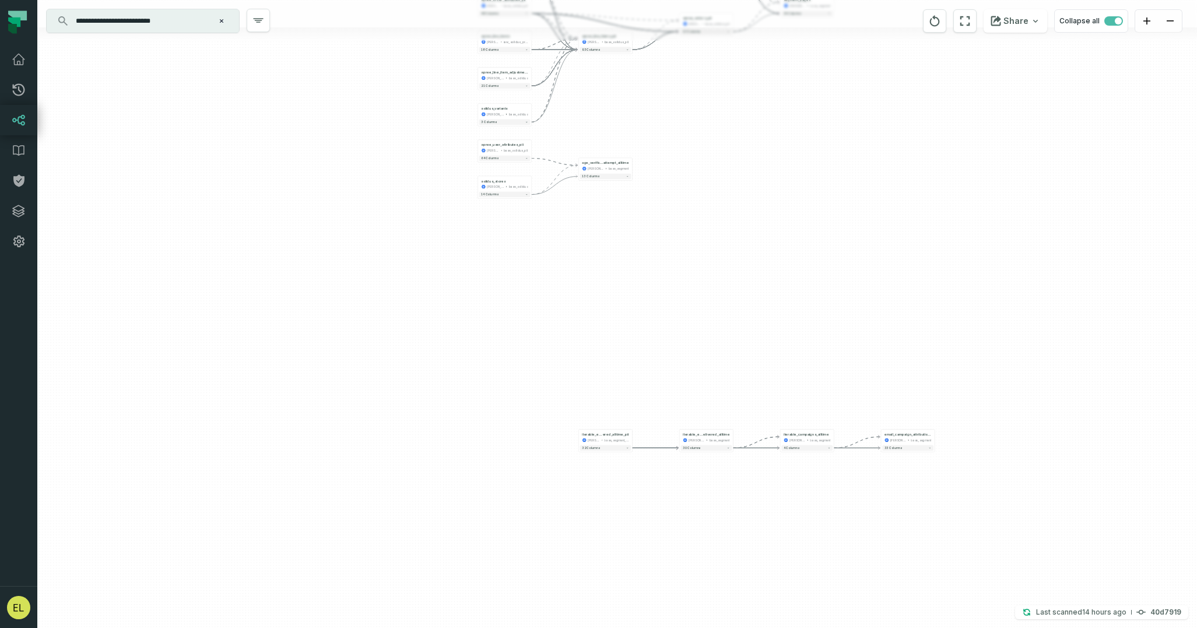
drag, startPoint x: 951, startPoint y: 458, endPoint x: 1008, endPoint y: 574, distance: 128.6
click at [1008, 574] on div "+ iterable_email_deliv ered_alltime_pii [PERSON_NAME]-warehouse base_segment_pi…" at bounding box center [617, 314] width 1160 height 628
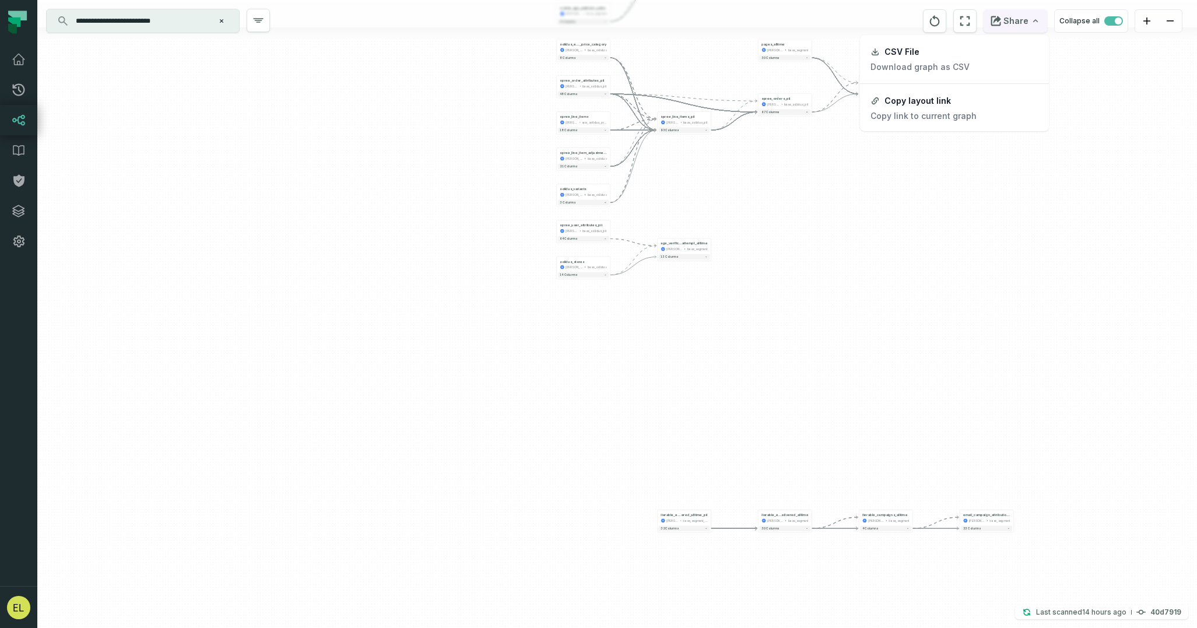
click at [1035, 23] on icon "button" at bounding box center [1035, 20] width 9 height 9
click at [1166, 24] on button "zoom out" at bounding box center [1170, 21] width 23 height 23
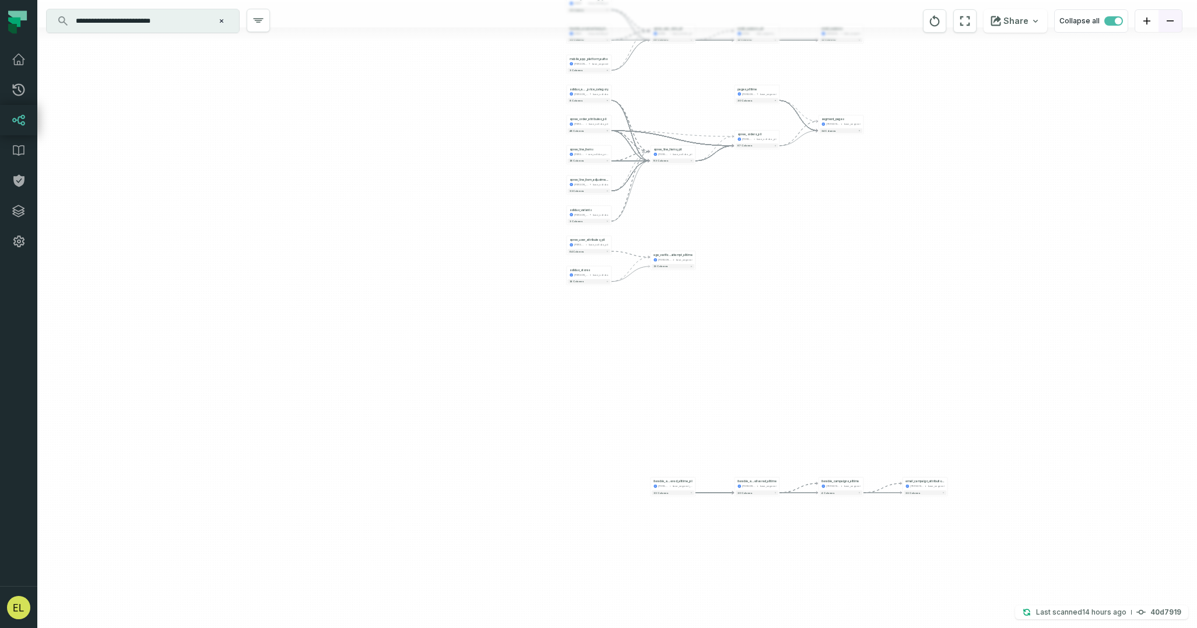
click at [1166, 24] on button "zoom out" at bounding box center [1170, 21] width 23 height 23
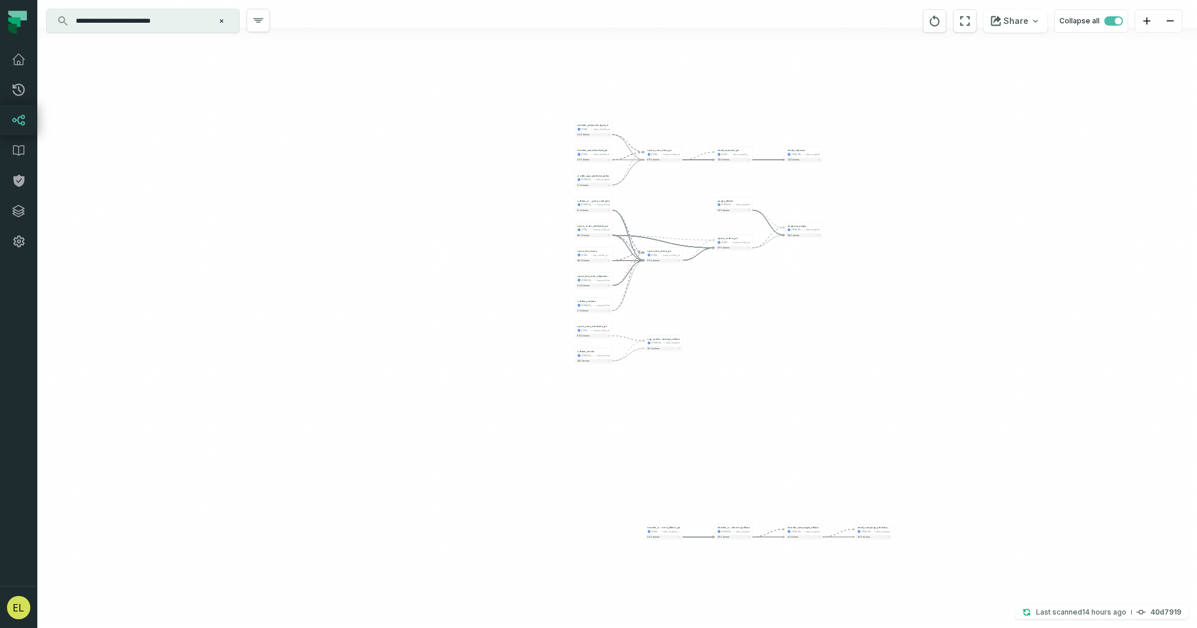
drag, startPoint x: 1019, startPoint y: 127, endPoint x: 1019, endPoint y: 201, distance: 74.1
click at [1019, 201] on div "+ iterable_email_deliv ered_alltime_pii [PERSON_NAME]-warehouse base_segment_pi…" at bounding box center [617, 314] width 1160 height 628
click at [224, 23] on icon "Clear search query" at bounding box center [221, 20] width 7 height 7
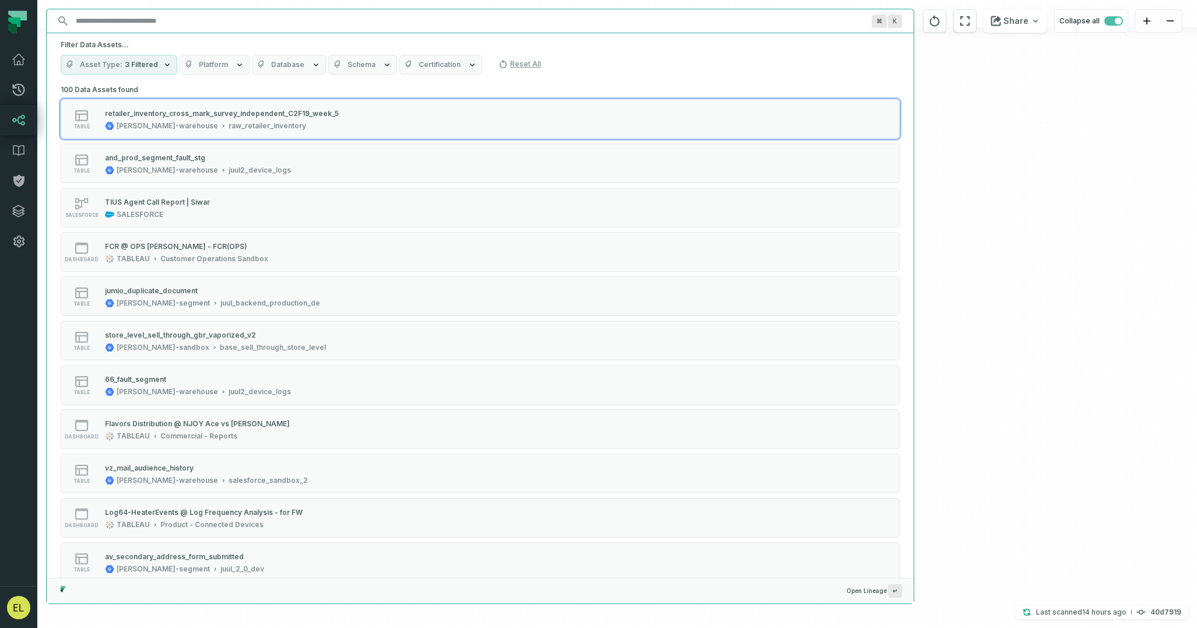
paste input "**********"
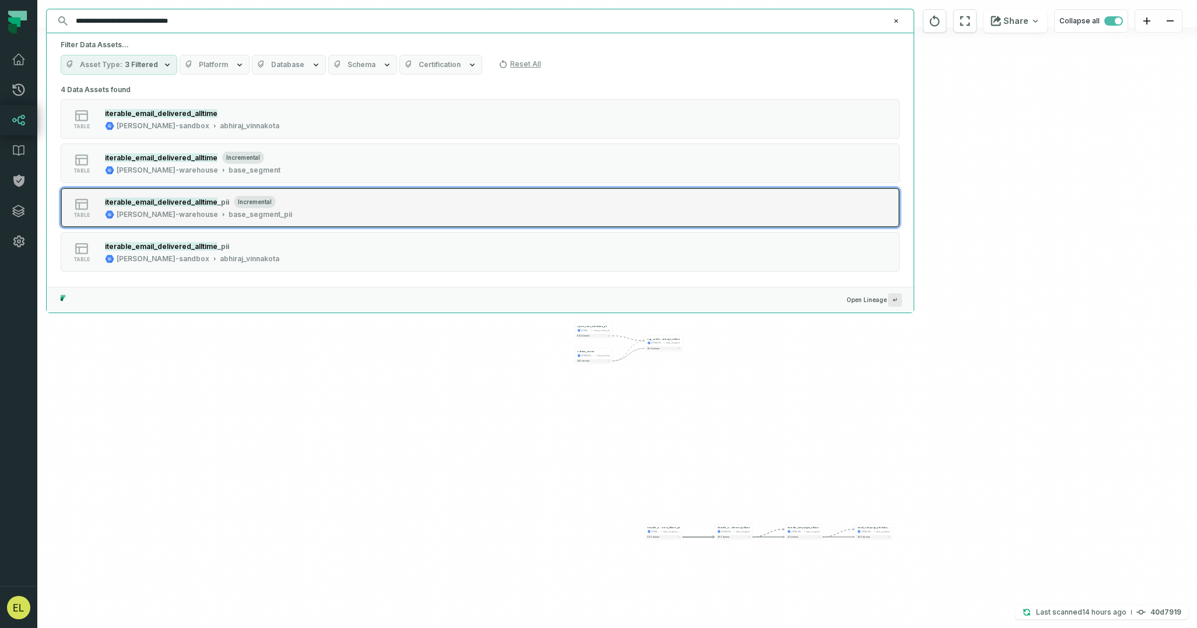
type input "**********"
click at [377, 200] on button "table iterable_email_delivered_alltime _pii incremental [PERSON_NAME]-warehouse…" at bounding box center [480, 208] width 839 height 40
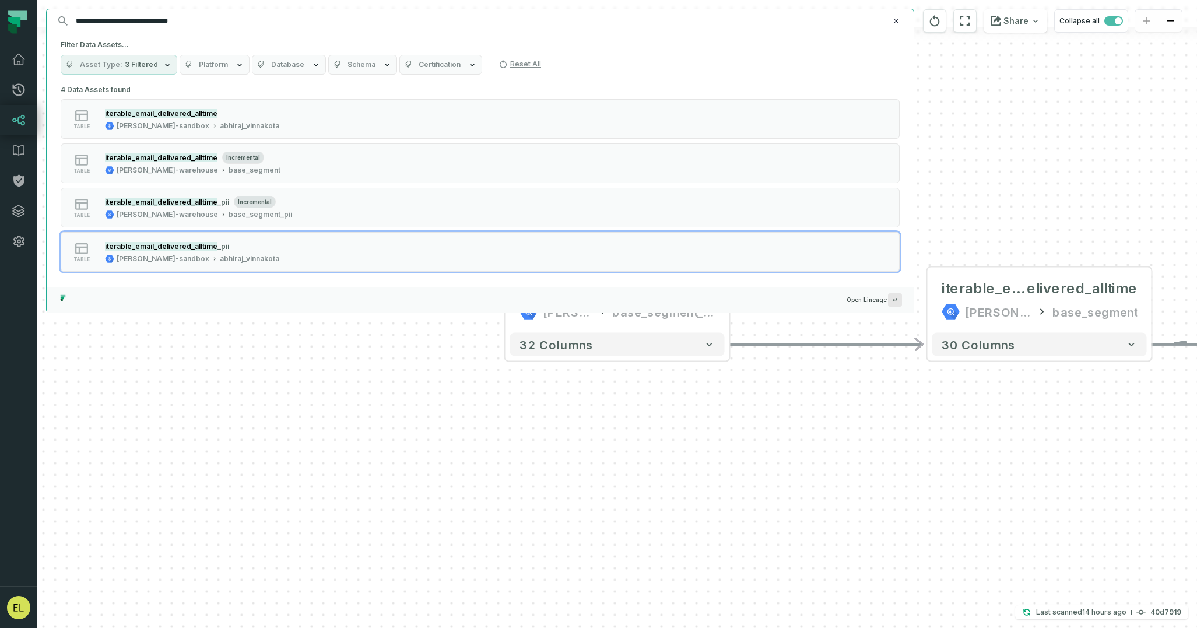
click at [893, 25] on button "Clear search query" at bounding box center [896, 21] width 12 height 12
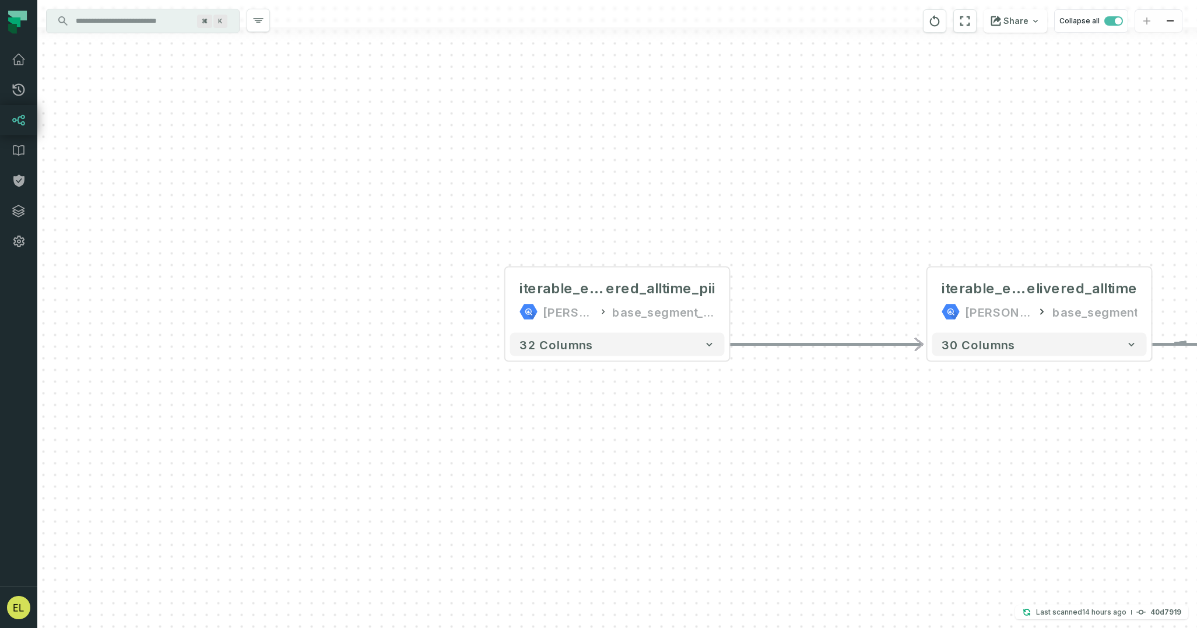
click at [108, 24] on input "Discovery Provider cmdk menu" at bounding box center [132, 21] width 127 height 19
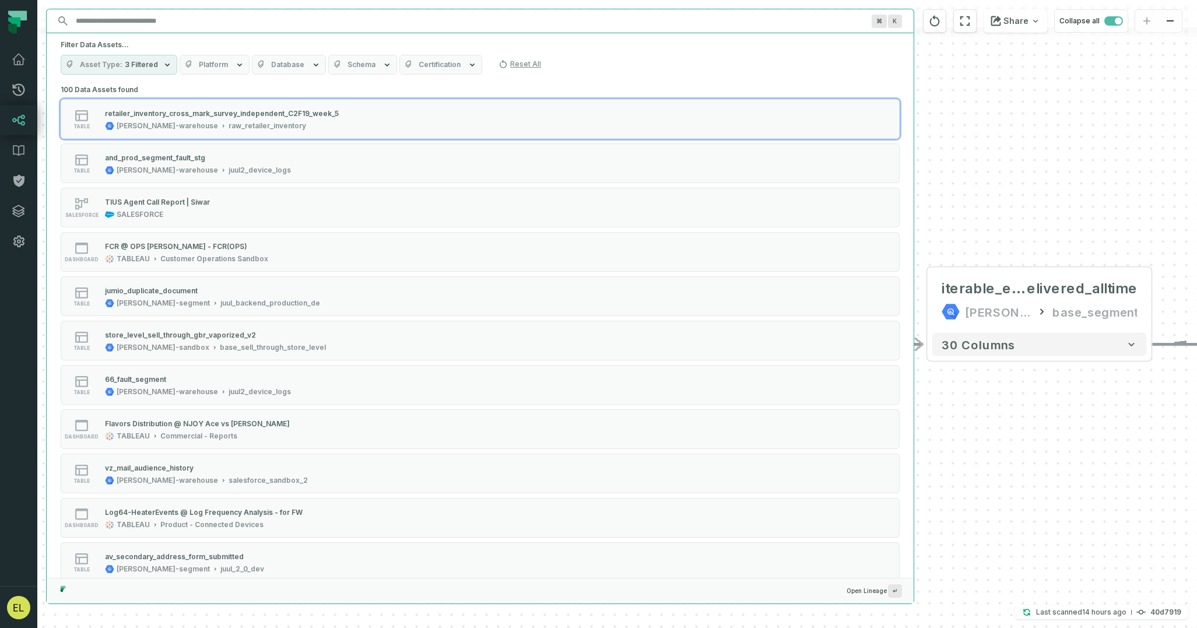
paste input "**********"
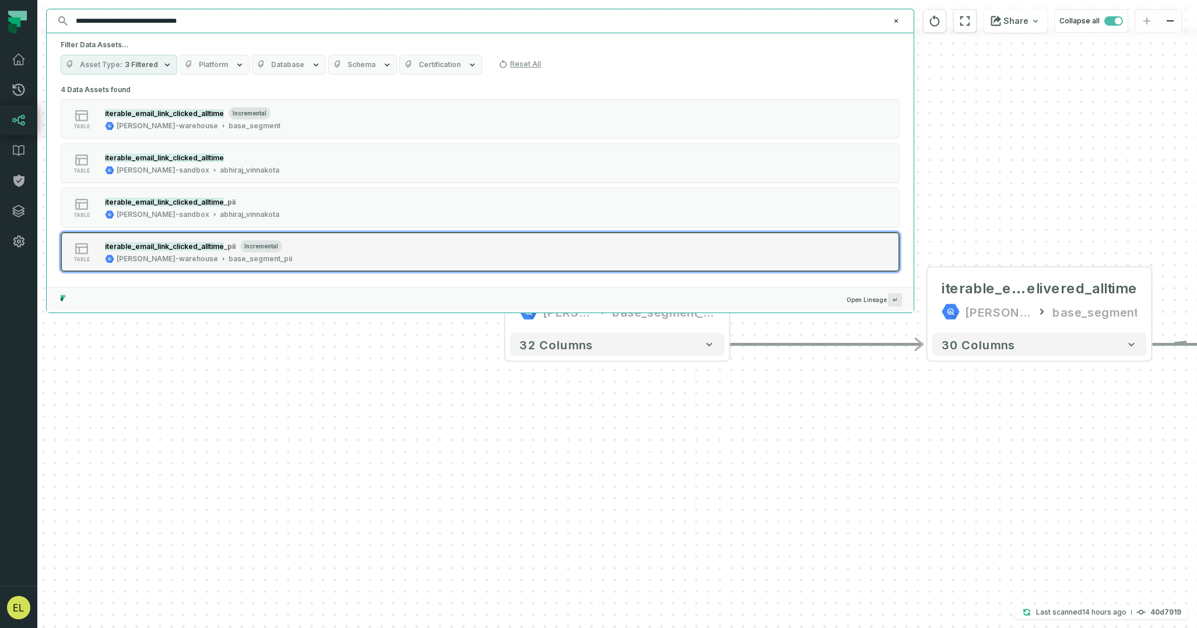
type input "**********"
click at [422, 245] on button "table iterable_email_link_clicked_alltime _pii incremental [PERSON_NAME]-wareho…" at bounding box center [480, 252] width 839 height 40
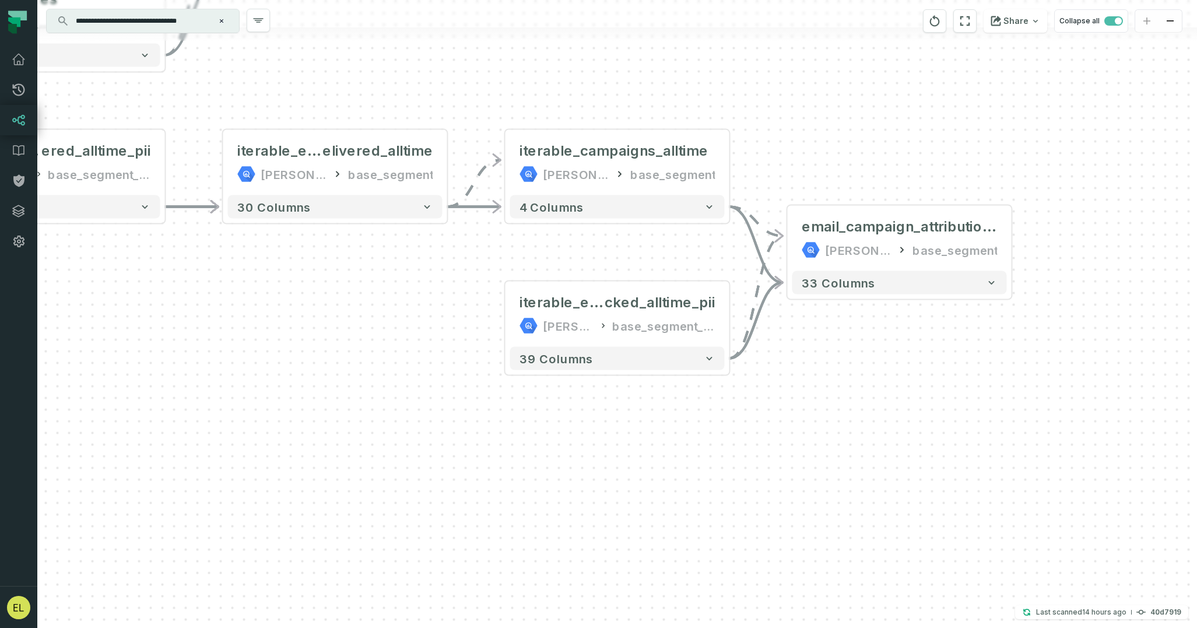
click at [889, 390] on div "+ iterable_email_deliv ered_alltime_pii [PERSON_NAME]-warehouse base_segment_pi…" at bounding box center [617, 314] width 1160 height 628
click at [727, 319] on button "+" at bounding box center [730, 314] width 21 height 21
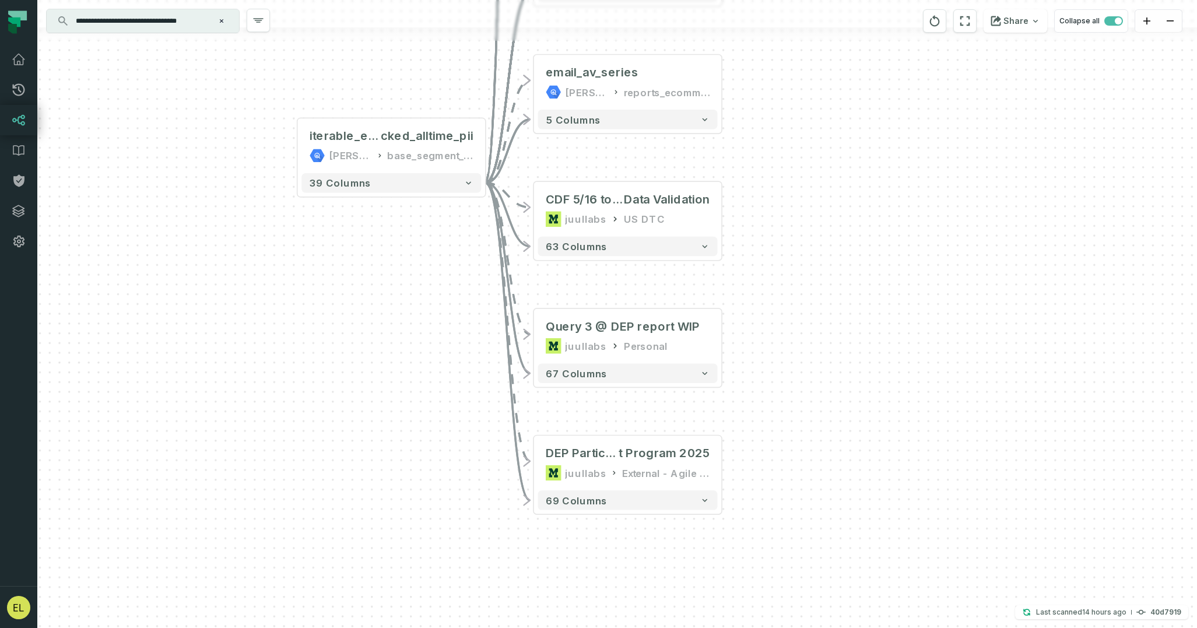
drag, startPoint x: 781, startPoint y: 258, endPoint x: 795, endPoint y: 50, distance: 208.7
click at [795, 50] on div "- iterable_email_link _clicked_alltime [PERSON_NAME]-warehouse base_segment + 3…" at bounding box center [617, 314] width 1160 height 628
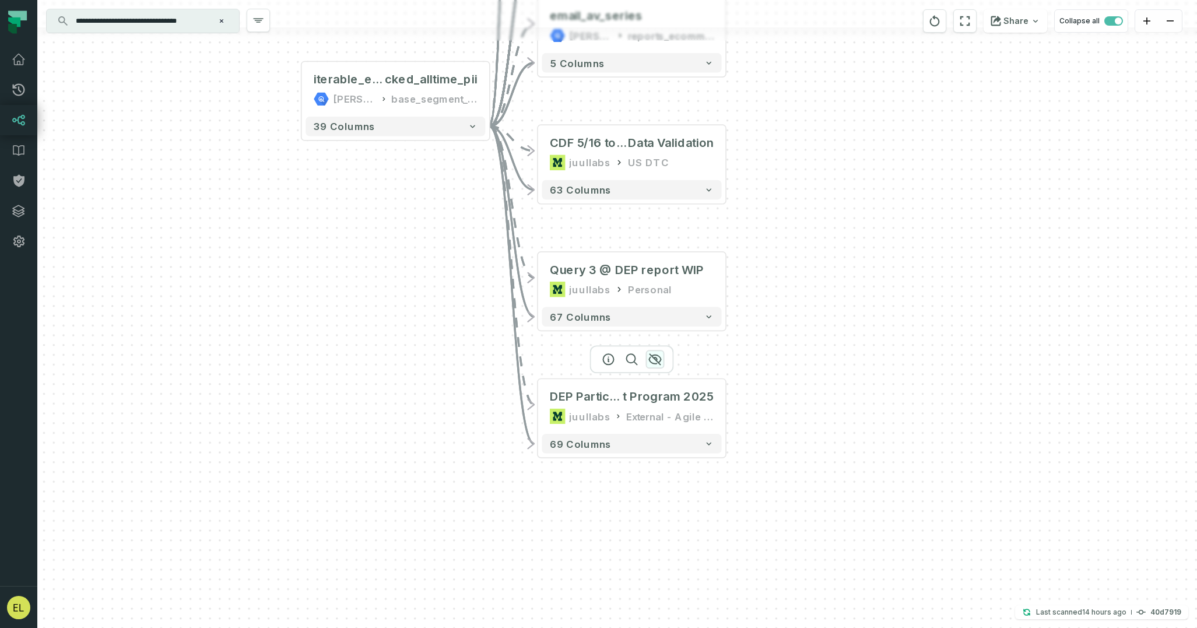
click at [655, 353] on icon "button" at bounding box center [655, 359] width 14 height 14
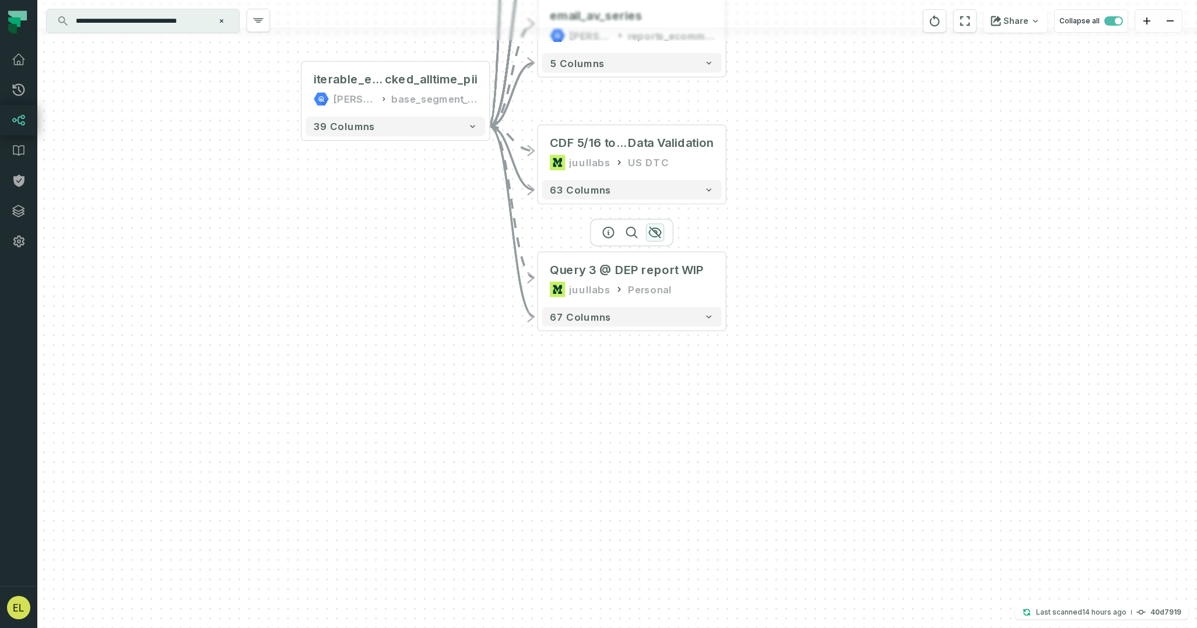
click at [660, 234] on icon "button" at bounding box center [655, 233] width 14 height 14
click at [655, 105] on icon "button" at bounding box center [655, 106] width 14 height 14
click at [657, 235] on icon "button" at bounding box center [654, 232] width 12 height 10
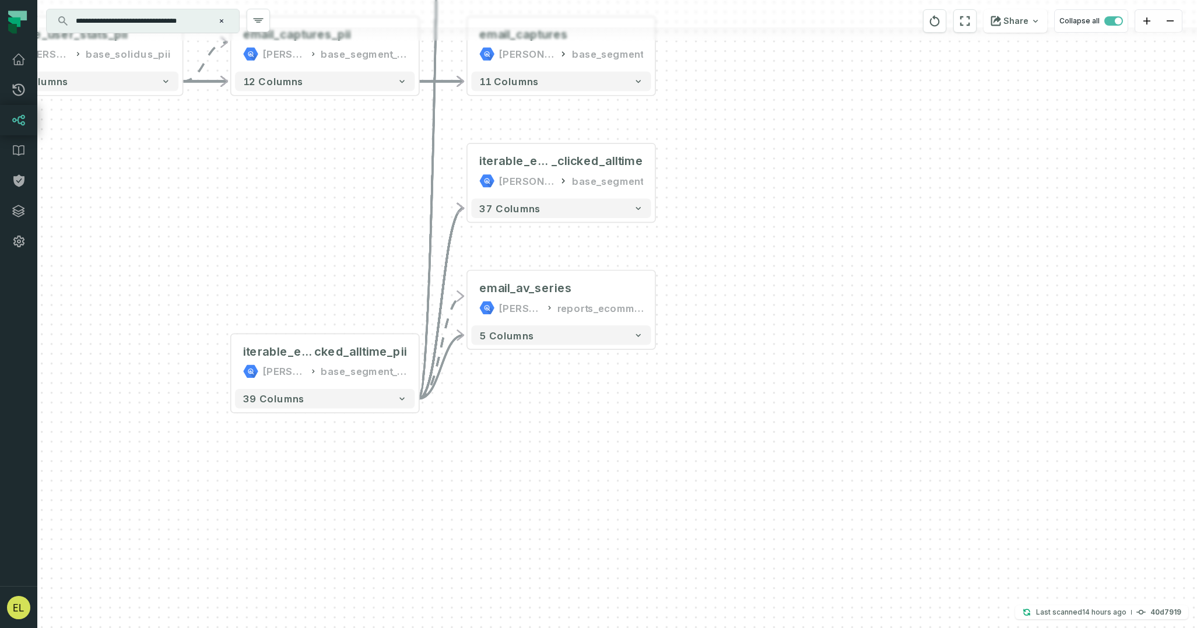
drag, startPoint x: 721, startPoint y: 160, endPoint x: 660, endPoint y: 410, distance: 256.8
click at [660, 410] on div "- iterable_email_link _clicked_alltime [PERSON_NAME]-warehouse base_segment + 3…" at bounding box center [617, 314] width 1160 height 628
click at [588, 251] on icon "button" at bounding box center [585, 251] width 14 height 14
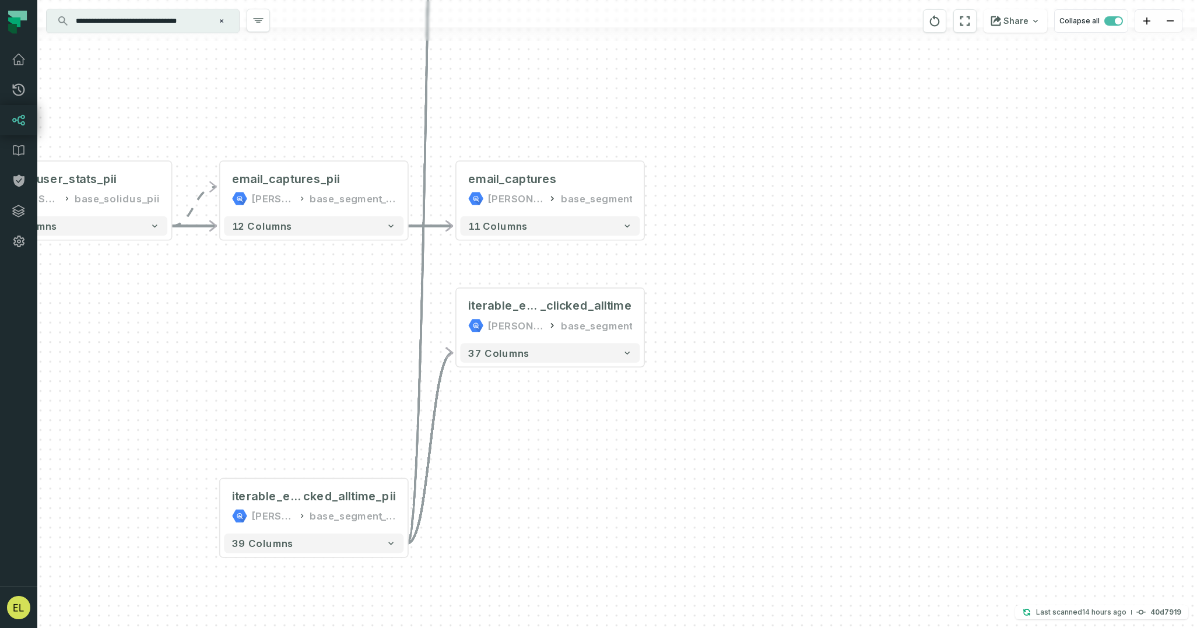
drag, startPoint x: 721, startPoint y: 255, endPoint x: 710, endPoint y: 399, distance: 144.5
click at [710, 399] on div "- iterable_email_link _clicked_alltime [PERSON_NAME]-warehouse base_segment + 3…" at bounding box center [617, 314] width 1160 height 628
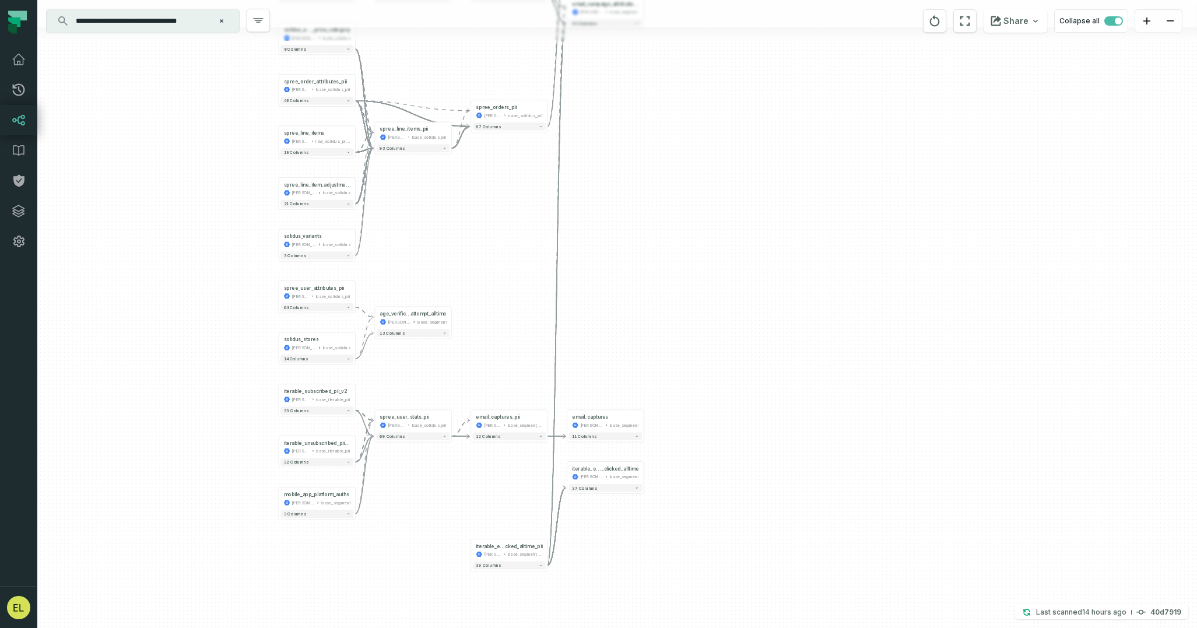
drag, startPoint x: 754, startPoint y: 234, endPoint x: 748, endPoint y: 216, distance: 19.7
click at [748, 216] on div "- iterable_email_link _clicked_alltime [PERSON_NAME]-warehouse base_segment + 3…" at bounding box center [617, 314] width 1160 height 628
click at [222, 21] on icon "Clear search query" at bounding box center [221, 20] width 3 height 3
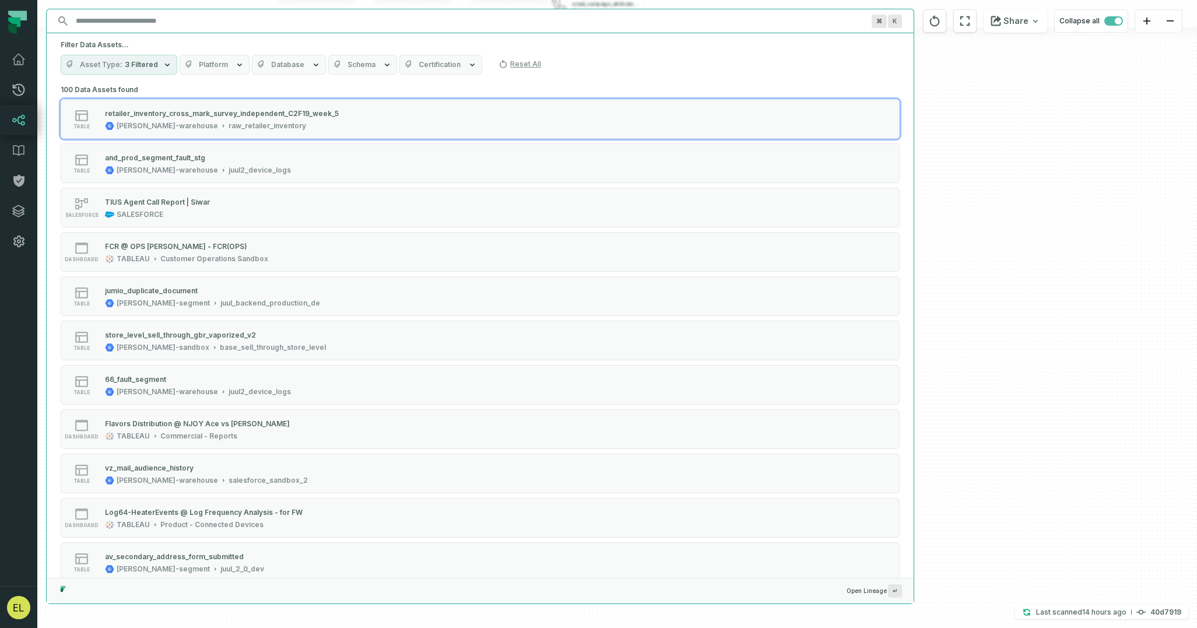
paste input "**********"
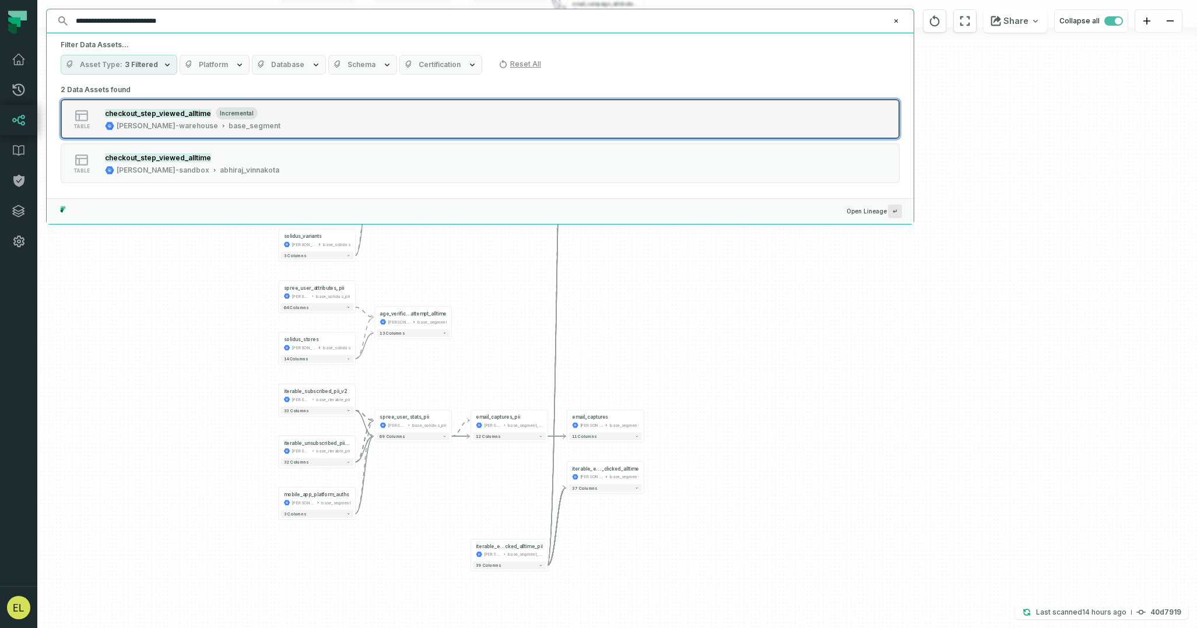
type input "**********"
click at [557, 127] on button "table checkout_step_viewed_alltime incremental [PERSON_NAME]-warehouse base_seg…" at bounding box center [480, 119] width 839 height 40
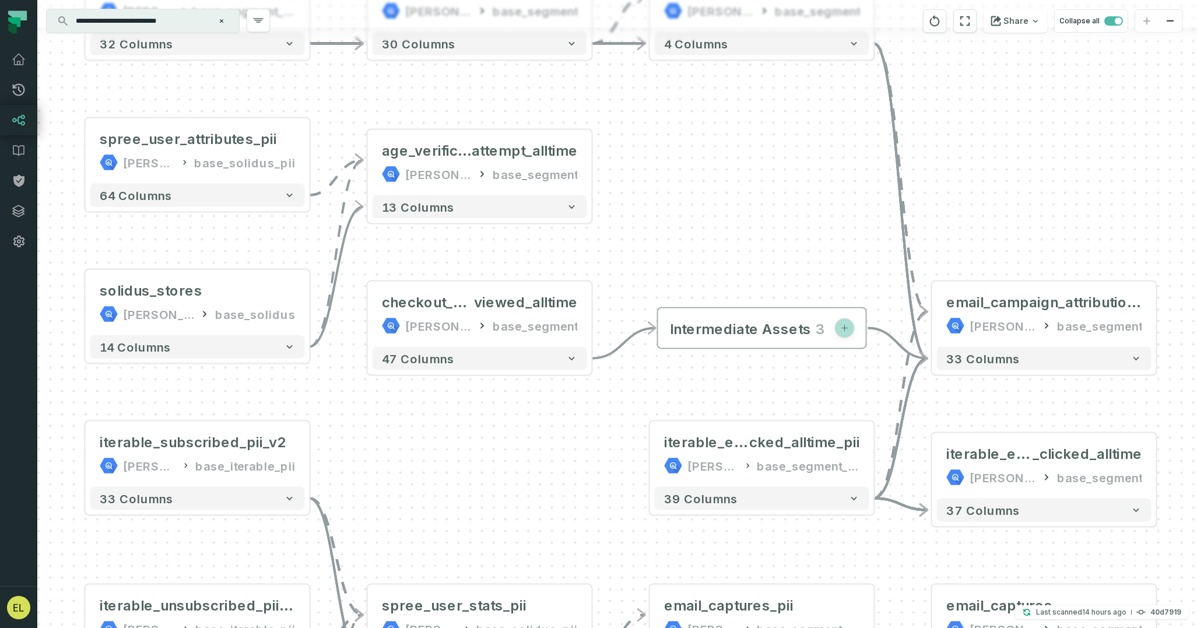
click at [845, 324] on icon "button" at bounding box center [844, 328] width 9 height 9
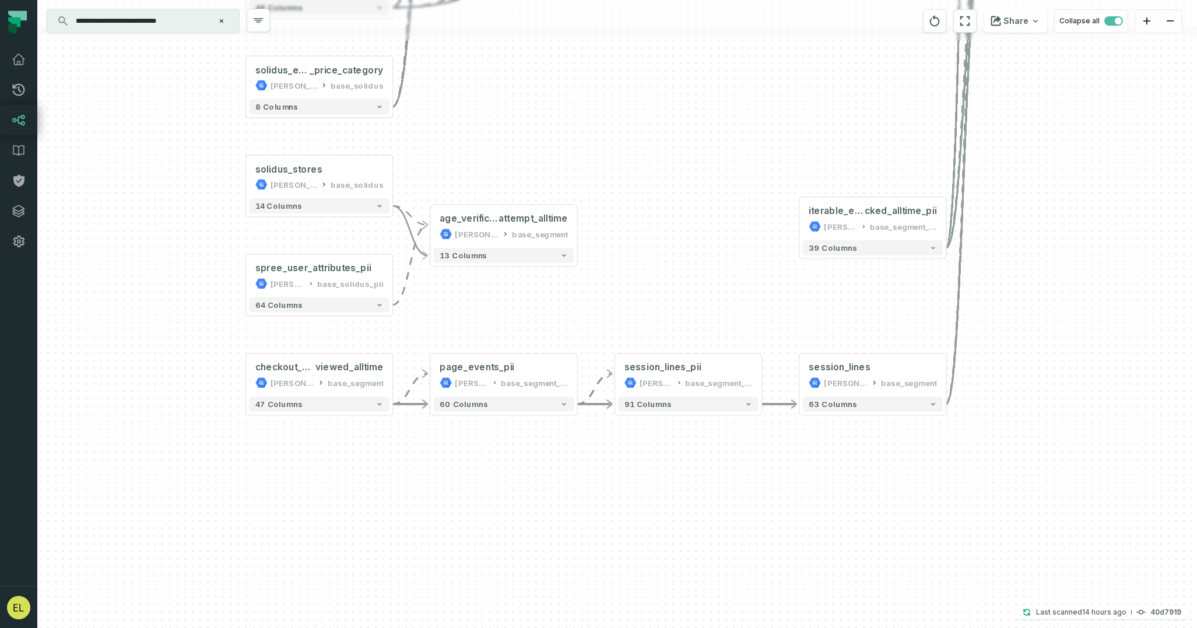
drag, startPoint x: 758, startPoint y: 156, endPoint x: 775, endPoint y: 259, distance: 104.6
click at [775, 259] on div "- iterable_email_link _clicked_alltime [PERSON_NAME]-warehouse base_segment + 3…" at bounding box center [617, 314] width 1160 height 628
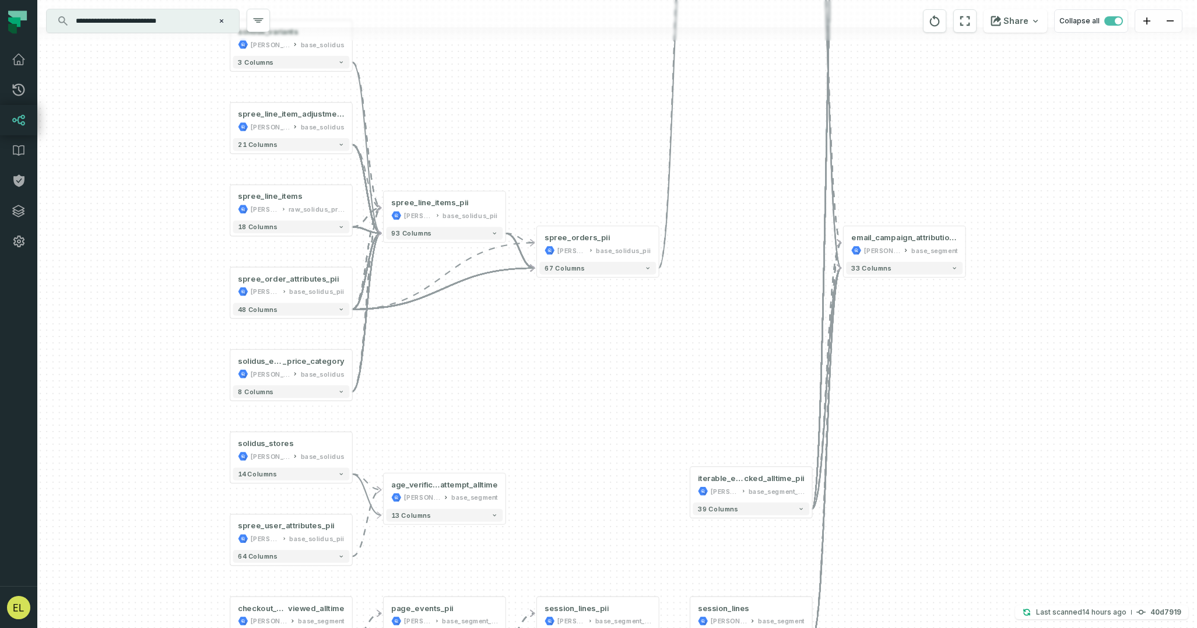
drag, startPoint x: 805, startPoint y: 73, endPoint x: 699, endPoint y: 328, distance: 276.0
click at [699, 328] on div "- iterable_email_link _clicked_alltime [PERSON_NAME]-warehouse base_segment + 3…" at bounding box center [617, 314] width 1160 height 628
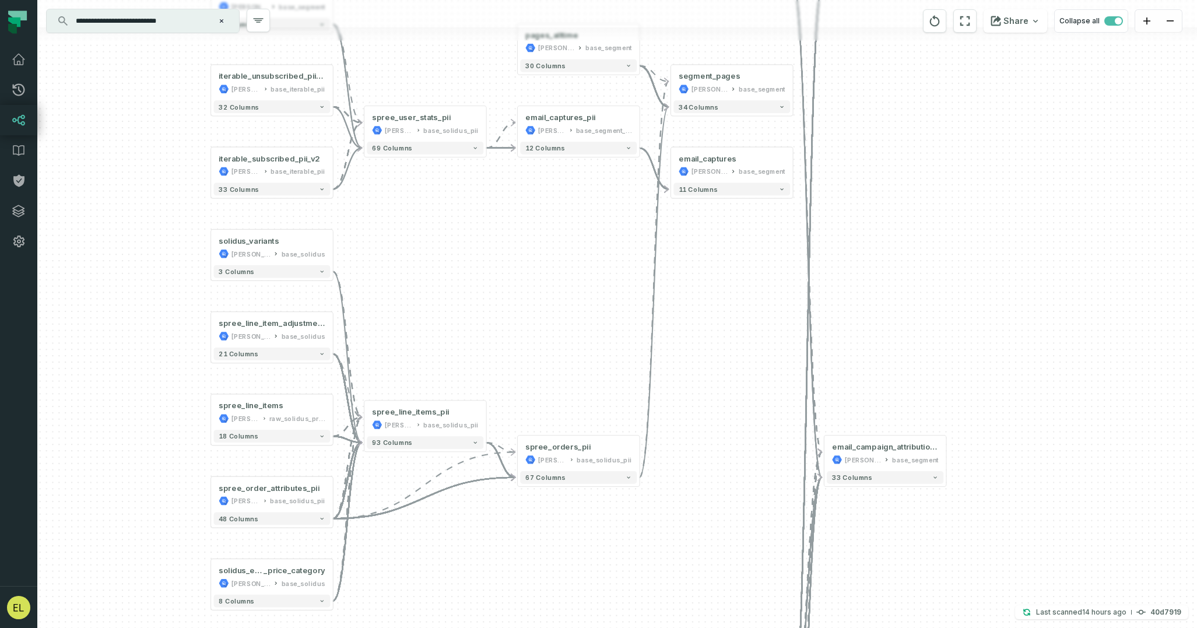
drag, startPoint x: 761, startPoint y: 224, endPoint x: 742, endPoint y: 455, distance: 232.3
click at [742, 455] on div "- iterable_email_link _clicked_alltime [PERSON_NAME]-warehouse base_segment + 3…" at bounding box center [617, 314] width 1160 height 628
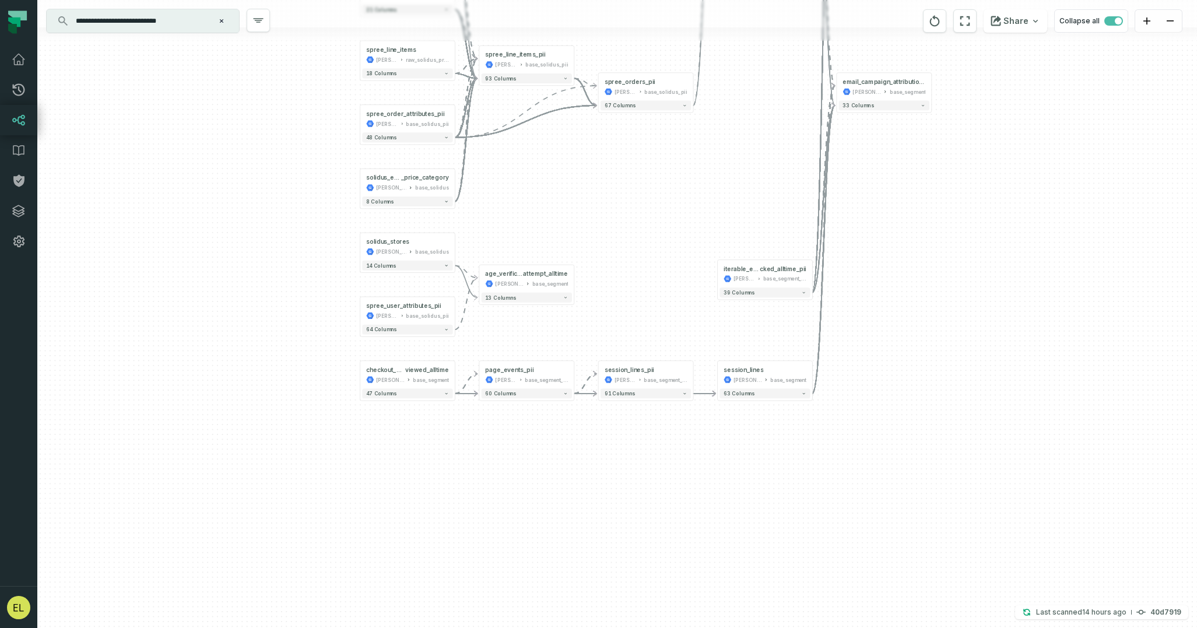
drag, startPoint x: 732, startPoint y: 497, endPoint x: 763, endPoint y: 114, distance: 384.9
click at [763, 114] on div "- iterable_email_link _clicked_alltime [PERSON_NAME]-warehouse base_segment + 3…" at bounding box center [617, 314] width 1160 height 628
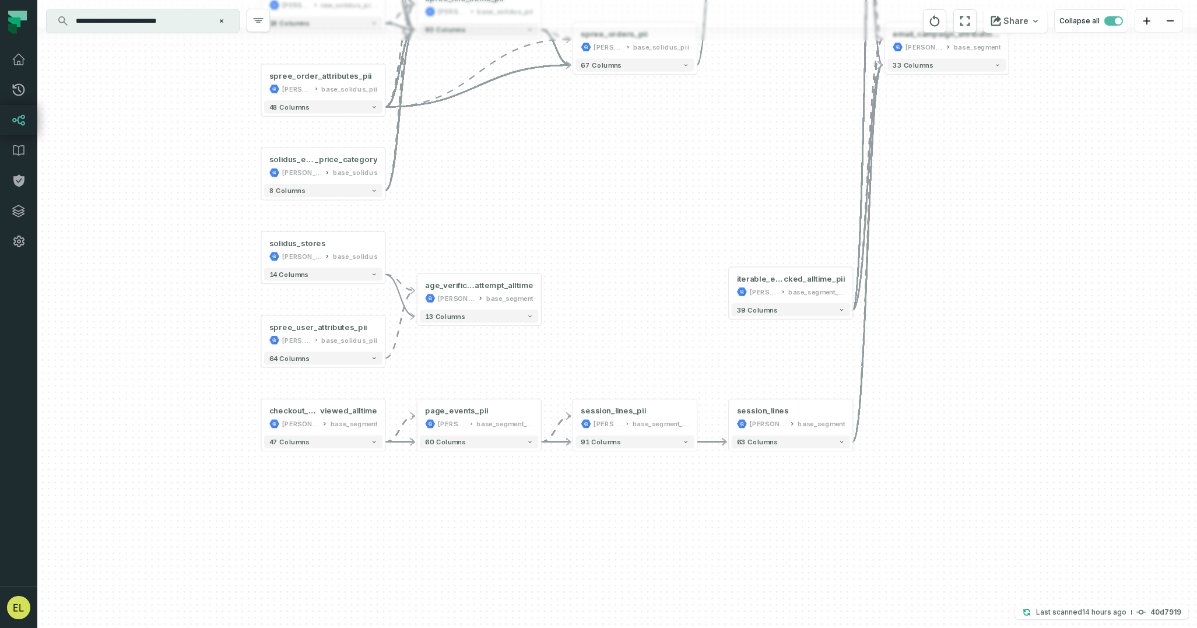
click at [224, 23] on icon "Clear search query" at bounding box center [221, 20] width 7 height 7
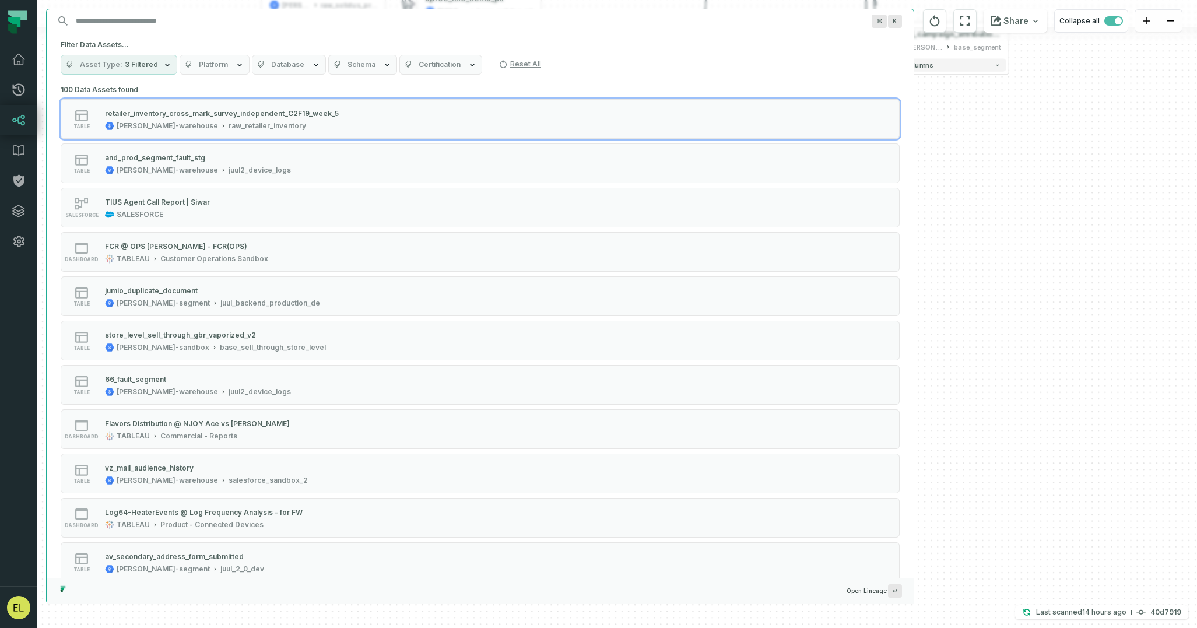
paste input "**********"
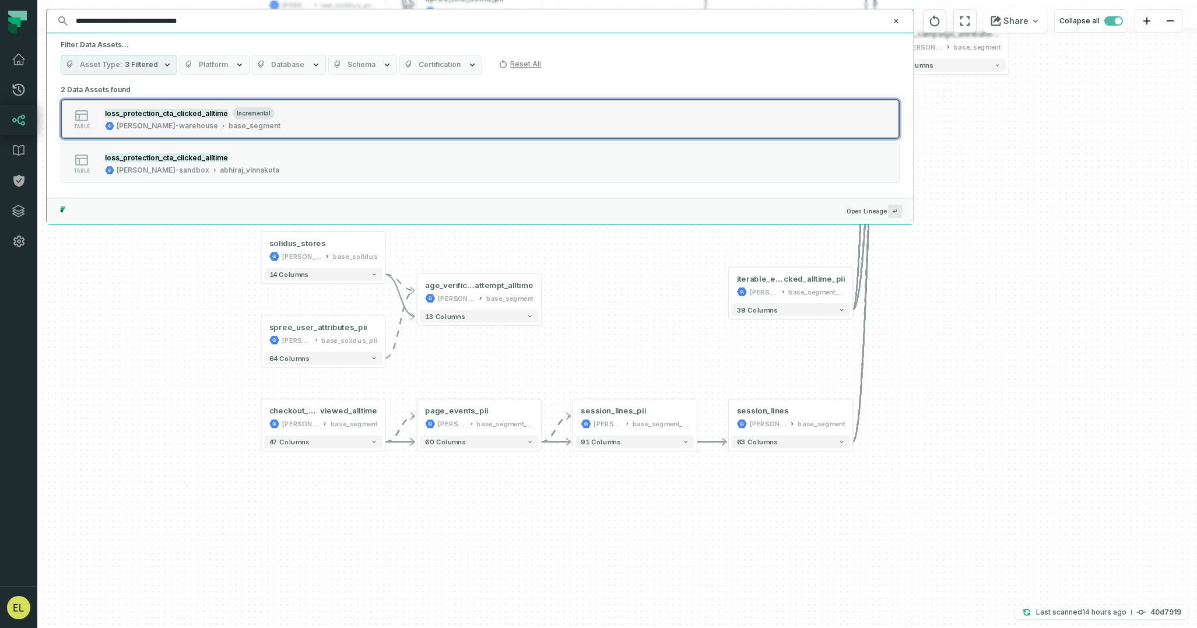
type input "**********"
click at [401, 120] on button "table loss_protection_cta_clicked_alltime incremental [PERSON_NAME]-warehouse b…" at bounding box center [480, 119] width 839 height 40
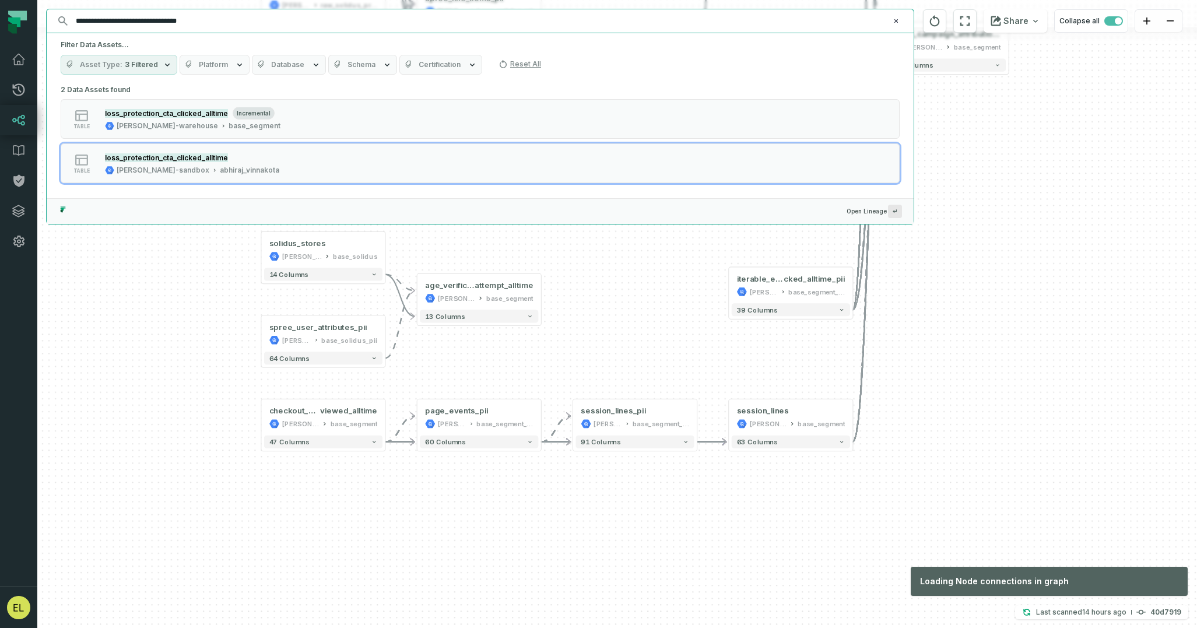
click at [897, 20] on icon "Clear search query" at bounding box center [895, 20] width 3 height 3
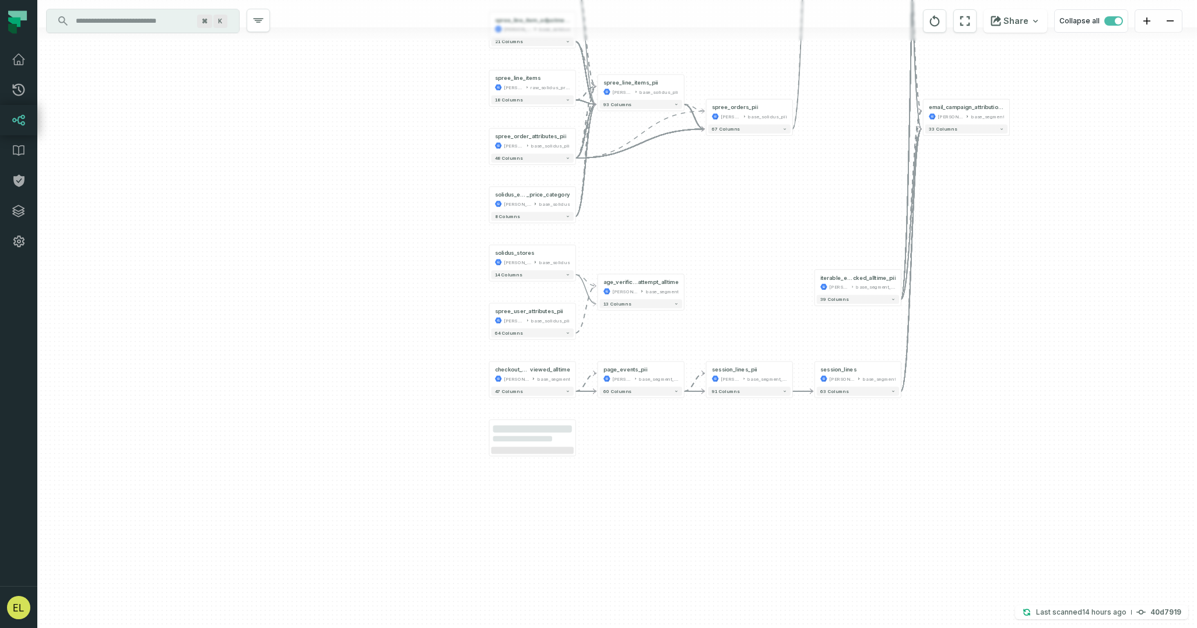
drag, startPoint x: 986, startPoint y: 297, endPoint x: 883, endPoint y: 482, distance: 211.4
click at [883, 482] on div "- iterable_email_link _clicked_alltime [PERSON_NAME]-warehouse base_segment + 3…" at bounding box center [617, 314] width 1160 height 628
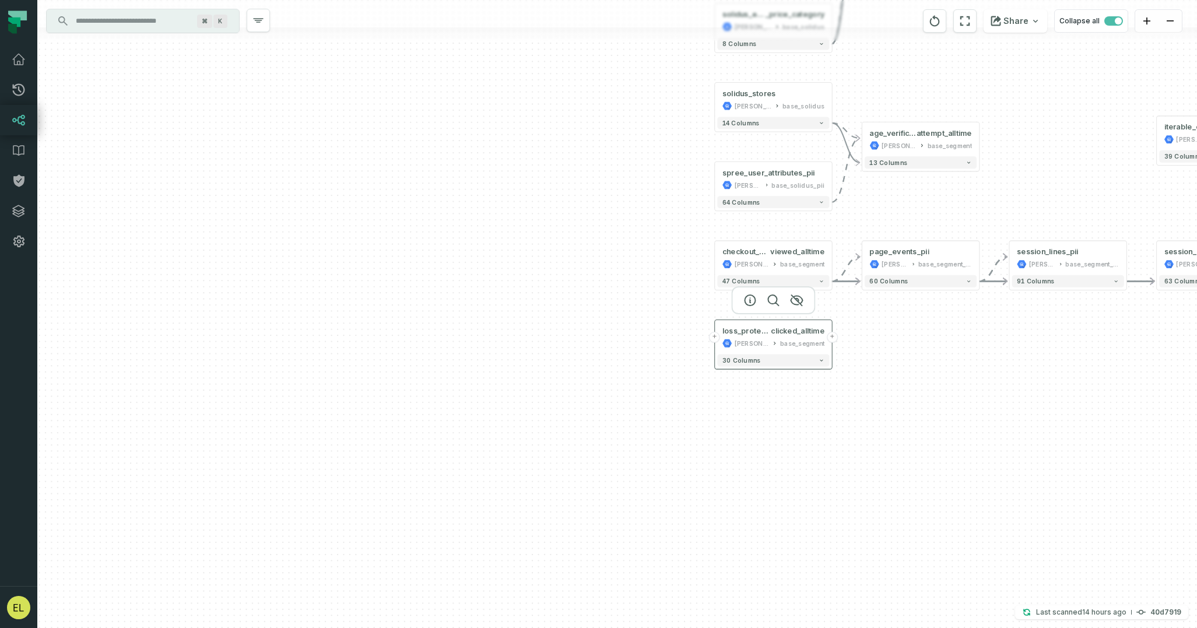
click at [833, 336] on button "+" at bounding box center [832, 337] width 11 height 11
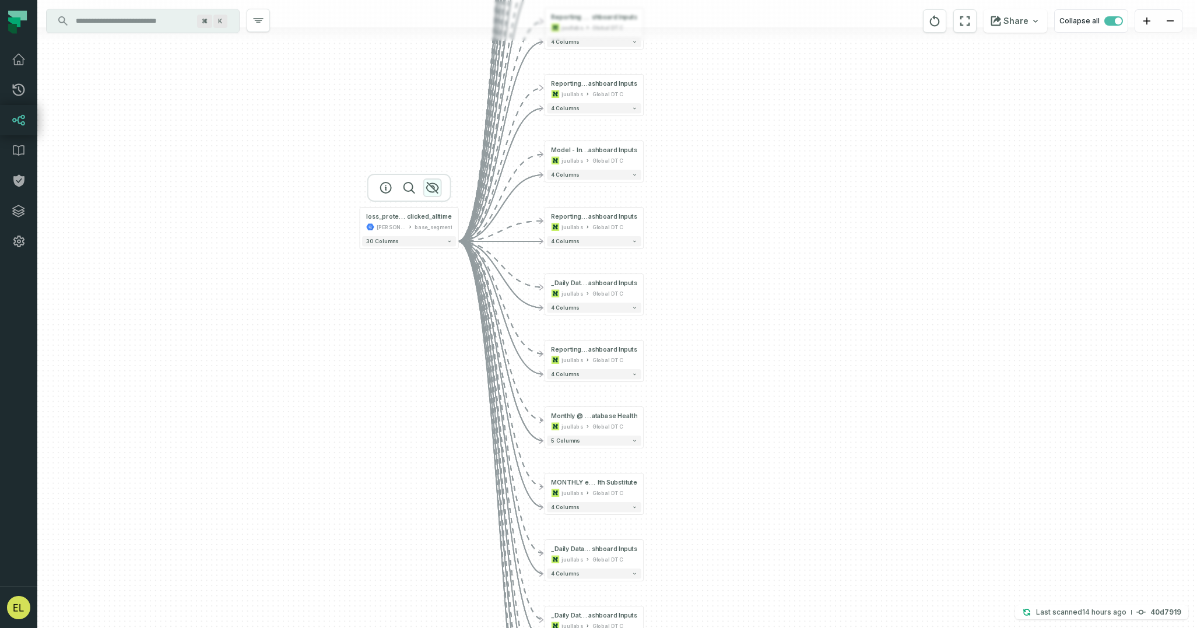
click at [434, 190] on icon "button" at bounding box center [433, 188] width 12 height 10
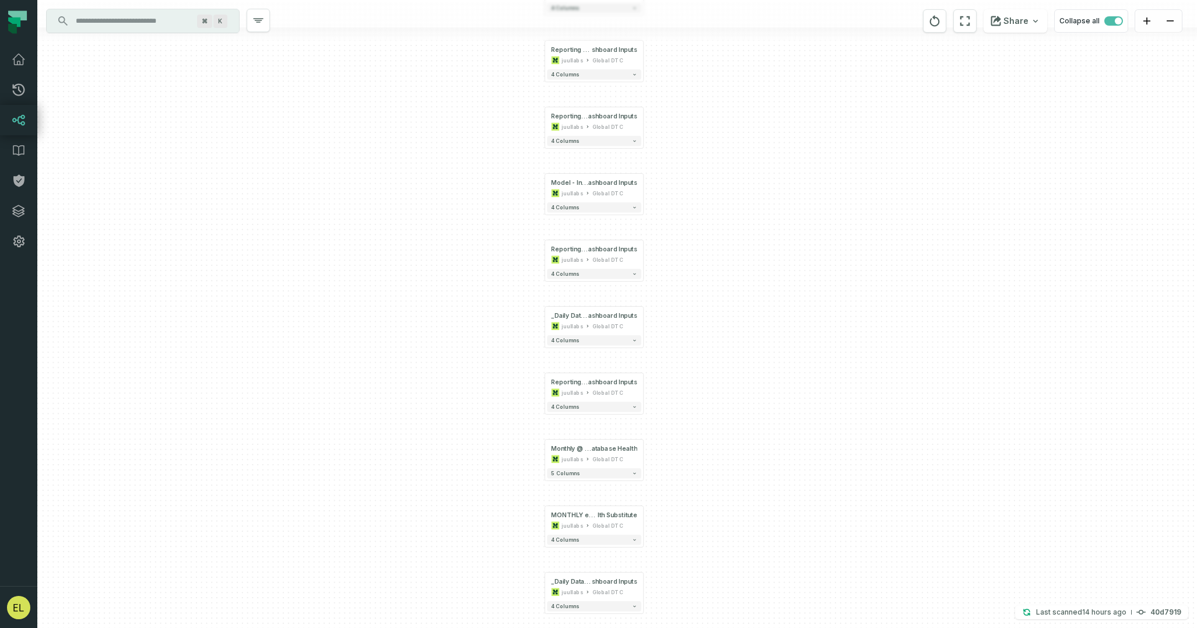
drag, startPoint x: 653, startPoint y: 282, endPoint x: 647, endPoint y: 590, distance: 308.5
click at [647, 590] on div "+ Daily @ Global Ecom Business Health 2023 to Present juullabs Global DTC + 4 c…" at bounding box center [617, 314] width 1160 height 628
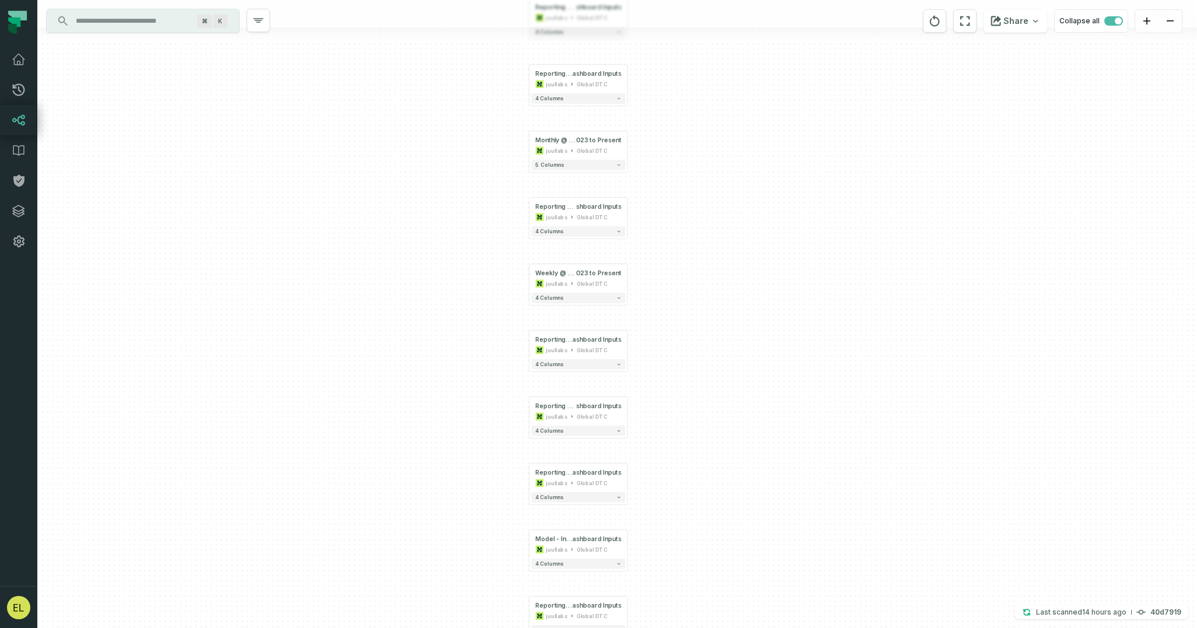
drag, startPoint x: 674, startPoint y: 230, endPoint x: 642, endPoint y: 693, distance: 463.5
click at [642, 627] on html "Pull Requests Dashboard Lineage Data Catalog Policies Integrations Settings [PE…" at bounding box center [598, 314] width 1197 height 628
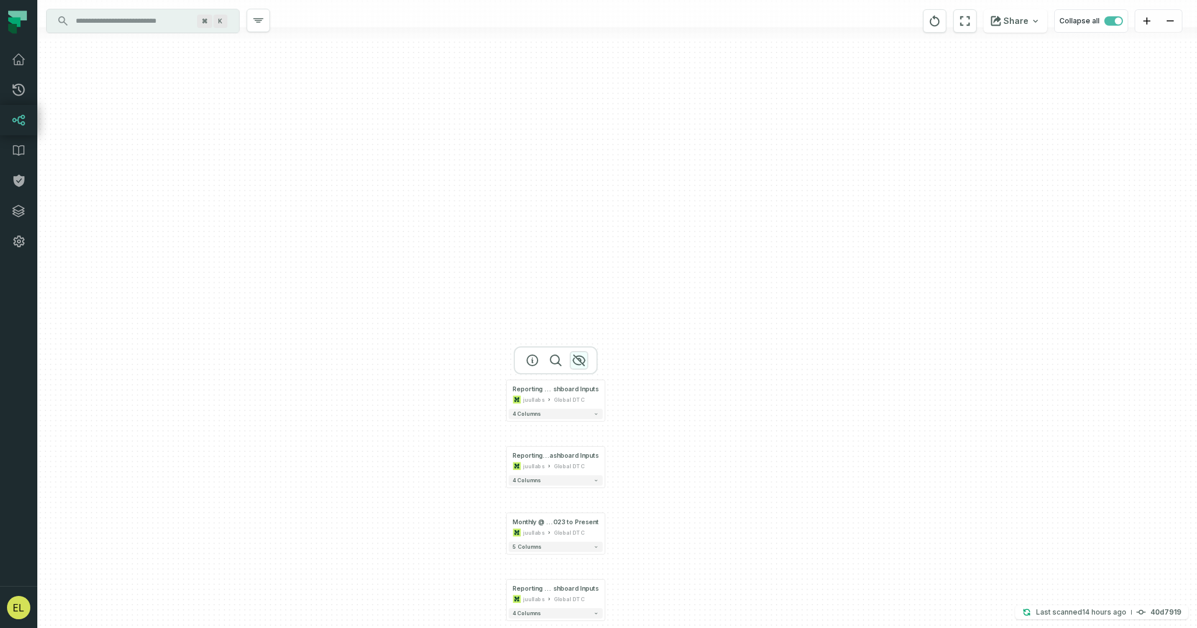
click at [580, 362] on icon "button" at bounding box center [579, 360] width 14 height 14
click at [578, 425] on icon "button" at bounding box center [579, 427] width 12 height 10
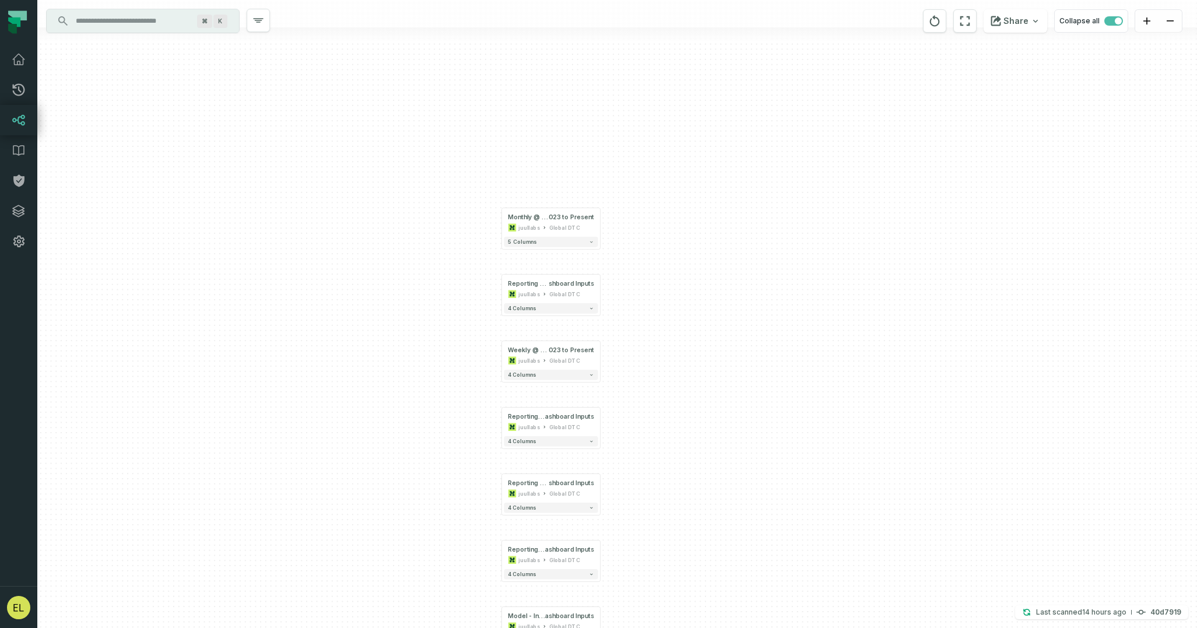
drag, startPoint x: 668, startPoint y: 557, endPoint x: 662, endPoint y: 252, distance: 305.0
click at [662, 252] on div "+ Daily @ Global Ecom Business Health 2023 to Present juullabs Global DTC + 4 c…" at bounding box center [617, 314] width 1160 height 628
click at [577, 189] on icon "button" at bounding box center [574, 188] width 14 height 14
click at [571, 253] on icon "button" at bounding box center [574, 255] width 14 height 14
click at [578, 318] on icon "button" at bounding box center [575, 321] width 12 height 10
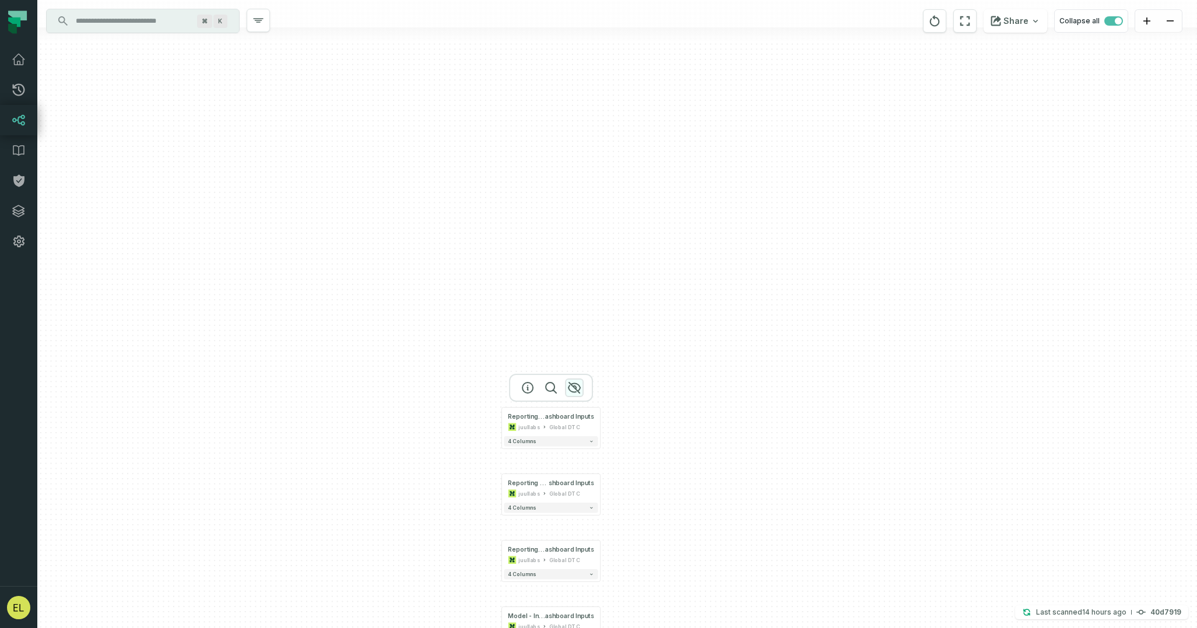
click at [578, 383] on icon "button" at bounding box center [574, 388] width 14 height 14
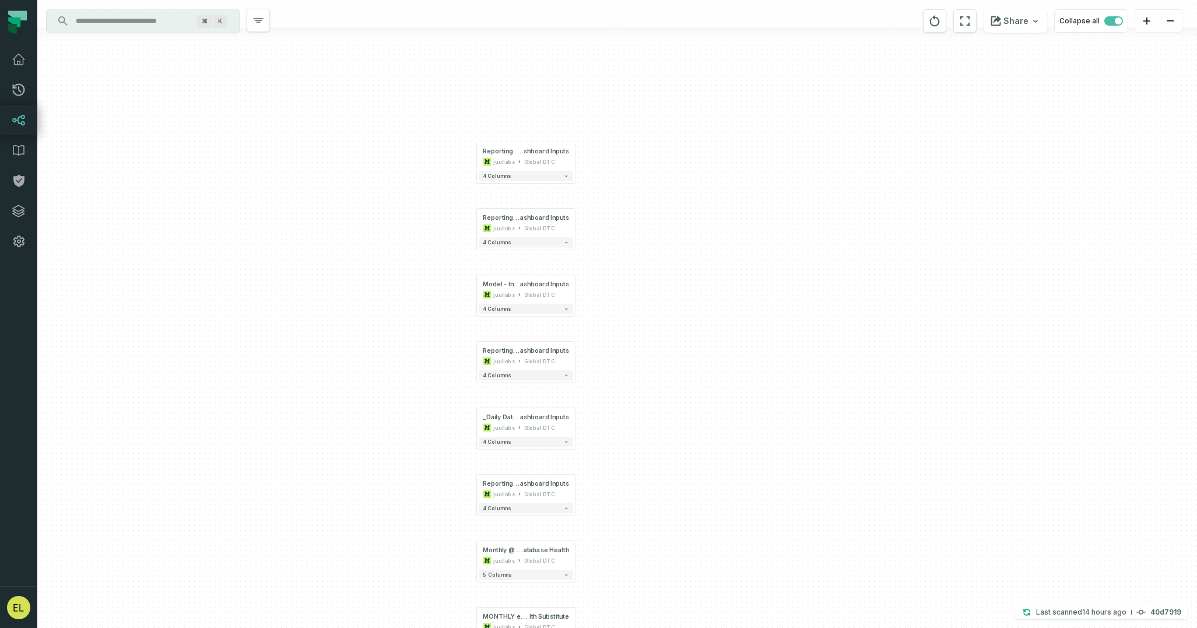
drag, startPoint x: 647, startPoint y: 474, endPoint x: 622, endPoint y: 140, distance: 335.1
click at [622, 140] on div "+ Daily @ Global Ecom Business Health 2023 to Present juullabs Global DTC + 4 c…" at bounding box center [617, 314] width 1160 height 628
click at [553, 118] on icon "button" at bounding box center [549, 120] width 14 height 14
click at [550, 183] on icon "button" at bounding box center [549, 186] width 12 height 10
click at [551, 249] on icon "button" at bounding box center [549, 253] width 14 height 14
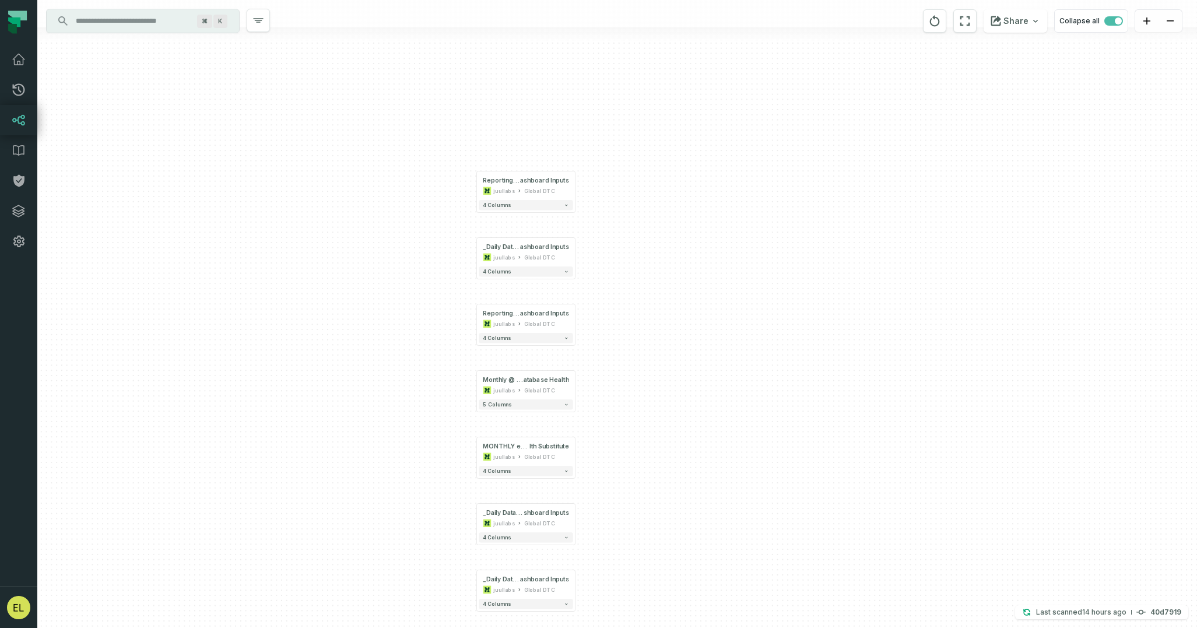
drag, startPoint x: 645, startPoint y: 415, endPoint x: 645, endPoint y: 227, distance: 187.2
click at [645, 227] on div "+ Daily @ Global Ecom Business Health 2023 to Present juullabs Global DTC + 4 c…" at bounding box center [617, 314] width 1160 height 628
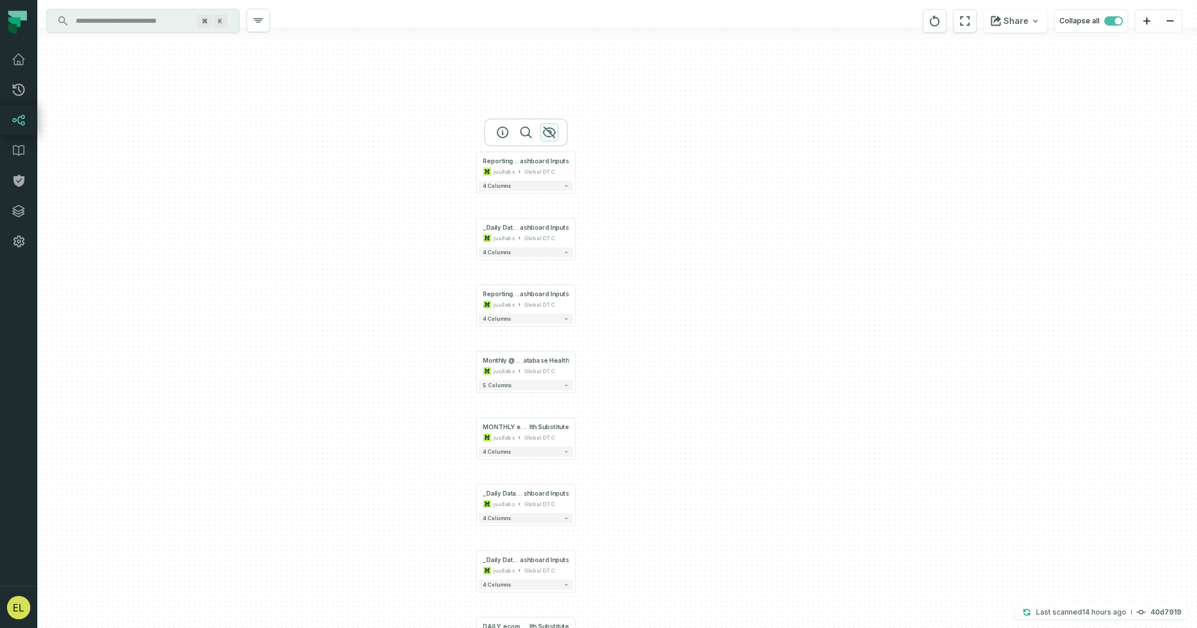
click at [550, 127] on icon "button" at bounding box center [549, 132] width 14 height 14
click at [552, 192] on icon "button" at bounding box center [549, 199] width 14 height 14
click at [548, 263] on icon "button" at bounding box center [549, 265] width 14 height 14
click at [548, 332] on icon "button" at bounding box center [549, 332] width 14 height 14
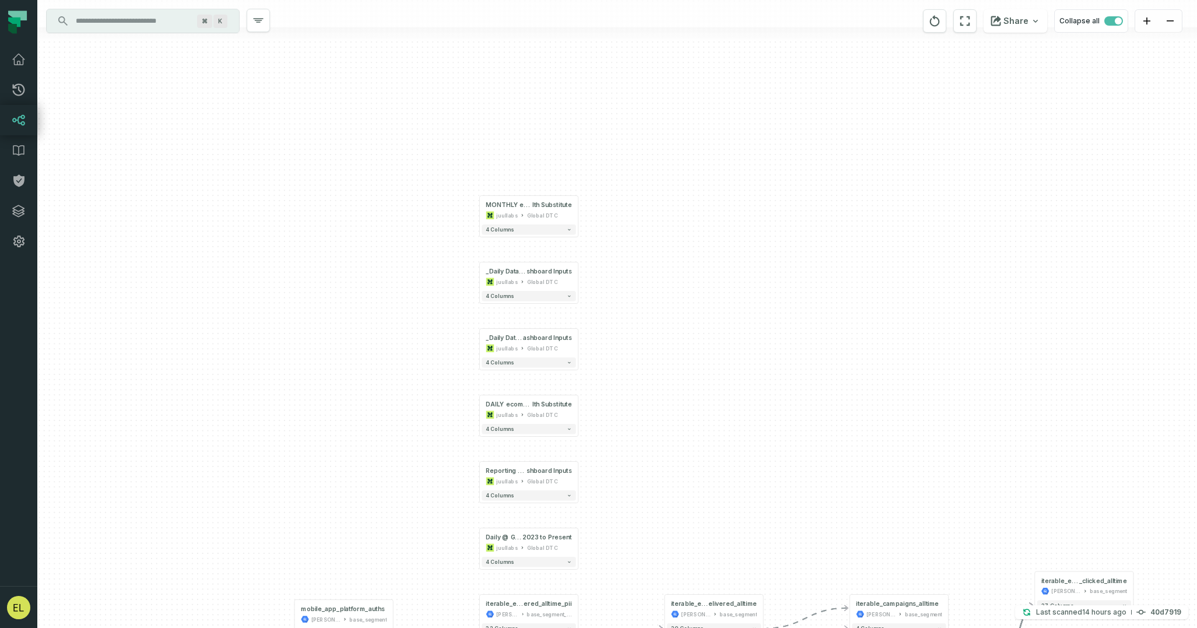
drag, startPoint x: 662, startPoint y: 448, endPoint x: 665, endPoint y: 226, distance: 222.2
click at [665, 226] on div "+ Daily @ Global Ecom Business Health 2023 to Present juullabs Global DTC + 4 c…" at bounding box center [617, 314] width 1160 height 628
click at [553, 174] on icon "button" at bounding box center [552, 176] width 12 height 10
click at [552, 243] on icon "button" at bounding box center [552, 242] width 12 height 10
click at [556, 310] on icon "button" at bounding box center [552, 309] width 14 height 14
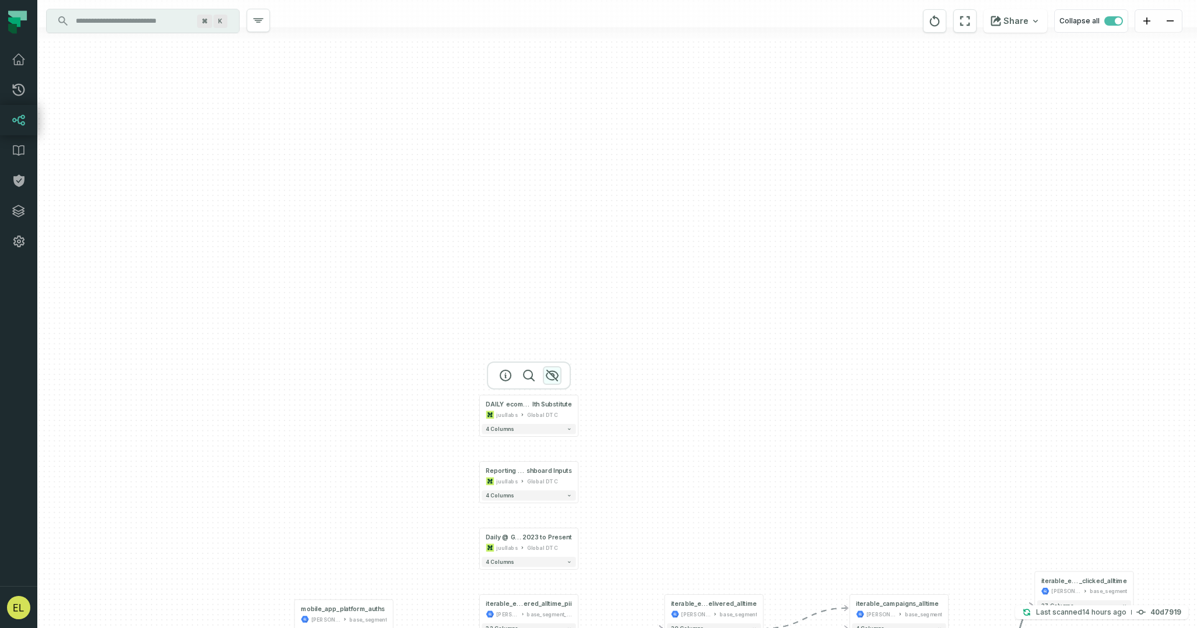
click at [553, 376] on icon "button" at bounding box center [552, 375] width 12 height 10
click at [549, 431] on div at bounding box center [529, 442] width 84 height 28
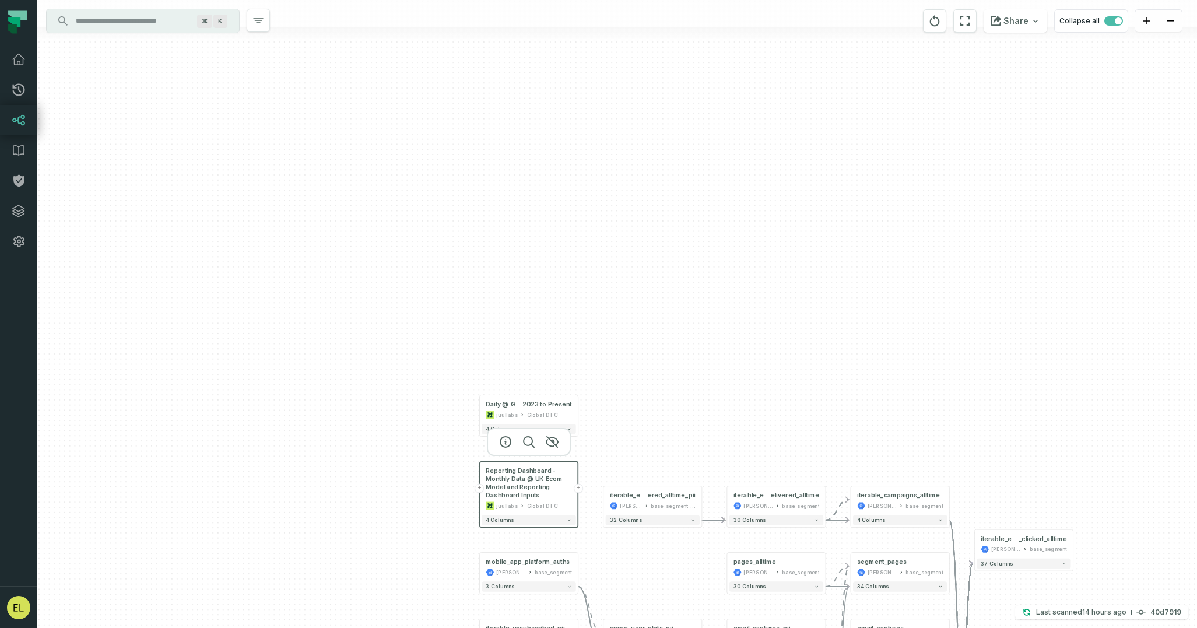
click at [585, 364] on div "+ Daily @ Global Ecom Business Health 2023 to Present juullabs Global DTC + 4 c…" at bounding box center [617, 314] width 1160 height 628
click at [610, 415] on div "+ Daily @ Global Ecom Business Health 2023 to Present juullabs Global DTC + 4 c…" at bounding box center [617, 314] width 1160 height 628
click at [550, 443] on icon "button" at bounding box center [552, 442] width 14 height 14
click at [552, 369] on icon "button" at bounding box center [552, 376] width 14 height 14
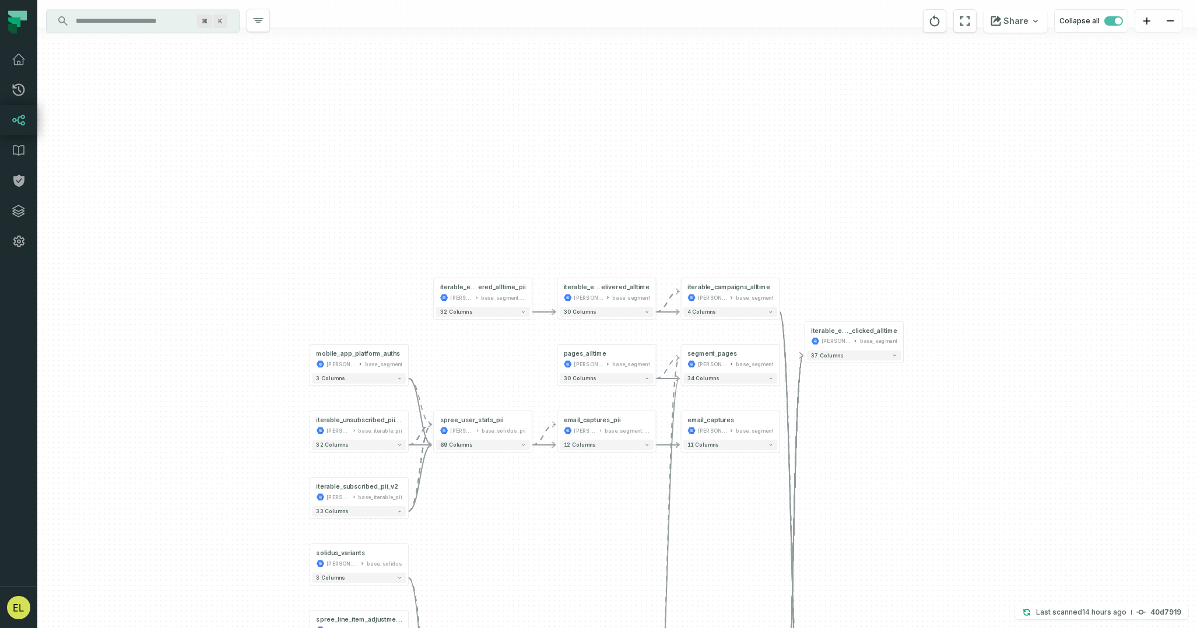
drag, startPoint x: 701, startPoint y: 412, endPoint x: 532, endPoint y: 204, distance: 268.6
click at [532, 204] on div "- iterable_email_link _clicked_alltime [PERSON_NAME]-warehouse base_segment + 3…" at bounding box center [617, 314] width 1160 height 628
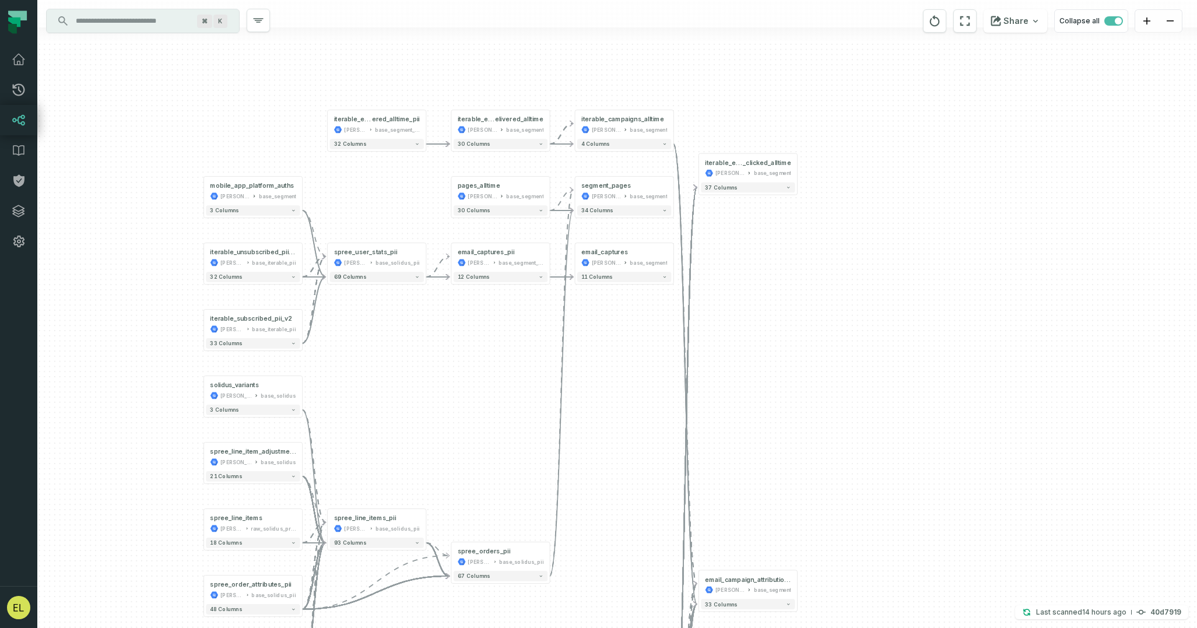
drag, startPoint x: 852, startPoint y: 479, endPoint x: 746, endPoint y: 311, distance: 199.0
click at [746, 311] on div "- iterable_email_link _clicked_alltime [PERSON_NAME]-warehouse base_segment + 3…" at bounding box center [617, 314] width 1160 height 628
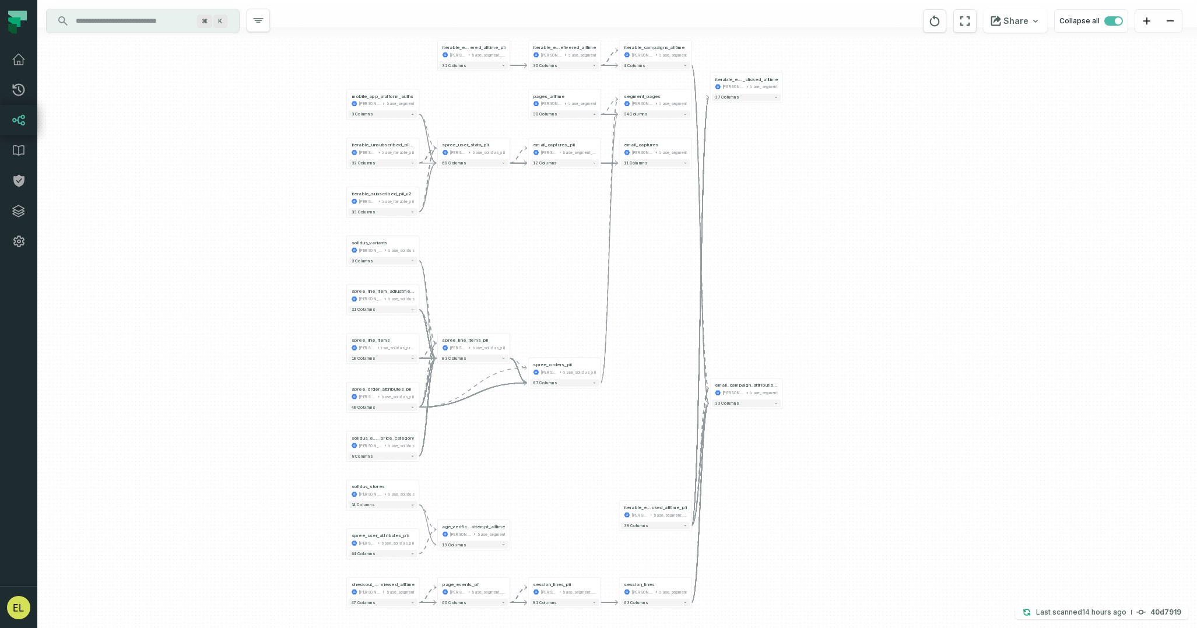
drag, startPoint x: 798, startPoint y: 325, endPoint x: 798, endPoint y: 244, distance: 81.1
click at [798, 244] on div "- iterable_email_link _clicked_alltime [PERSON_NAME]-warehouse base_segment + 3…" at bounding box center [617, 314] width 1160 height 628
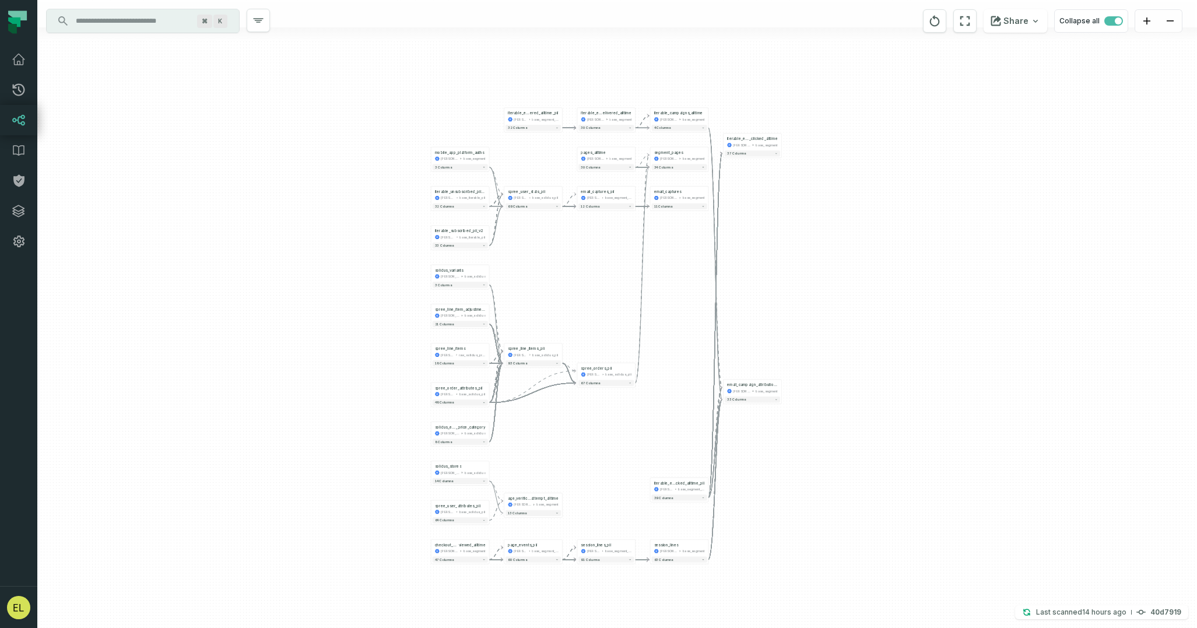
drag, startPoint x: 776, startPoint y: 208, endPoint x: 772, endPoint y: 273, distance: 65.4
click at [772, 273] on div "- iterable_email_link _clicked_alltime [PERSON_NAME]-warehouse base_segment + 3…" at bounding box center [617, 314] width 1160 height 628
